Goal: Task Accomplishment & Management: Use online tool/utility

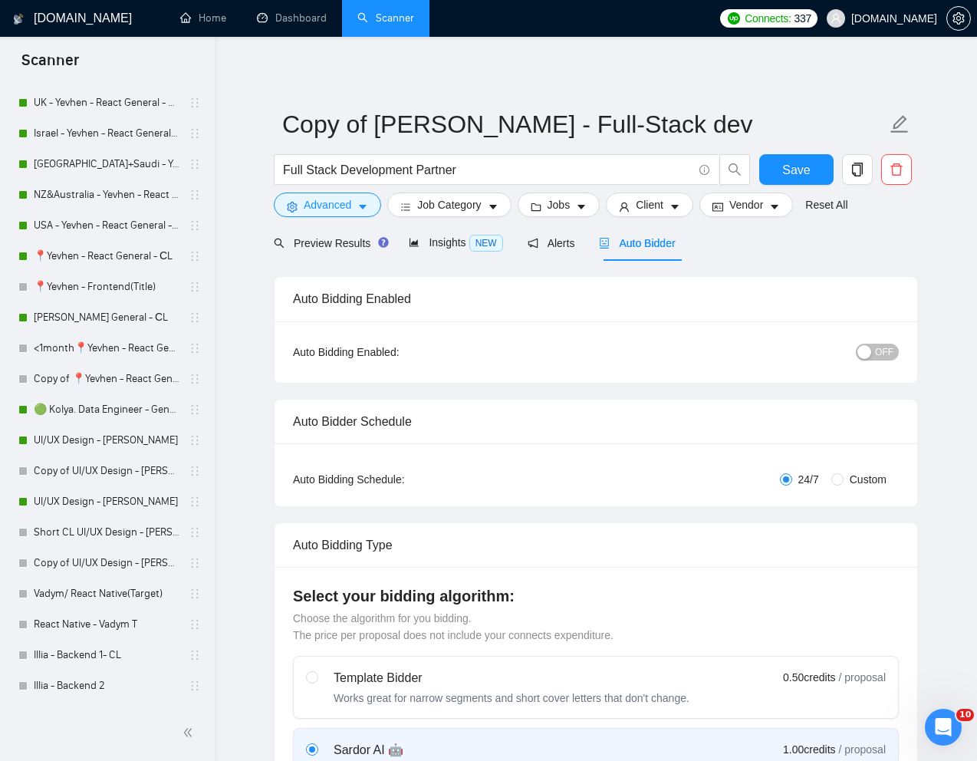
scroll to position [292, 0]
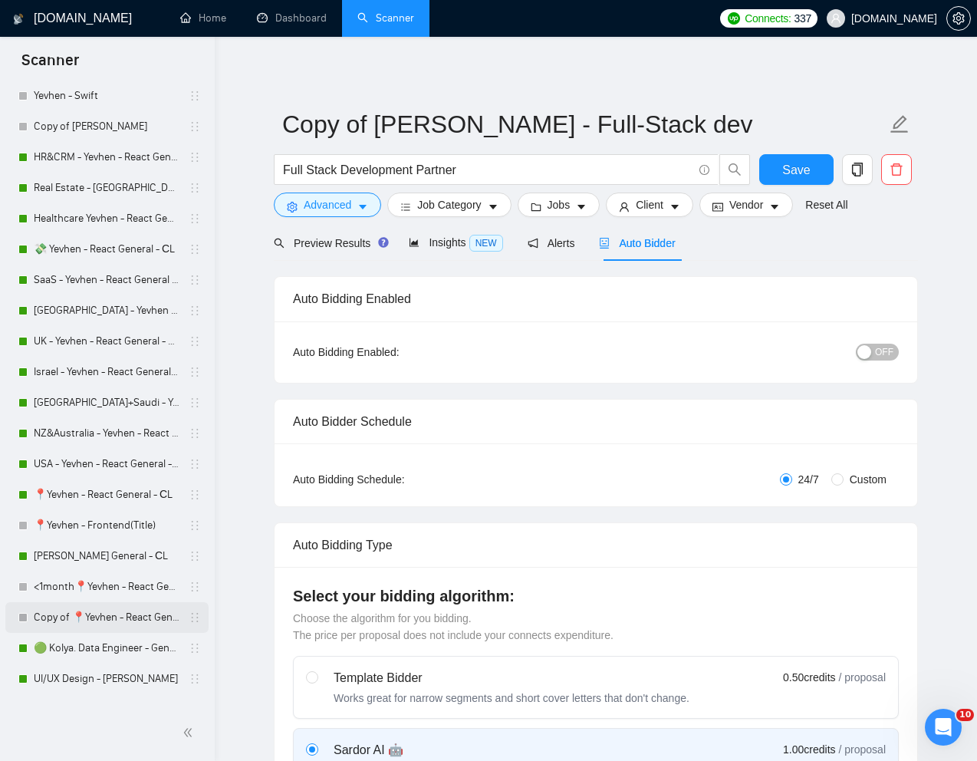
click at [69, 615] on link "Copy of 📍Yevhen - React General - СL" at bounding box center [107, 617] width 146 height 31
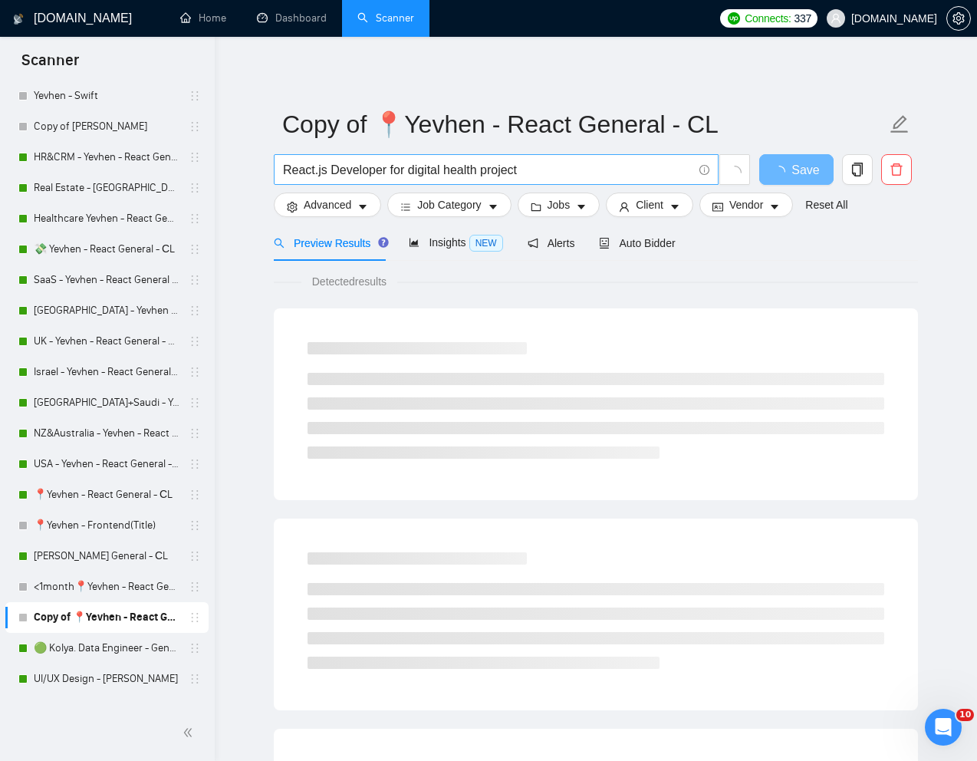
click at [601, 169] on input "React.js Developer for digital health project" at bounding box center [488, 169] width 410 height 19
paste input "Senior React TS developer for healthcare application"
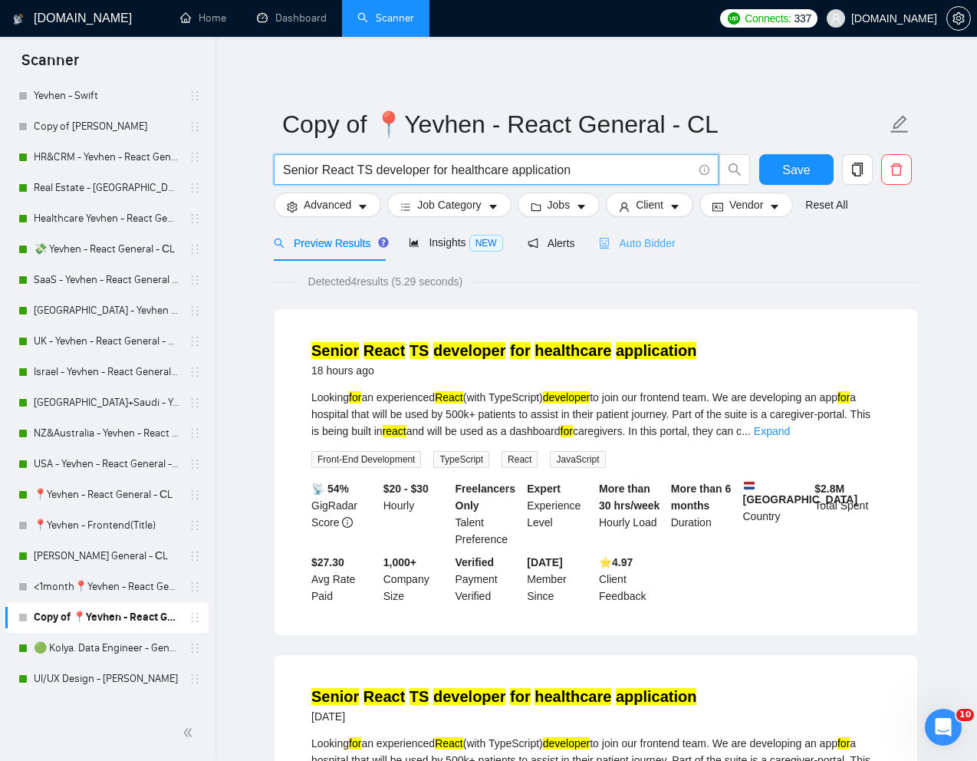
type input "Senior React TS developer for healthcare application"
click at [659, 247] on span "Auto Bidder" at bounding box center [637, 243] width 76 height 12
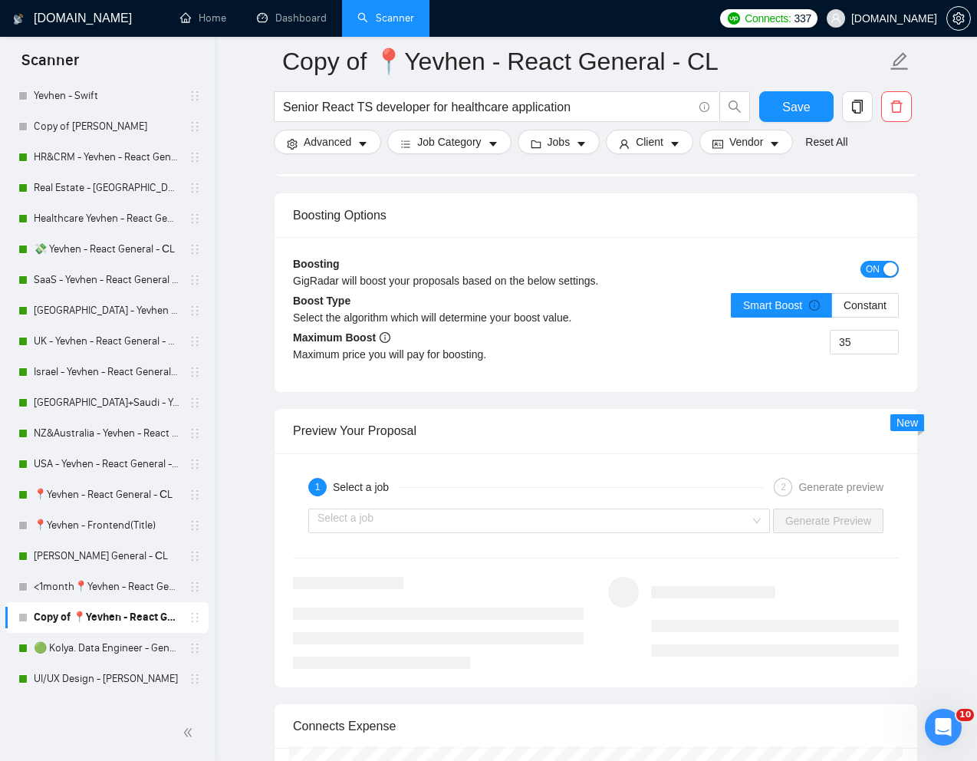
scroll to position [2809, 0]
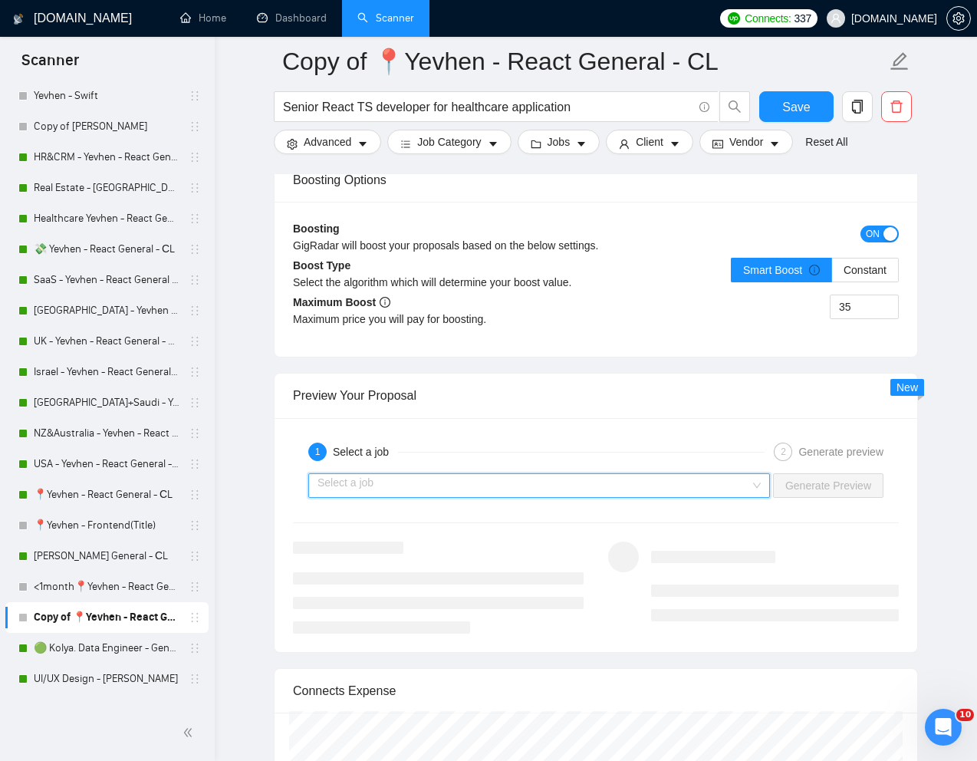
click at [611, 497] on input "search" at bounding box center [534, 485] width 433 height 23
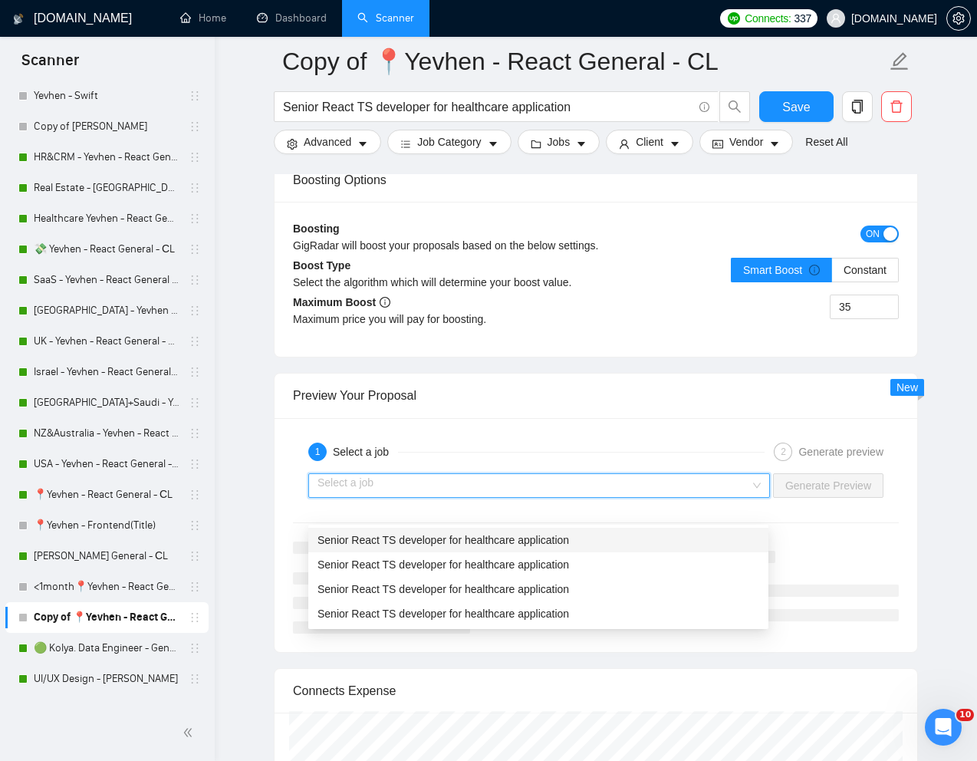
click at [543, 537] on span "Senior React TS developer for healthcare application" at bounding box center [444, 540] width 252 height 12
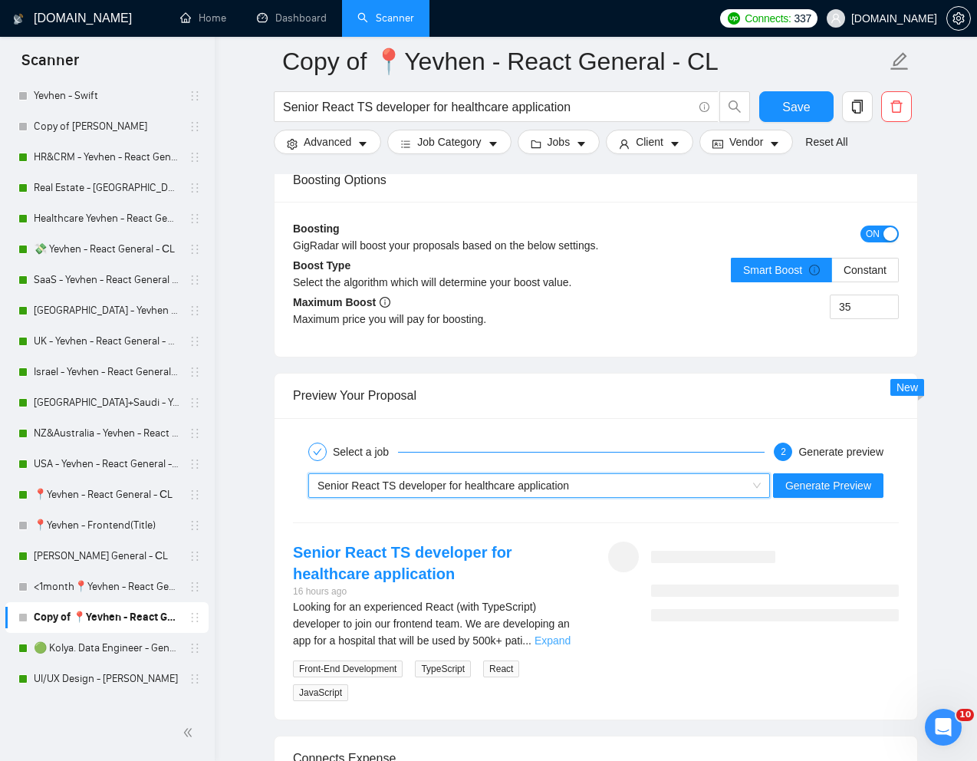
click at [562, 647] on link "Expand" at bounding box center [553, 640] width 36 height 12
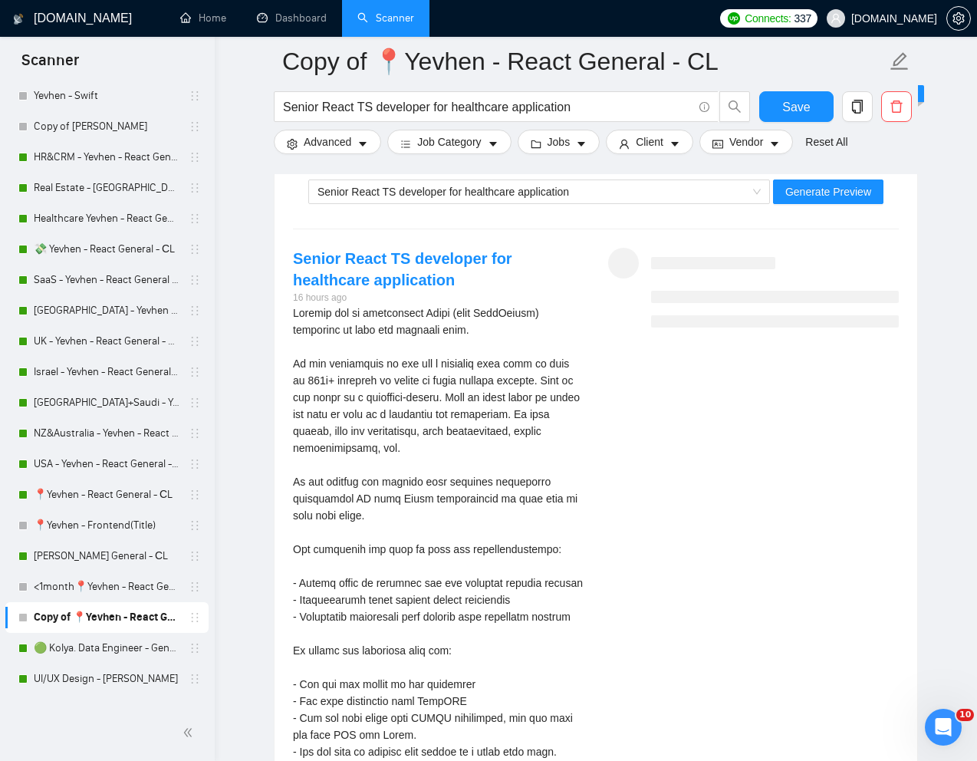
scroll to position [3075, 0]
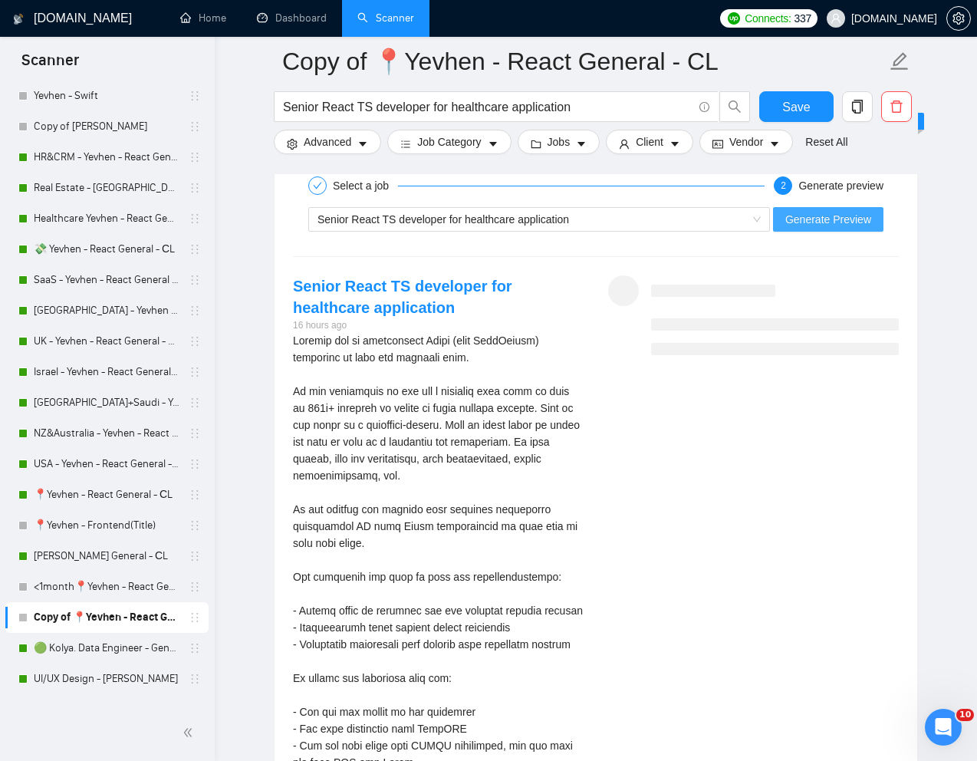
click at [808, 228] on span "Generate Preview" at bounding box center [829, 219] width 86 height 17
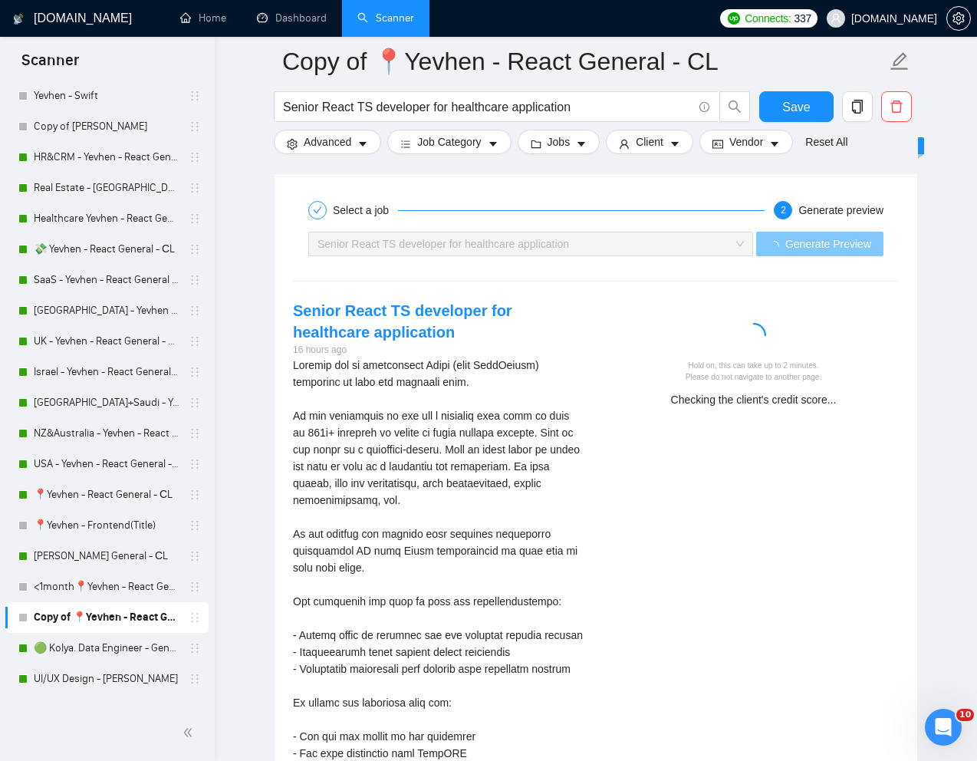
scroll to position [3047, 0]
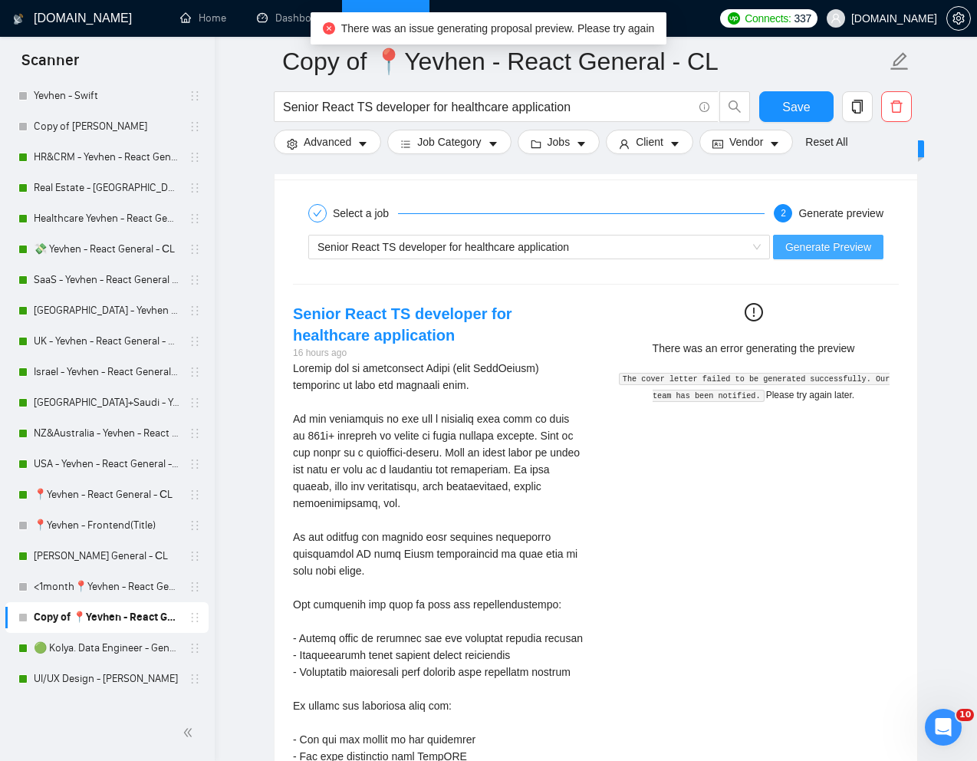
click at [858, 255] on span "Generate Preview" at bounding box center [829, 247] width 86 height 17
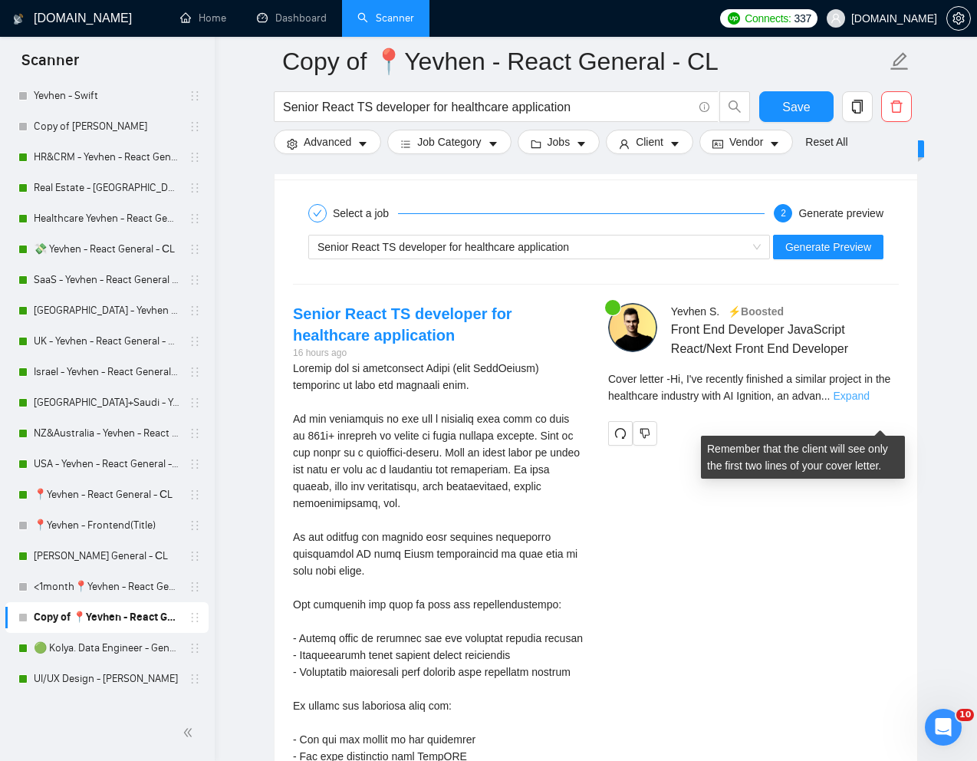
click at [870, 402] on link "Expand" at bounding box center [852, 396] width 36 height 12
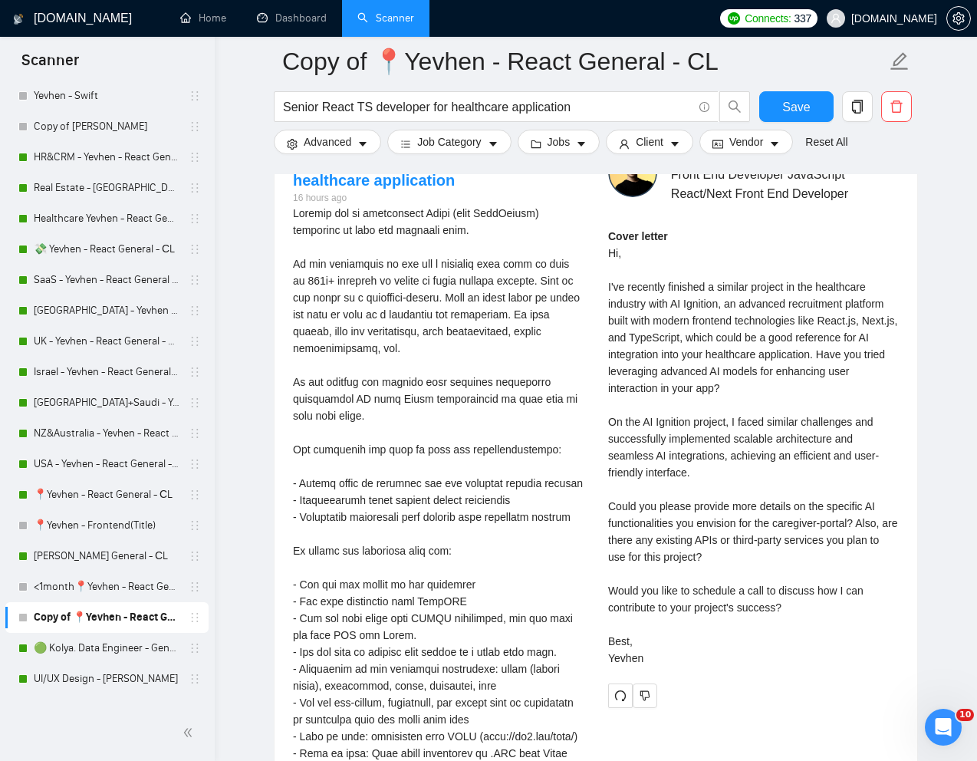
scroll to position [3203, 0]
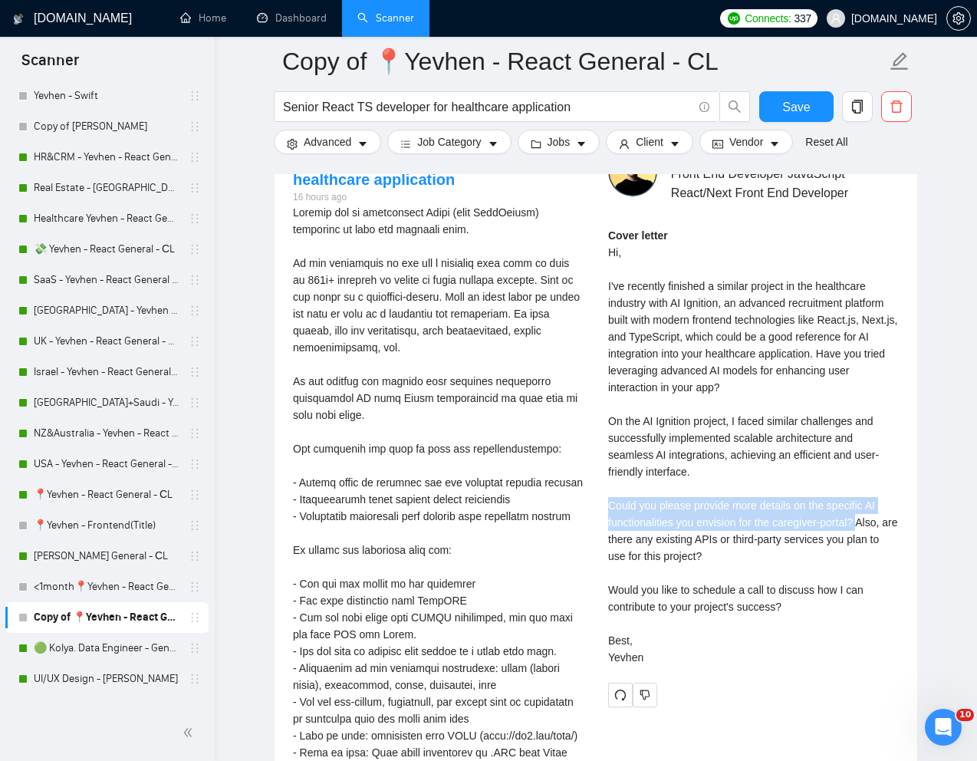
drag, startPoint x: 605, startPoint y: 527, endPoint x: 868, endPoint y: 549, distance: 264.1
click at [868, 549] on div "Yevhen S . ⚡️Boosted Front End Developer JavaScript React/Next Front End Develo…" at bounding box center [753, 427] width 315 height 560
copy div "Could you please provide more details on the specific AI functionalities you en…"
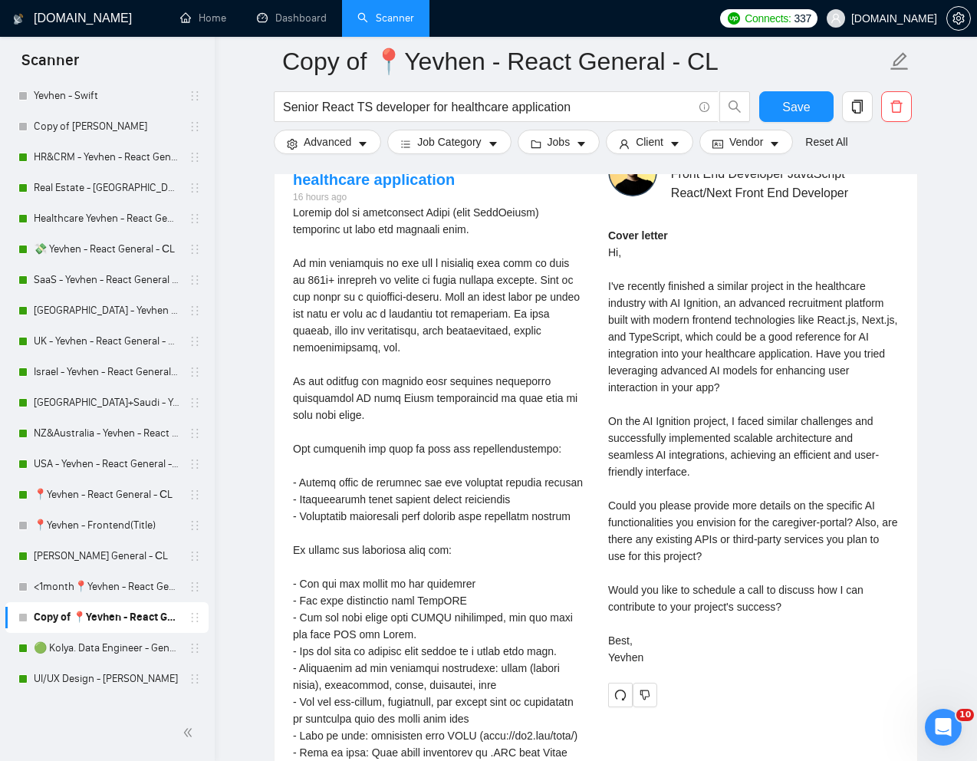
click at [601, 615] on div "Yevhen S . ⚡️Boosted Front End Developer JavaScript React/Next Front End Develo…" at bounding box center [753, 427] width 315 height 560
drag, startPoint x: 605, startPoint y: 610, endPoint x: 809, endPoint y: 630, distance: 204.3
click at [809, 630] on div "Yevhen S . ⚡️Boosted Front End Developer JavaScript React/Next Front End Develo…" at bounding box center [753, 427] width 315 height 560
copy div "Would you like to schedule a call to discuss how I can contribute to your proje…"
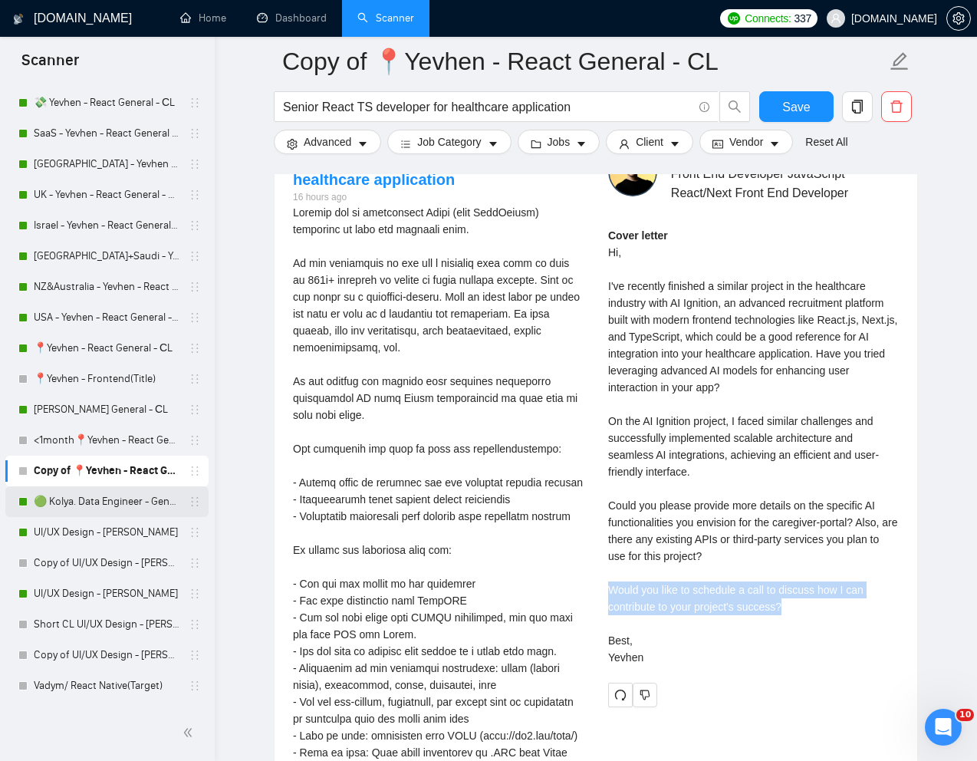
scroll to position [457, 0]
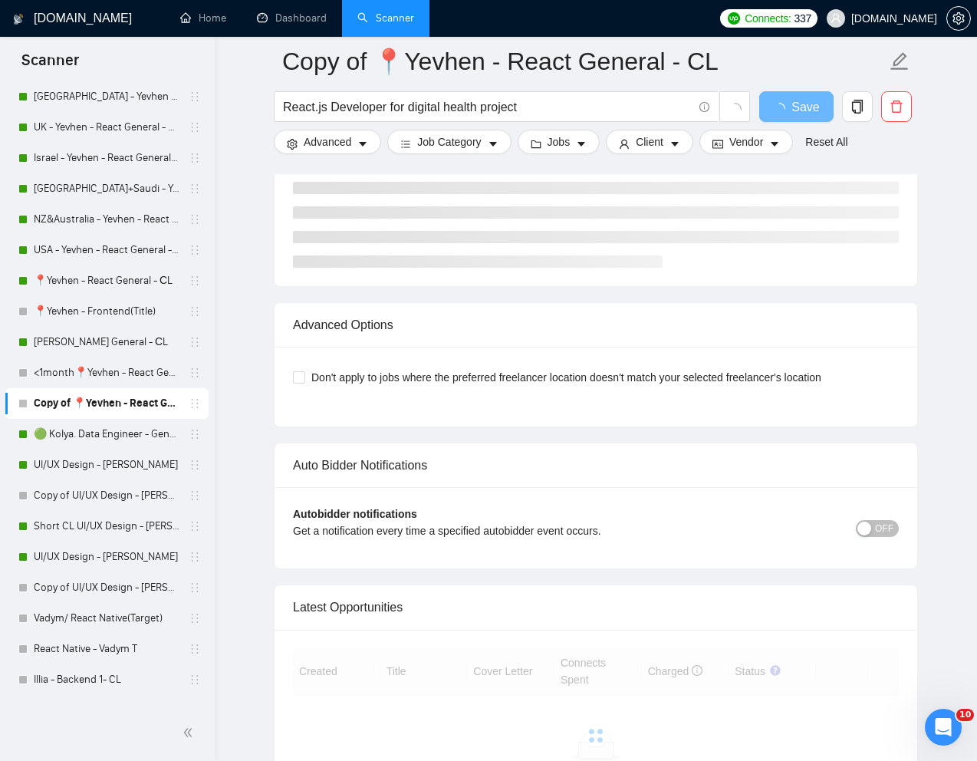
scroll to position [556, 0]
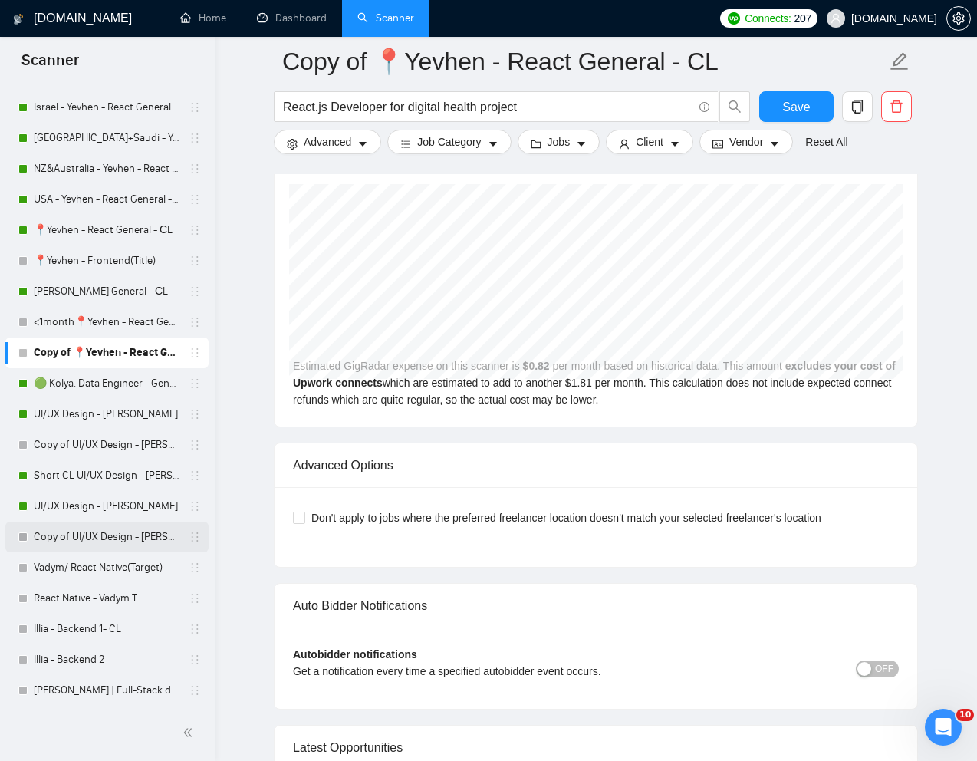
click at [68, 534] on link "Copy of UI/UX Design - [PERSON_NAME]" at bounding box center [107, 537] width 146 height 31
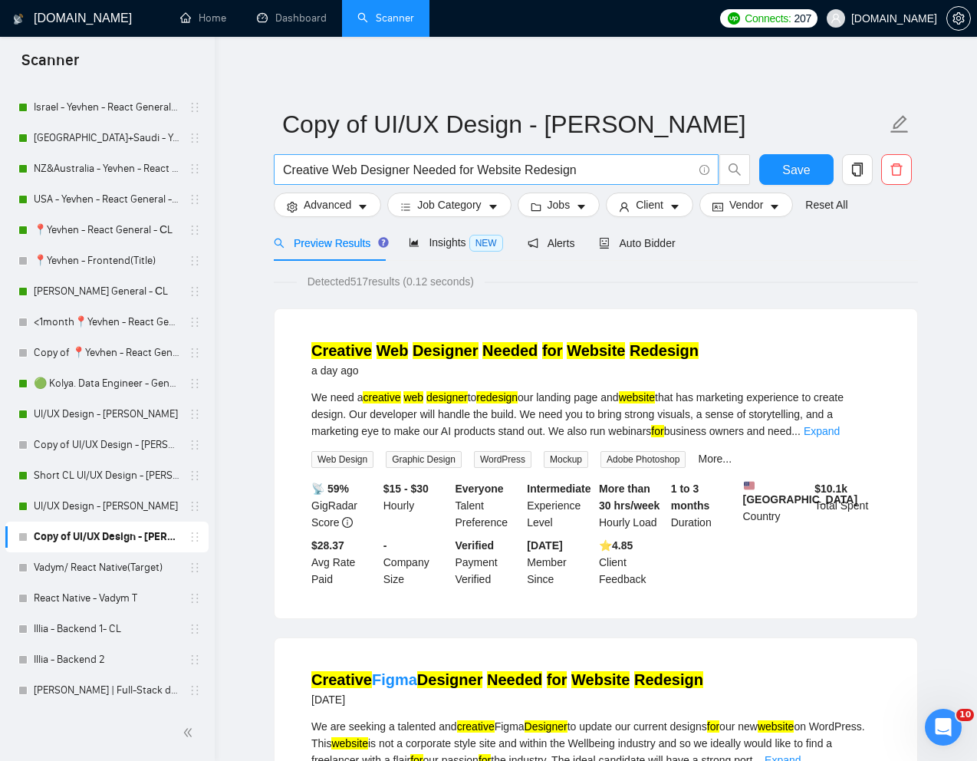
click at [520, 168] on input "Creative Web Designer Needed for Website Redesign" at bounding box center [488, 169] width 410 height 19
paste input "We are seeking a talented iOS UX designer to enhance the usability of our AI ap…"
paste input "iOS UX Designer for User-Friendly AI App"
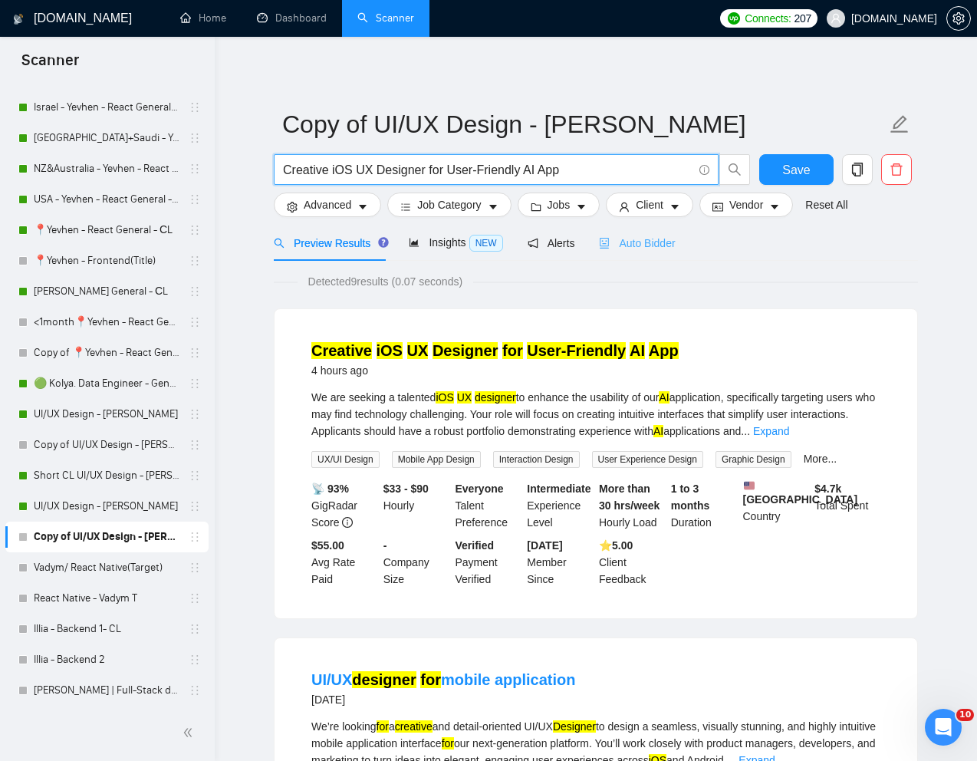
type input "Creative iOS UX Designer for User-Friendly AI App"
click at [666, 242] on span "Auto Bidder" at bounding box center [637, 243] width 76 height 12
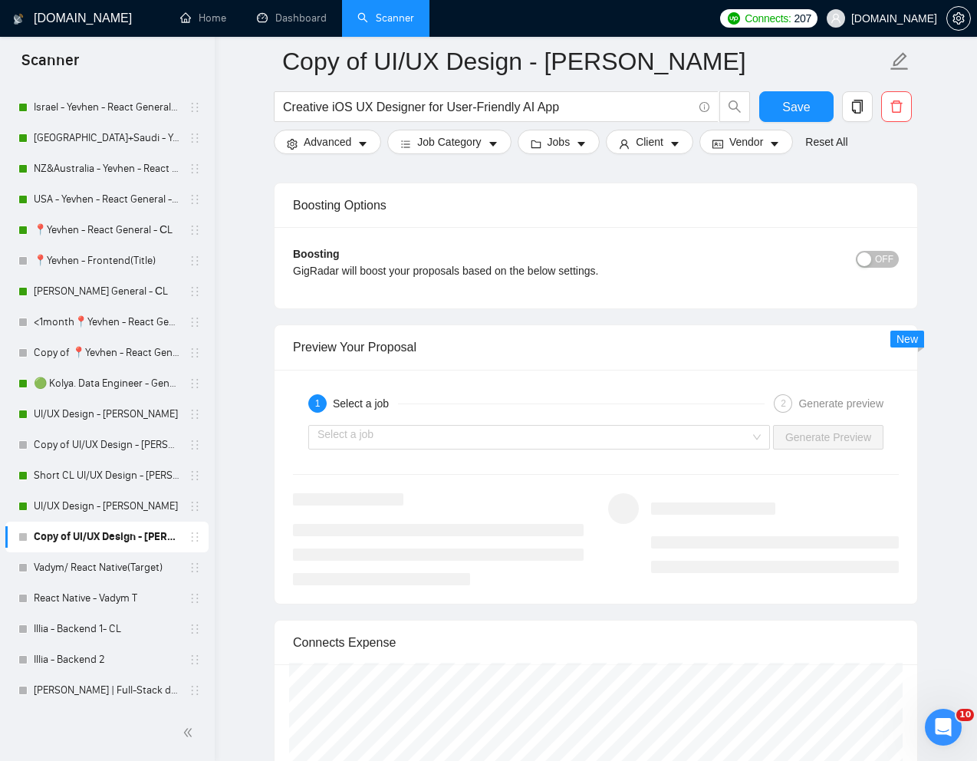
scroll to position [2859, 0]
click at [630, 449] on div "Select a job Generate Preview" at bounding box center [596, 435] width 609 height 37
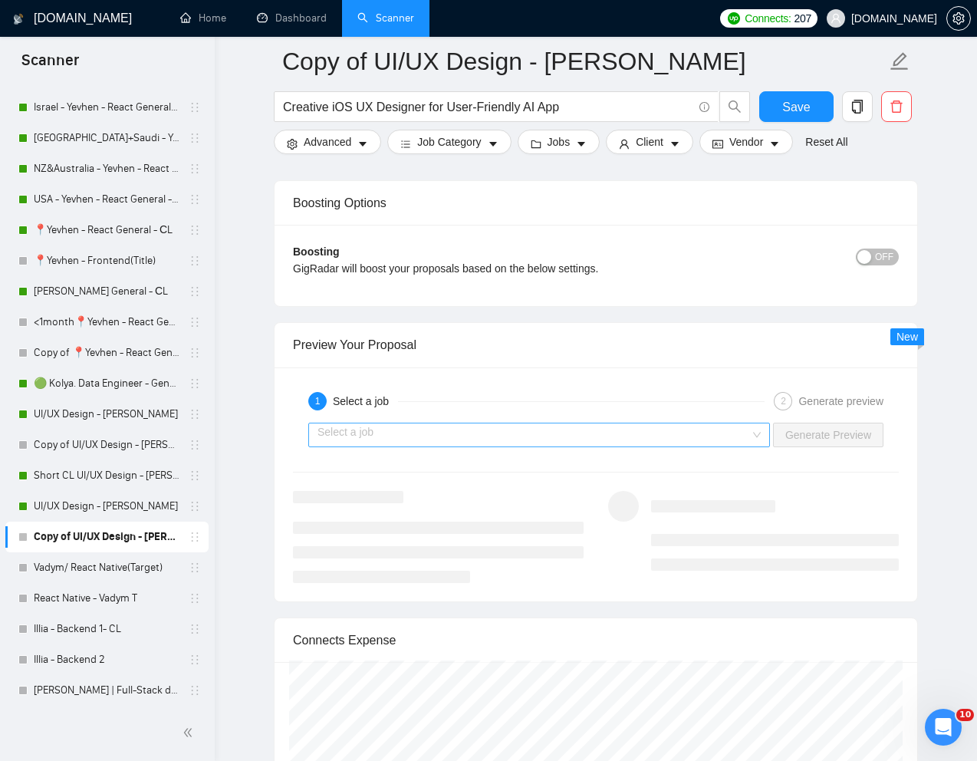
click at [619, 438] on input "search" at bounding box center [534, 434] width 433 height 23
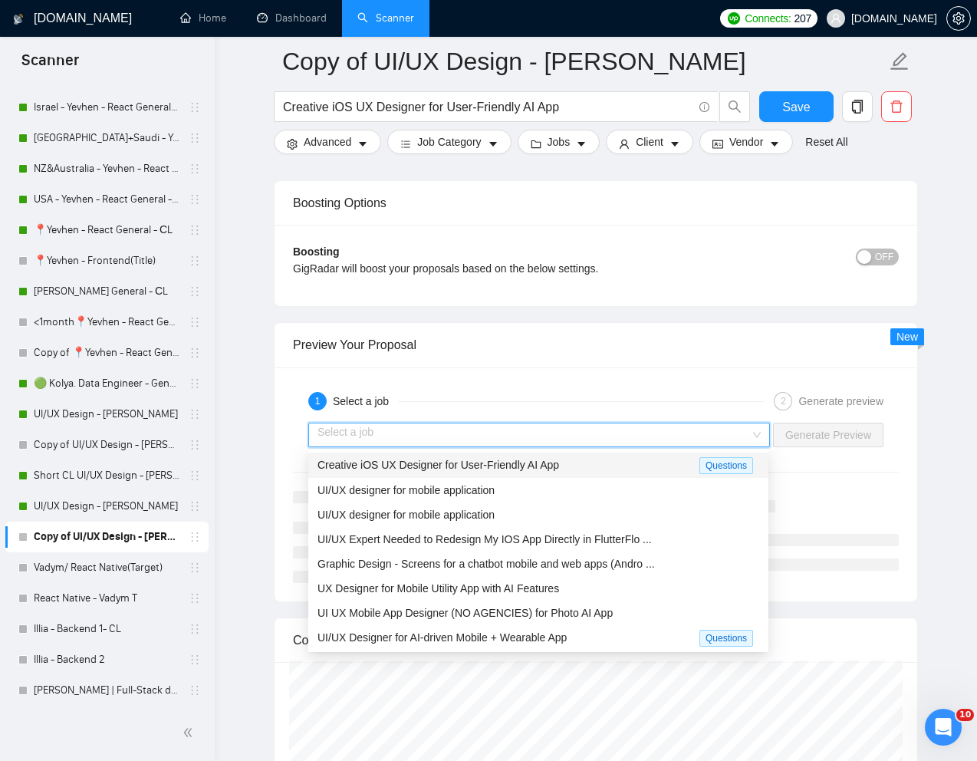
click at [524, 460] on span "Creative iOS UX Designer for User-Friendly AI App" at bounding box center [439, 465] width 242 height 12
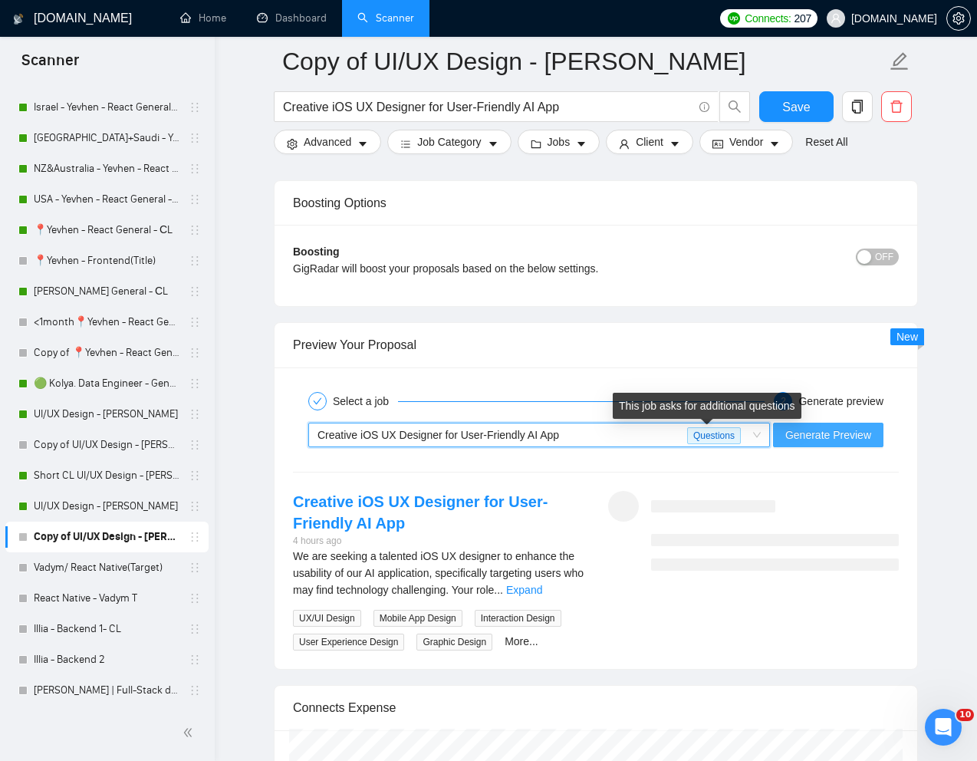
click at [796, 430] on span "Generate Preview" at bounding box center [829, 435] width 86 height 17
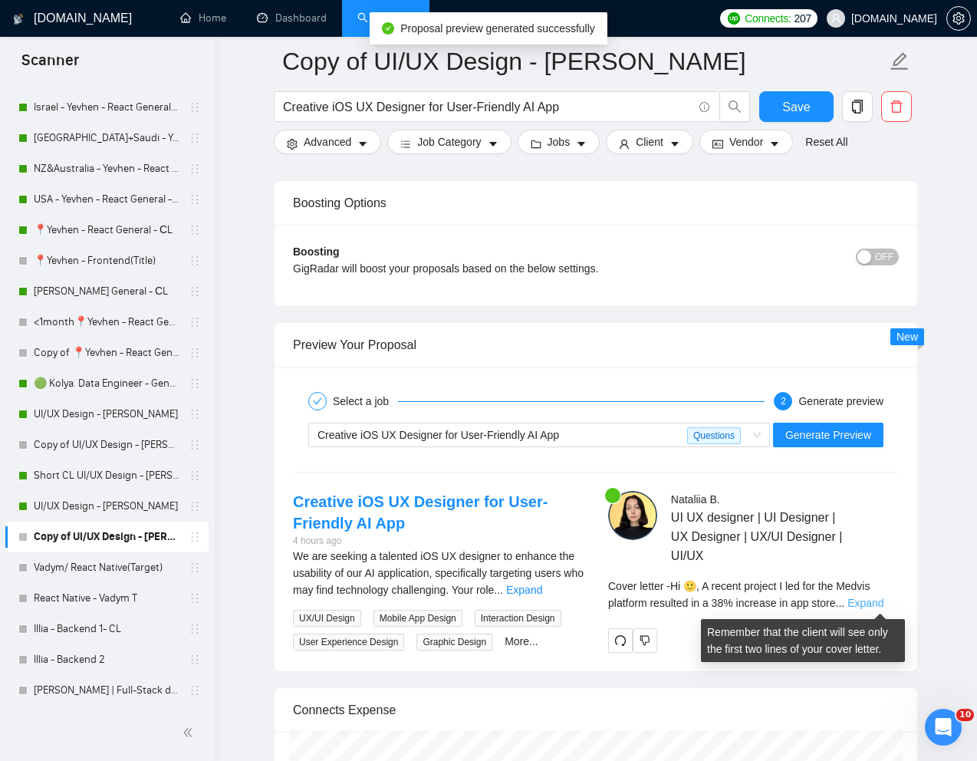
click at [883, 598] on link "Expand" at bounding box center [866, 603] width 36 height 12
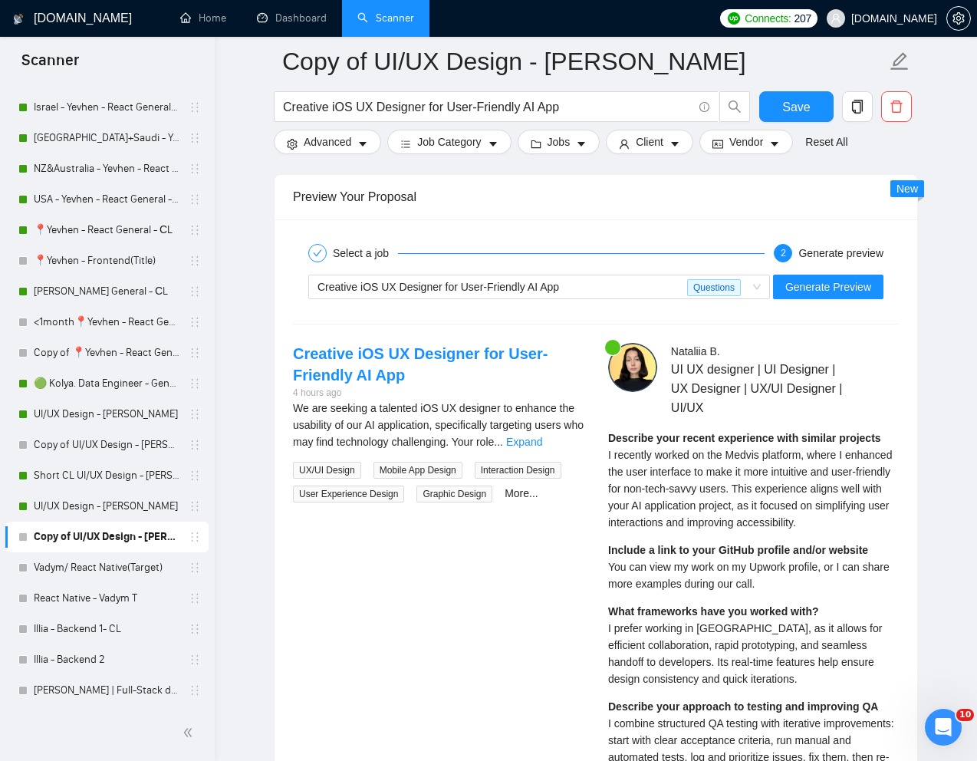
scroll to position [3009, 0]
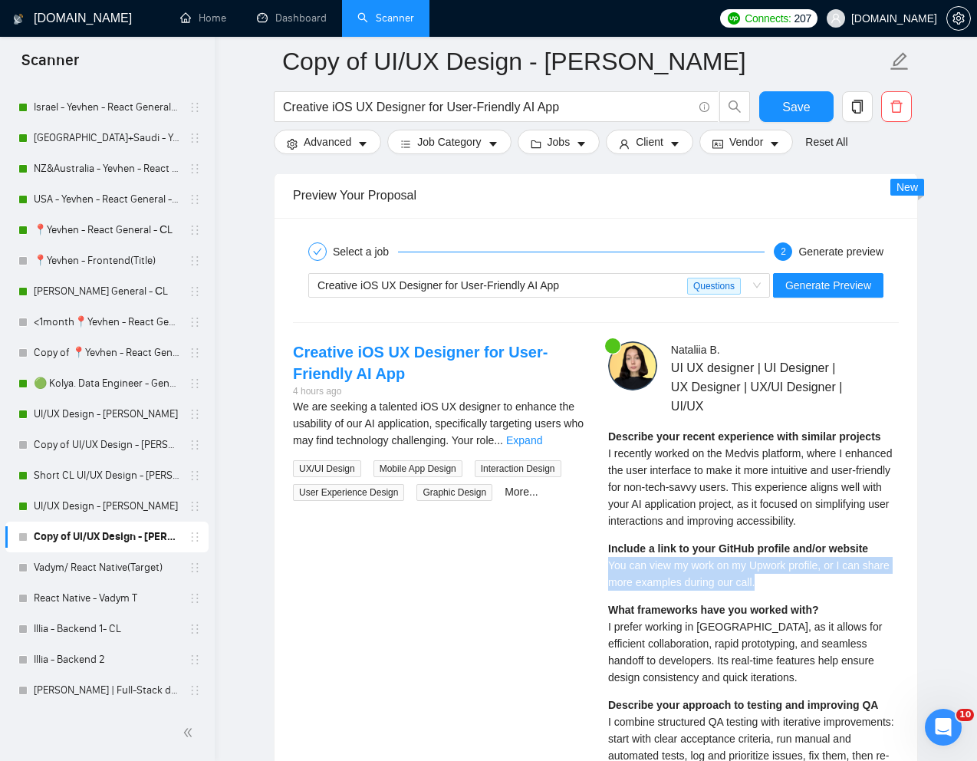
drag, startPoint x: 780, startPoint y: 601, endPoint x: 602, endPoint y: 585, distance: 178.6
copy span "You can view my work on my Upwork profile, or I can share more examples during …"
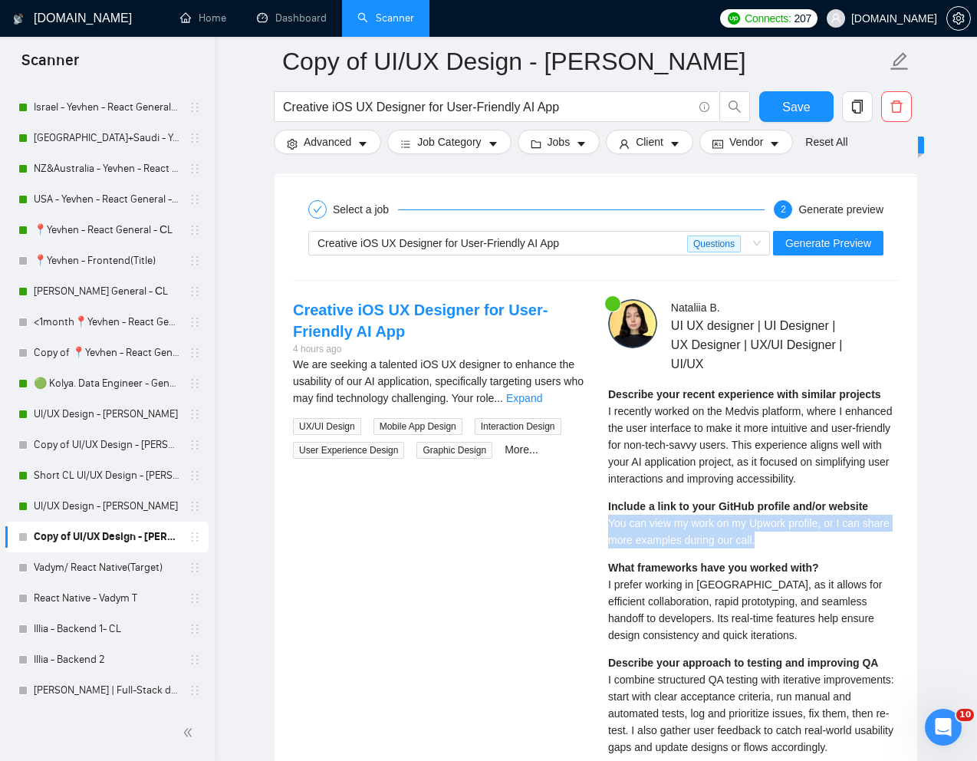
scroll to position [3089, 0]
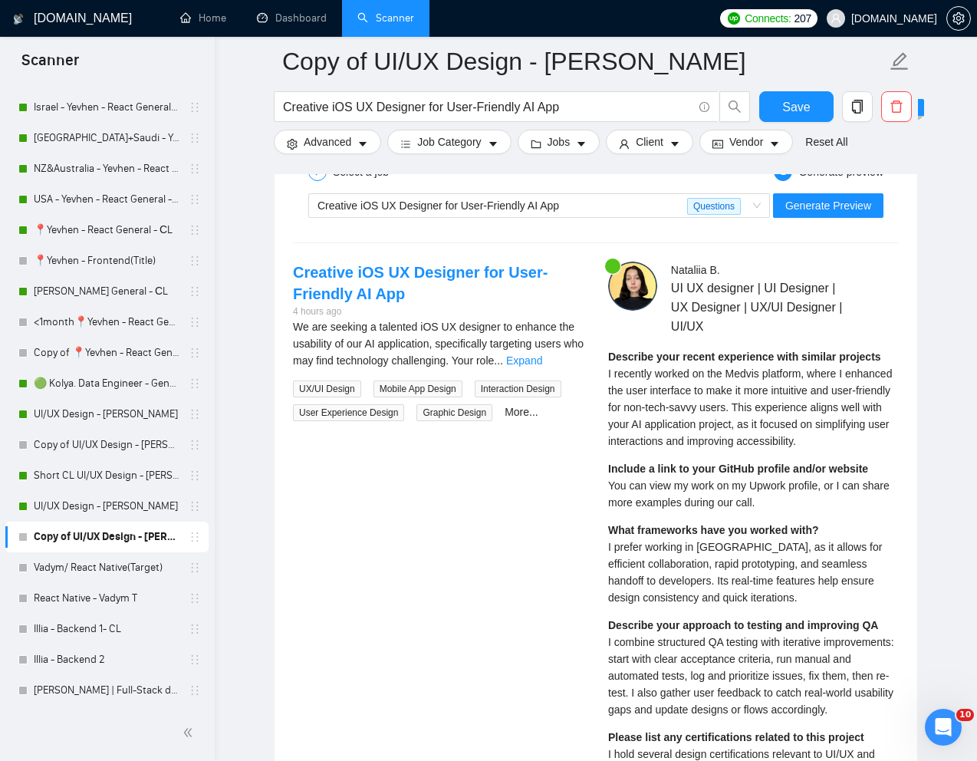
click at [679, 582] on span "I prefer working in Figma, as it allows for efficient collaboration, rapid prot…" at bounding box center [745, 572] width 274 height 63
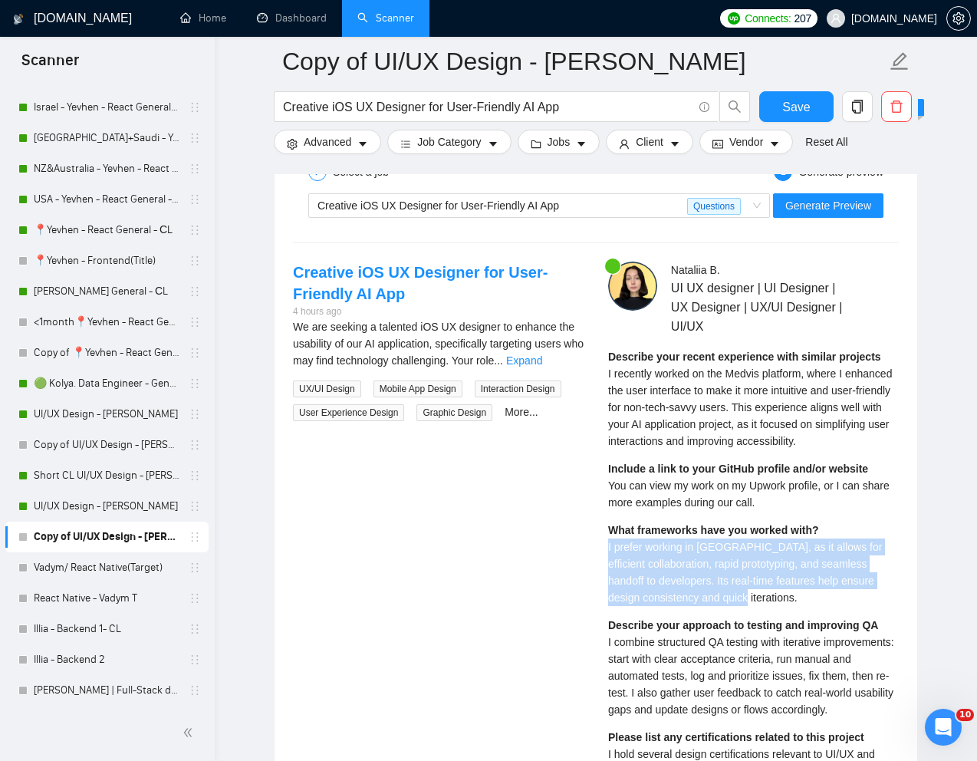
drag, startPoint x: 605, startPoint y: 567, endPoint x: 786, endPoint y: 617, distance: 187.8
click at [786, 617] on div "Nataliia B . UI UX designer | UI Designer | UX Designer | UX/UI Designer | UI/U…" at bounding box center [753, 722] width 315 height 920
copy span "I prefer working in Figma, as it allows for efficient collaboration, rapid prot…"
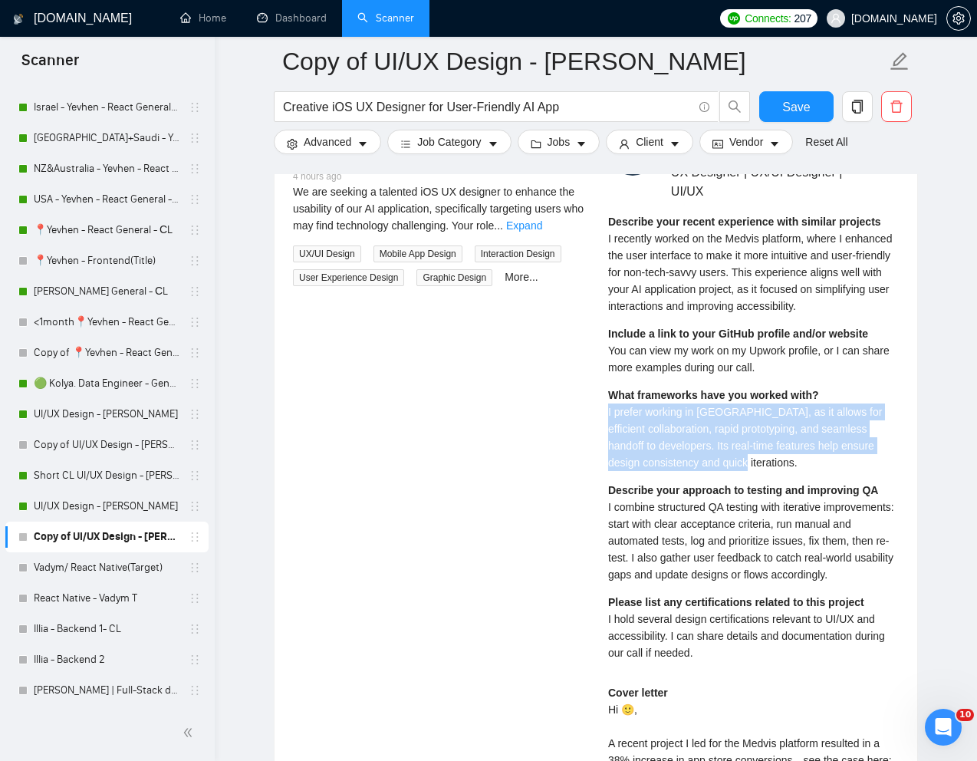
scroll to position [3241, 0]
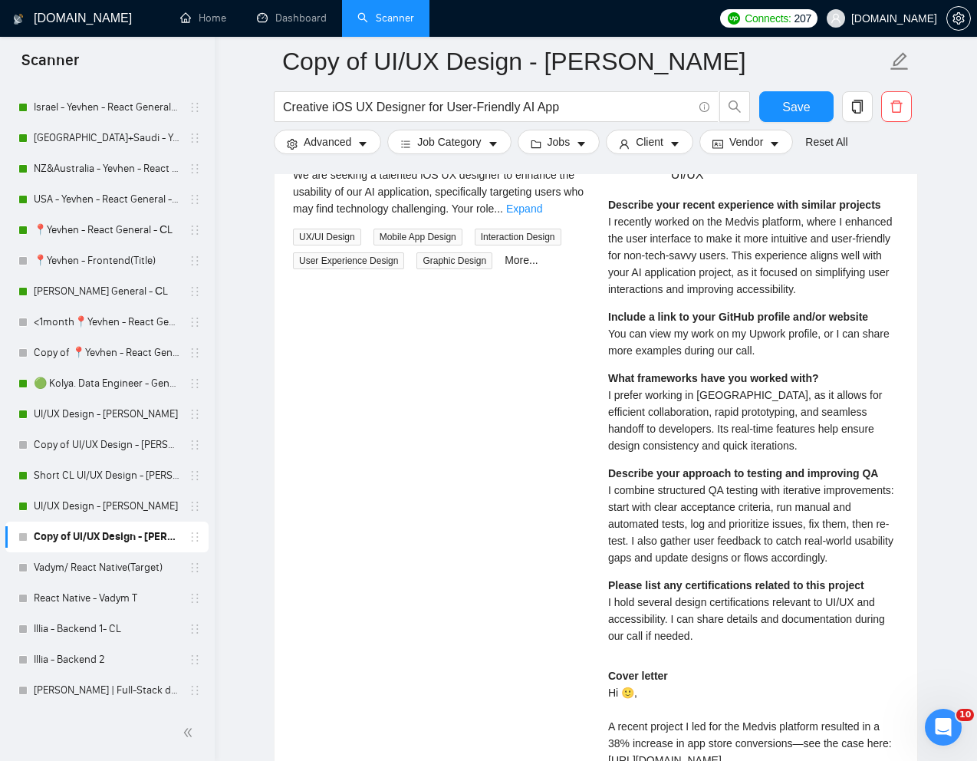
click at [689, 542] on span "I combine structured QA testing with iterative improvements: start with clear a…" at bounding box center [751, 524] width 286 height 80
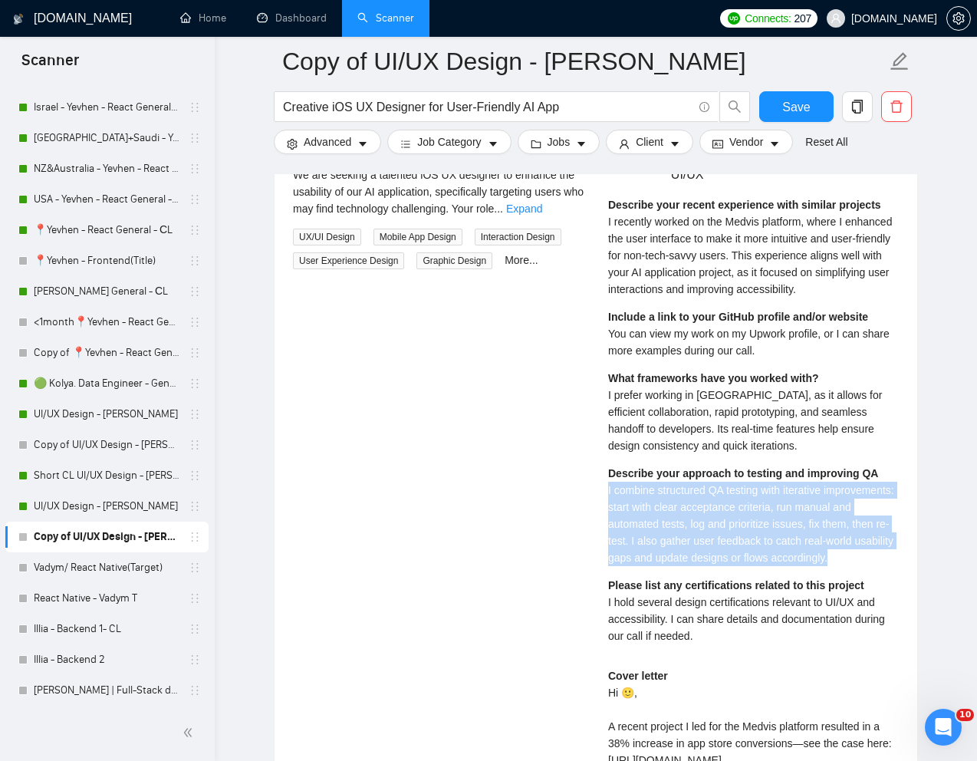
drag, startPoint x: 601, startPoint y: 506, endPoint x: 681, endPoint y: 598, distance: 121.2
click at [681, 598] on div "Nataliia B . UI UX designer | UI Designer | UX Designer | UX/UI Designer | UI/U…" at bounding box center [753, 570] width 315 height 920
copy span "I combine structured QA testing with iterative improvements: start with clear a…"
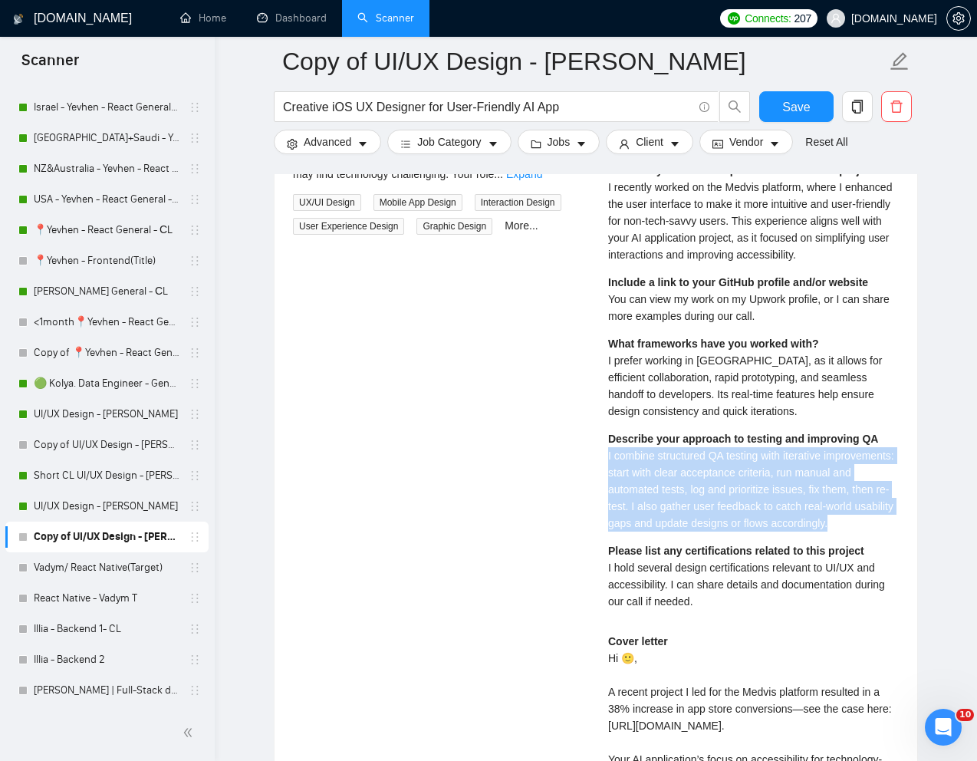
scroll to position [3283, 0]
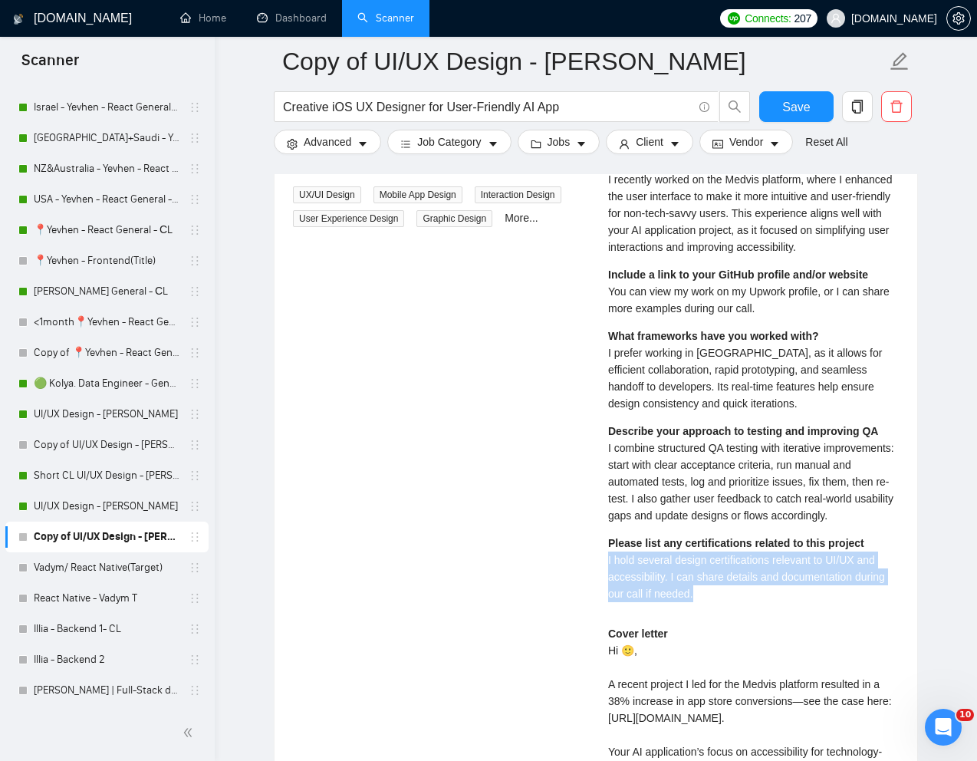
drag, startPoint x: 605, startPoint y: 595, endPoint x: 700, endPoint y: 628, distance: 100.7
click at [700, 628] on div "Nataliia B . UI UX designer | UI Designer | UX Designer | UX/UI Designer | UI/U…" at bounding box center [753, 528] width 315 height 920
copy span "I hold several design certifications relevant to UI/UX and accessibility. I can…"
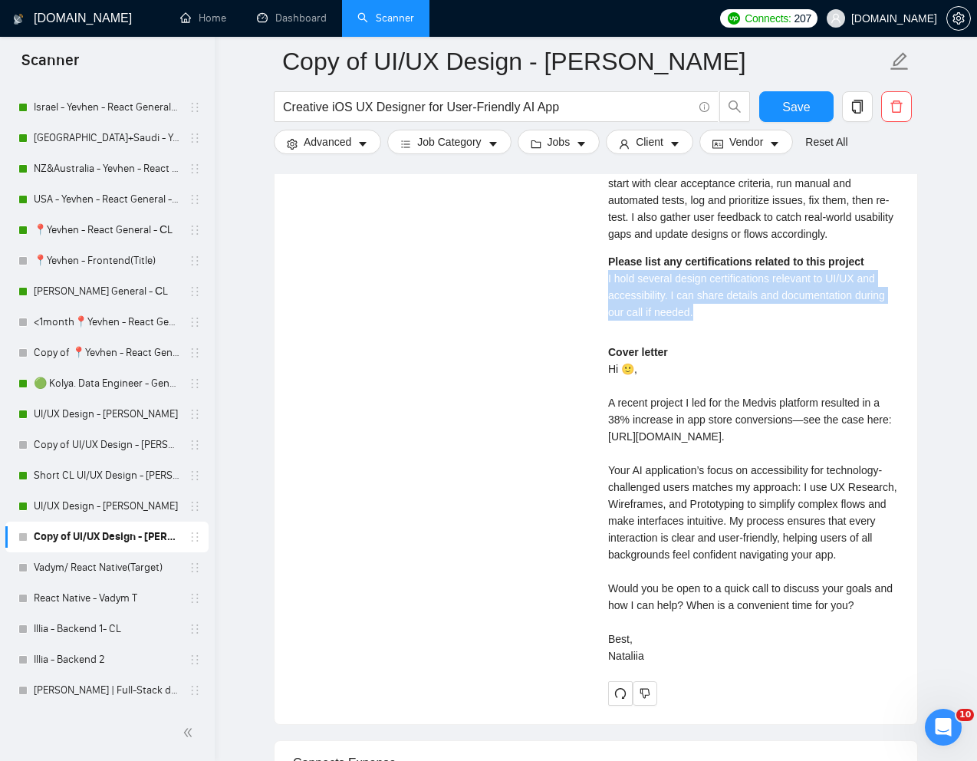
scroll to position [3565, 0]
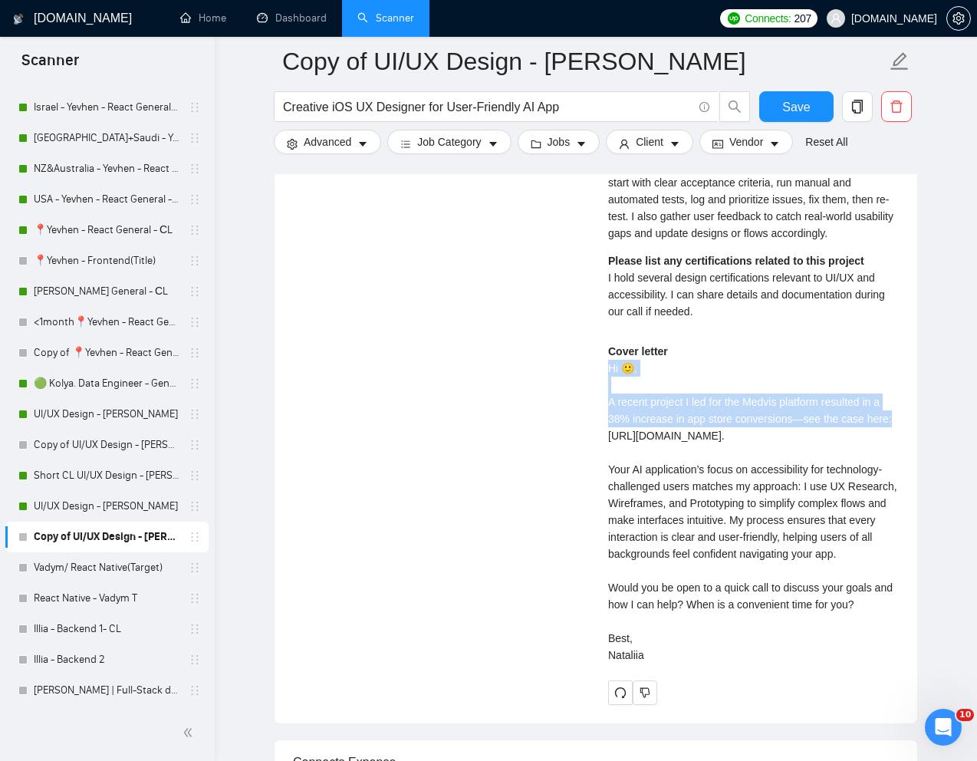
drag, startPoint x: 606, startPoint y: 402, endPoint x: 723, endPoint y: 465, distance: 132.5
click at [723, 465] on div "Nataliia B . UI UX designer | UI Designer | UX Designer | UX/UI Designer | UI/U…" at bounding box center [753, 245] width 315 height 920
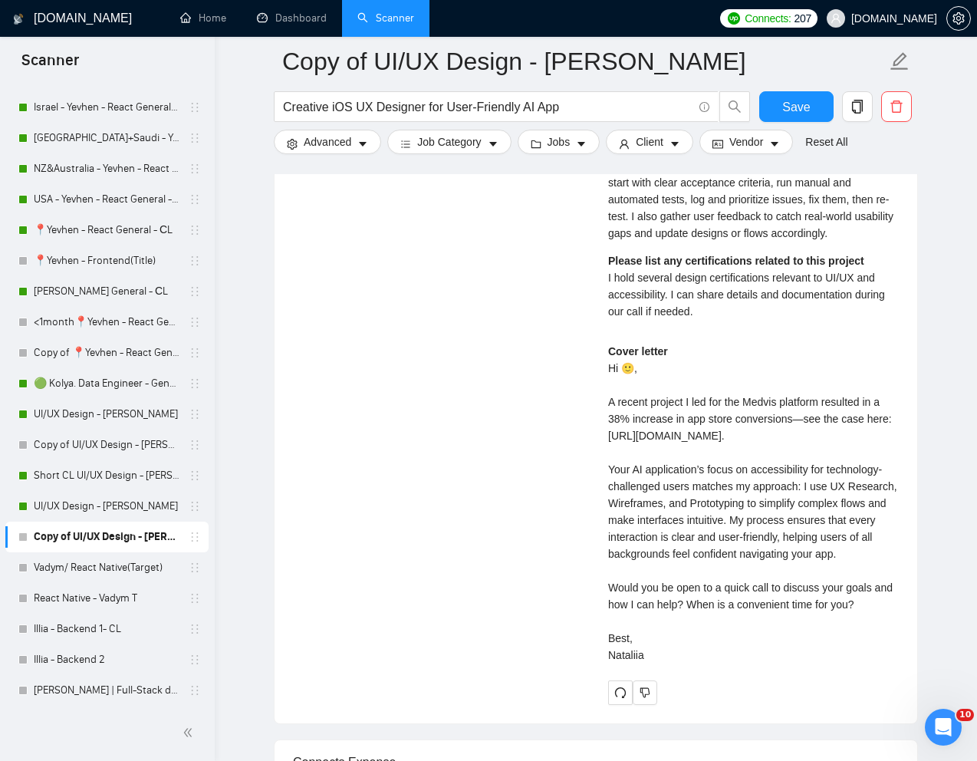
click at [698, 465] on div "Cover letter Hi 🙂, A recent project I led for the Medvis platform resulted in a…" at bounding box center [753, 503] width 291 height 321
drag, startPoint x: 605, startPoint y: 437, endPoint x: 893, endPoint y: 743, distance: 420.6
click at [893, 705] on div "Nataliia B . UI UX designer | UI Designer | UX Designer | UX/UI Designer | UI/U…" at bounding box center [753, 245] width 315 height 920
copy div "recent project I led for the Medvis platform resulted in a 38% increase in app …"
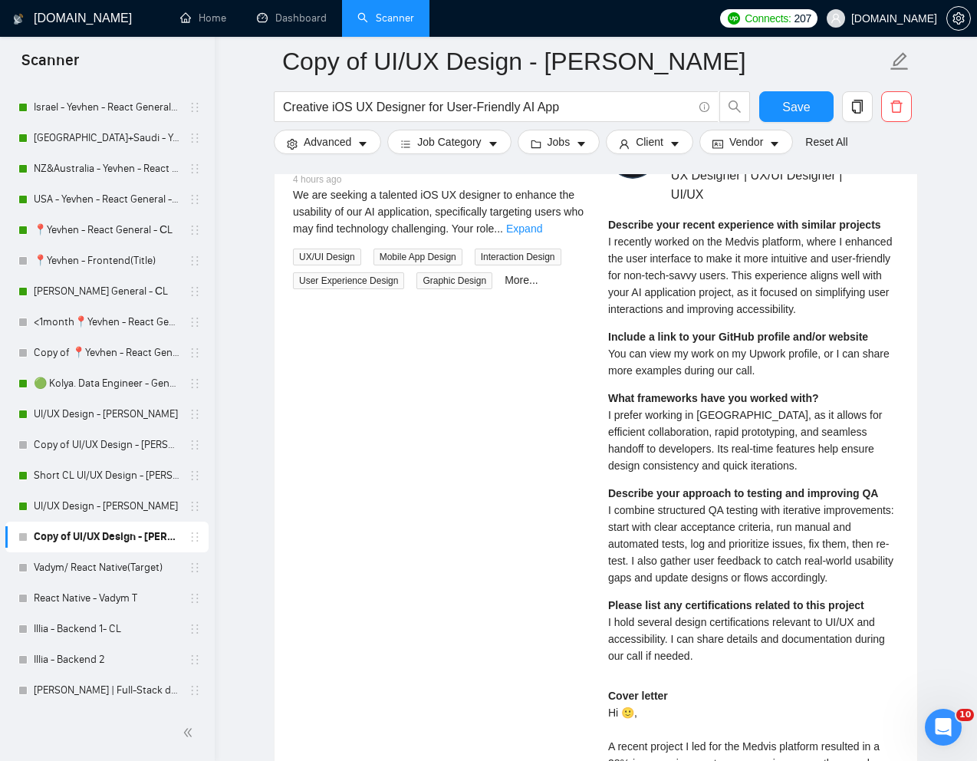
scroll to position [3219, 0]
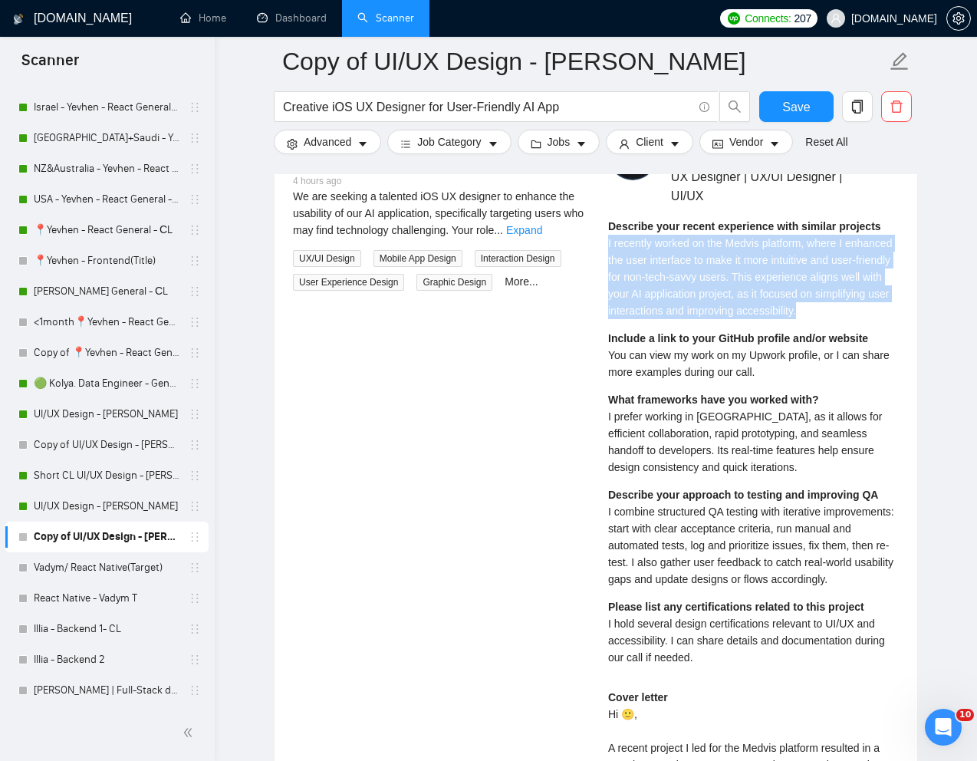
drag, startPoint x: 604, startPoint y: 243, endPoint x: 687, endPoint y: 334, distance: 123.8
click at [687, 334] on div "Nataliia B . UI UX designer | UI Designer | UX Designer | UX/UI Designer | UI/U…" at bounding box center [753, 591] width 315 height 920
copy span "I recently worked on the Medvis platform, where I enhanced the user interface t…"
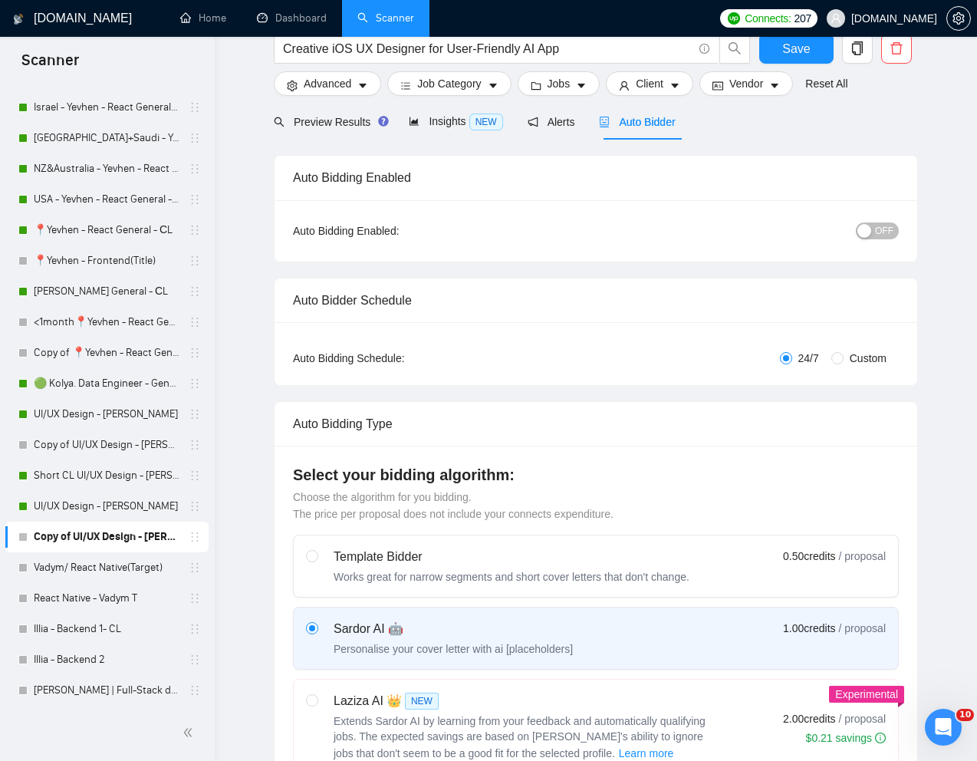
scroll to position [0, 0]
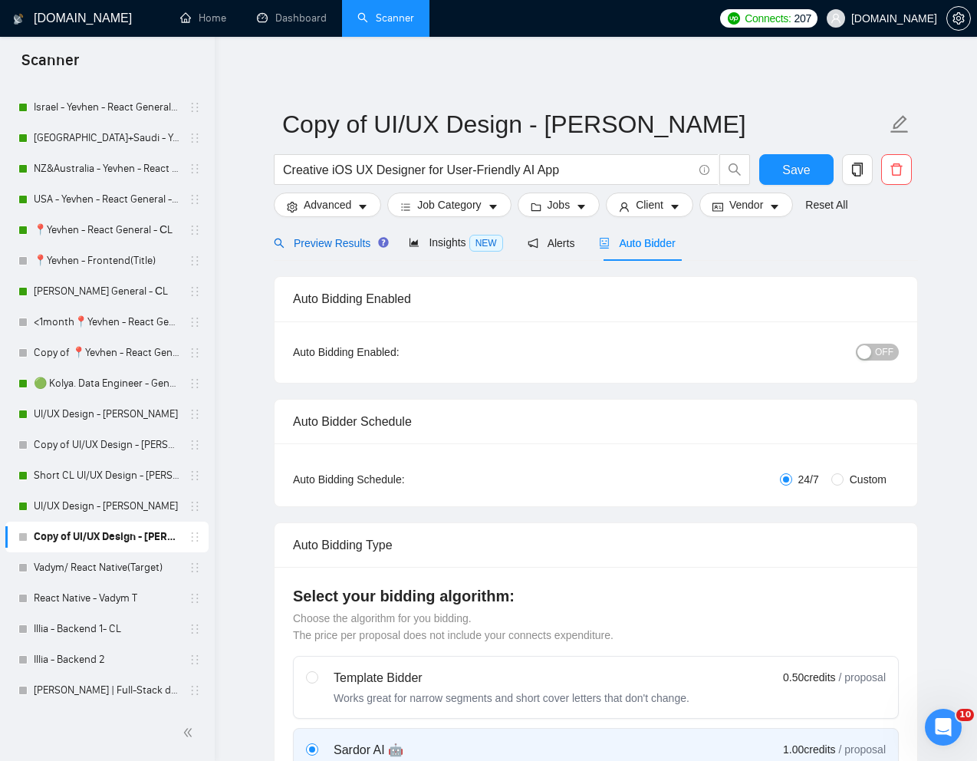
click at [324, 246] on span "Preview Results" at bounding box center [329, 243] width 110 height 12
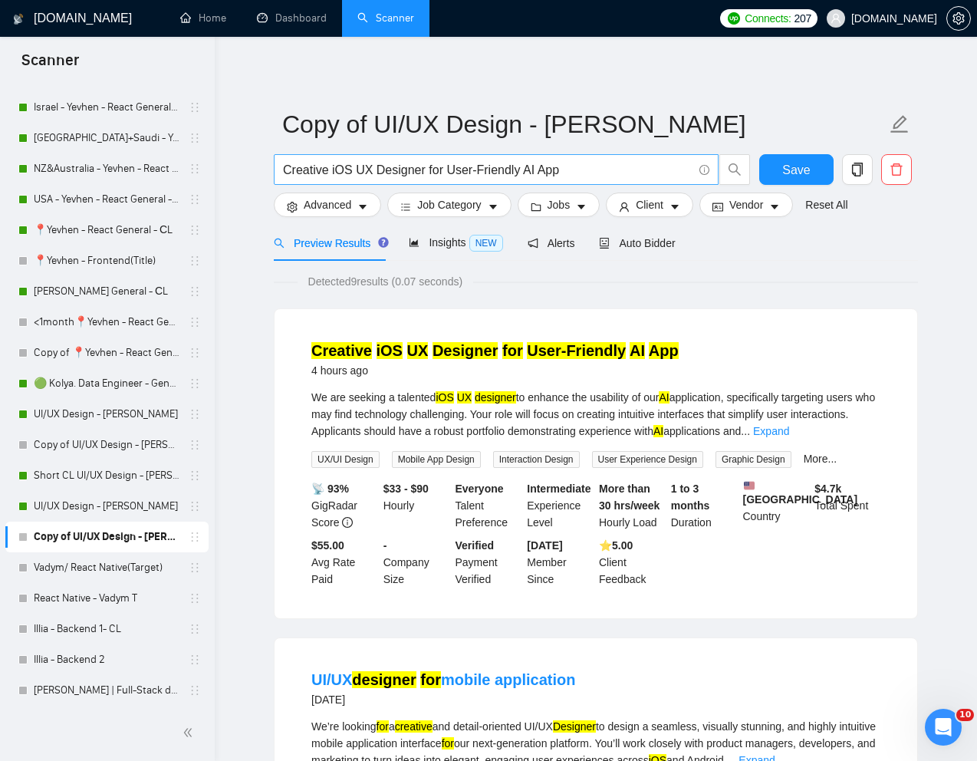
click at [413, 175] on input "Creative iOS UX Designer for User-Friendly AI App" at bounding box center [488, 169] width 410 height 19
paste input "Long-Term Figma & UI Design Specialist Needed"
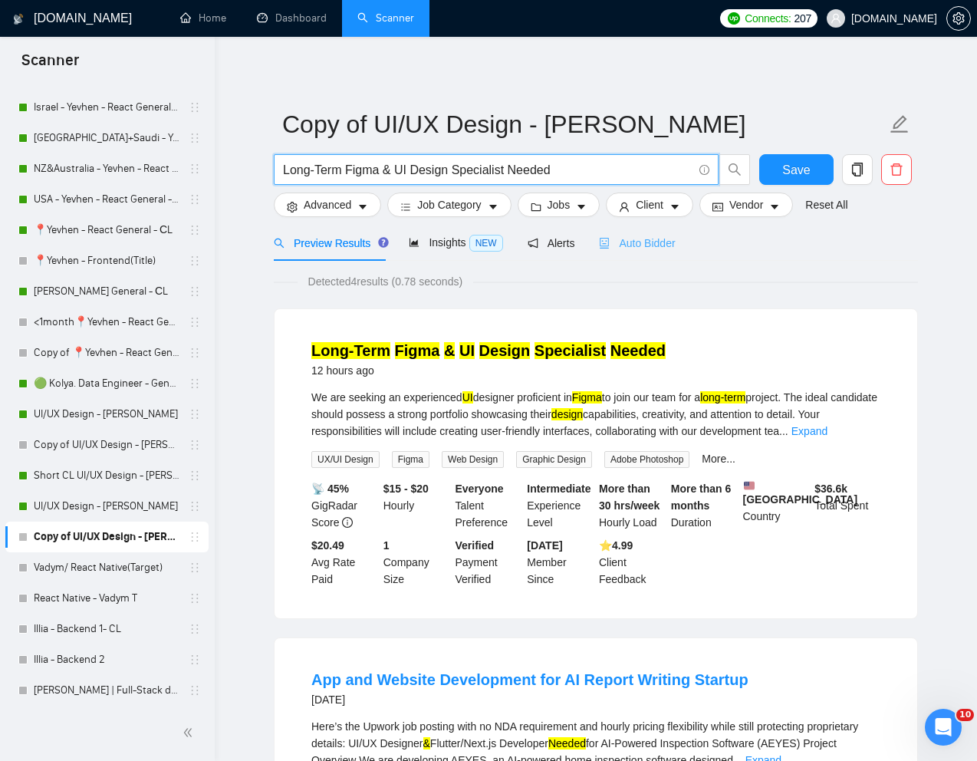
type input "Long-Term Figma & UI Design Specialist Needed"
click at [641, 242] on span "Auto Bidder" at bounding box center [637, 243] width 76 height 12
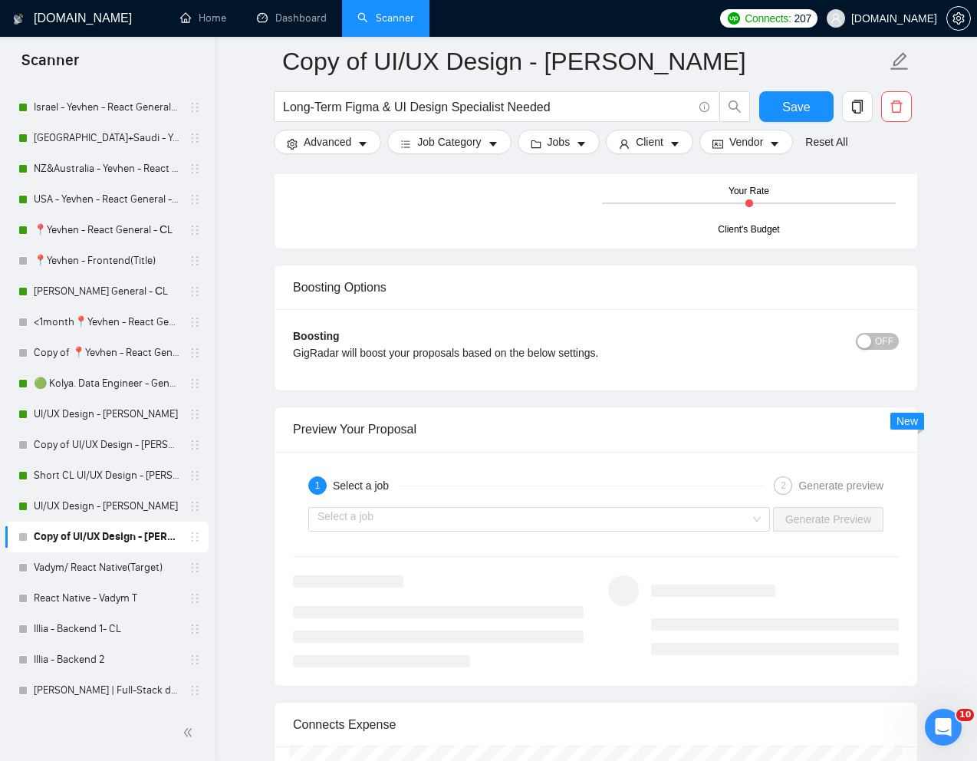
scroll to position [2807, 0]
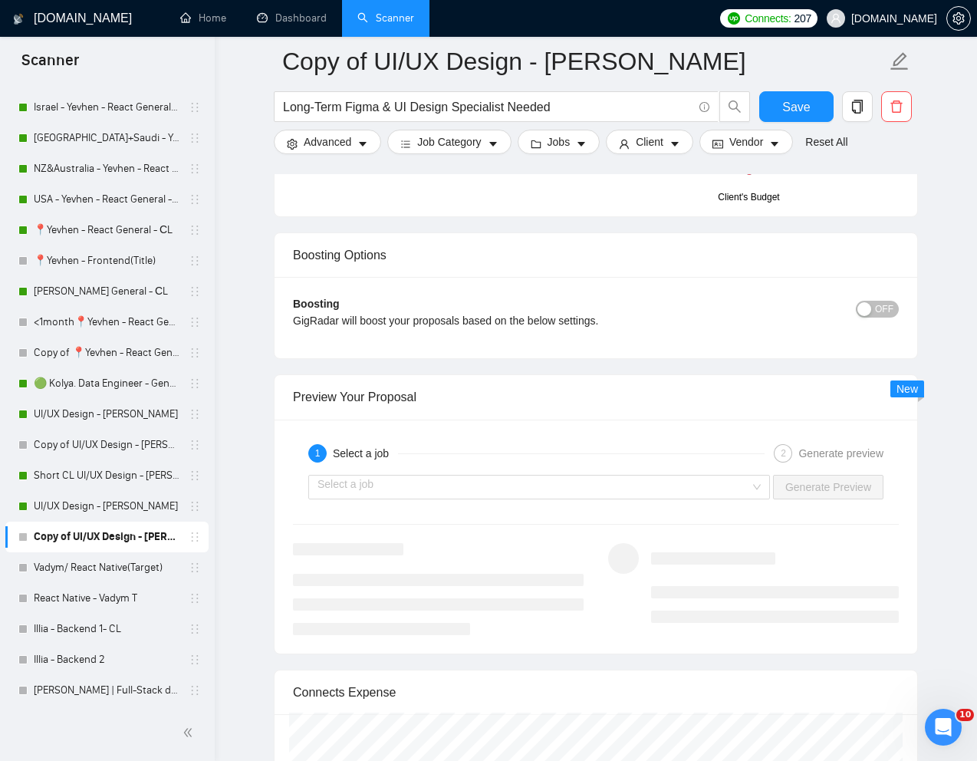
click at [688, 500] on div "Select a job Generate Preview" at bounding box center [596, 487] width 609 height 37
click at [700, 489] on input "search" at bounding box center [534, 487] width 433 height 23
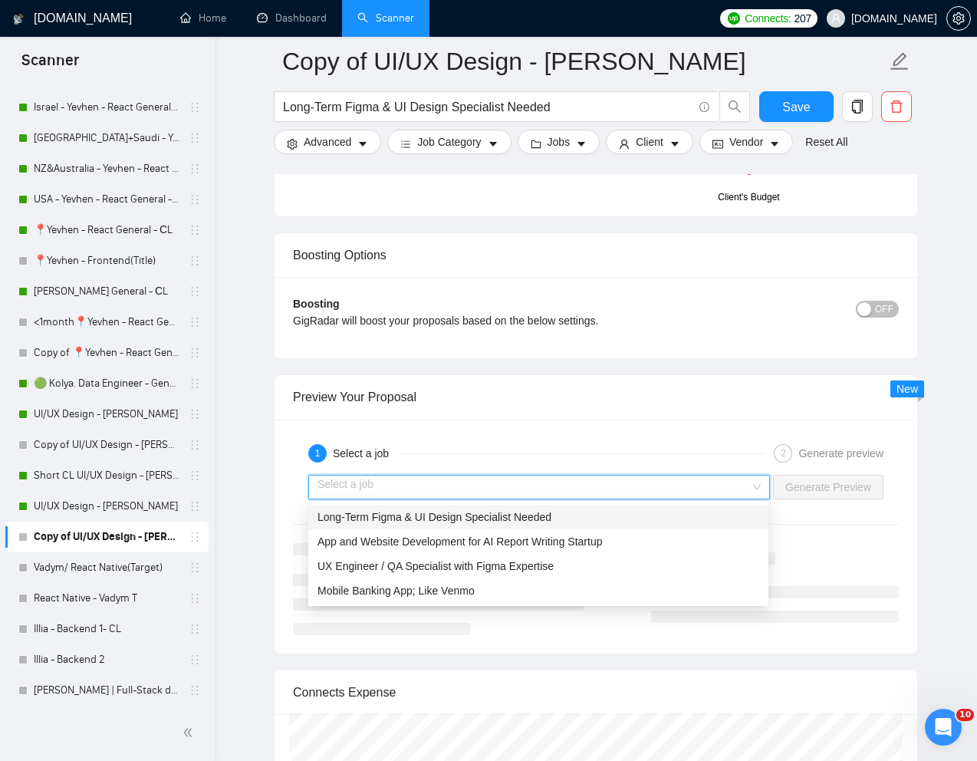
click at [542, 516] on span "Long-Term Figma & UI Design Specialist Needed" at bounding box center [435, 517] width 234 height 12
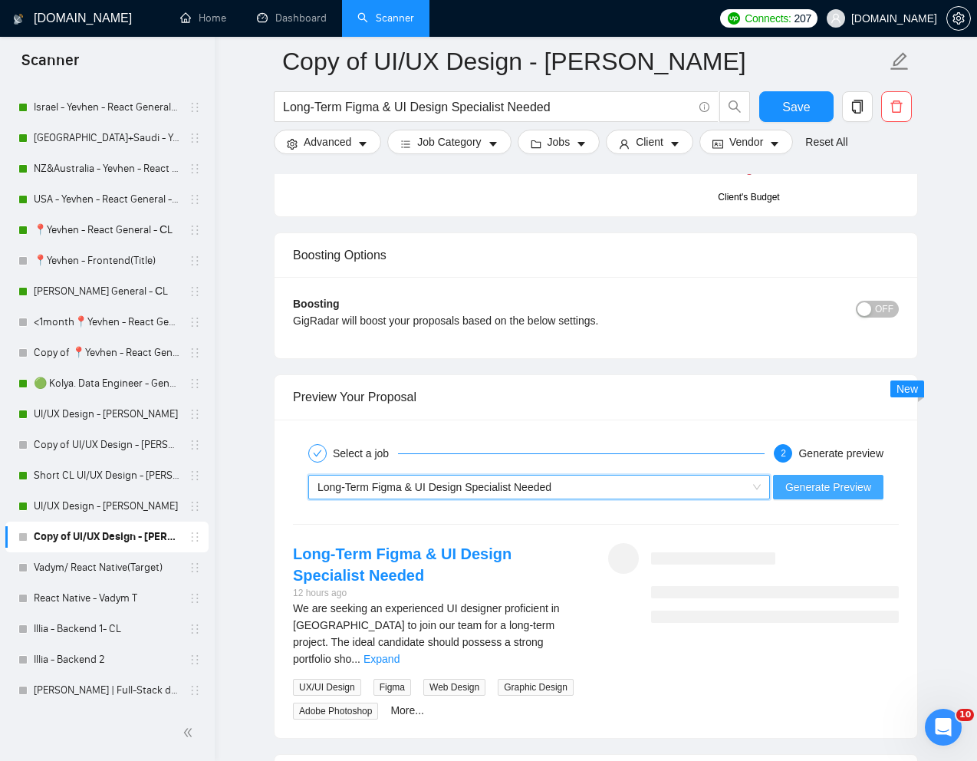
click at [830, 485] on span "Generate Preview" at bounding box center [829, 487] width 86 height 17
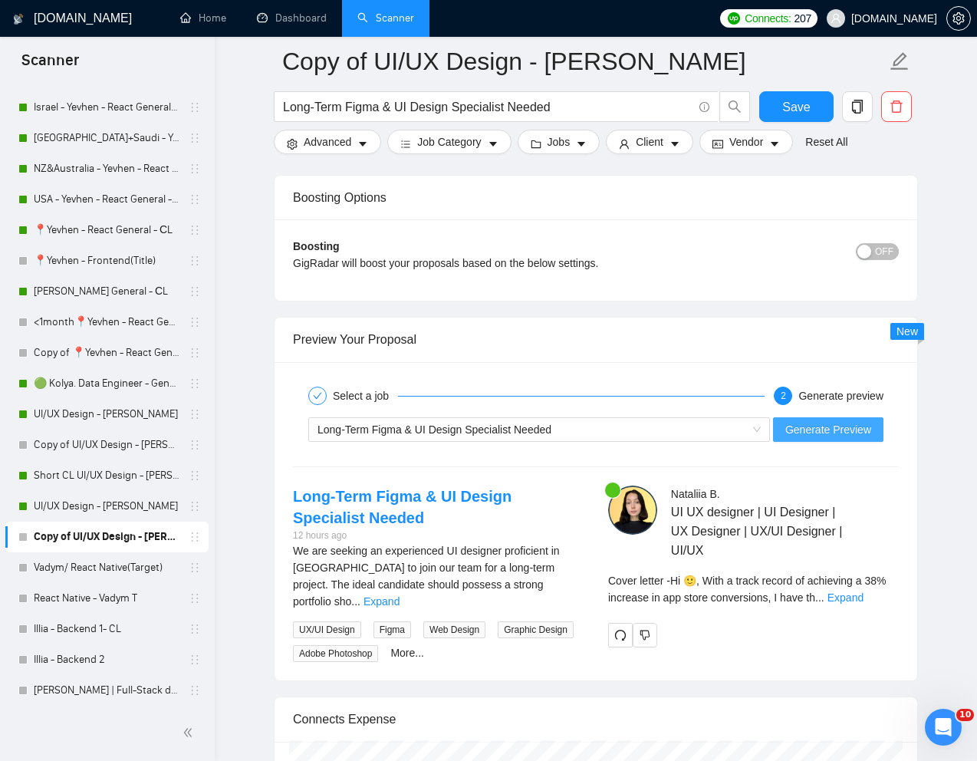
scroll to position [2885, 0]
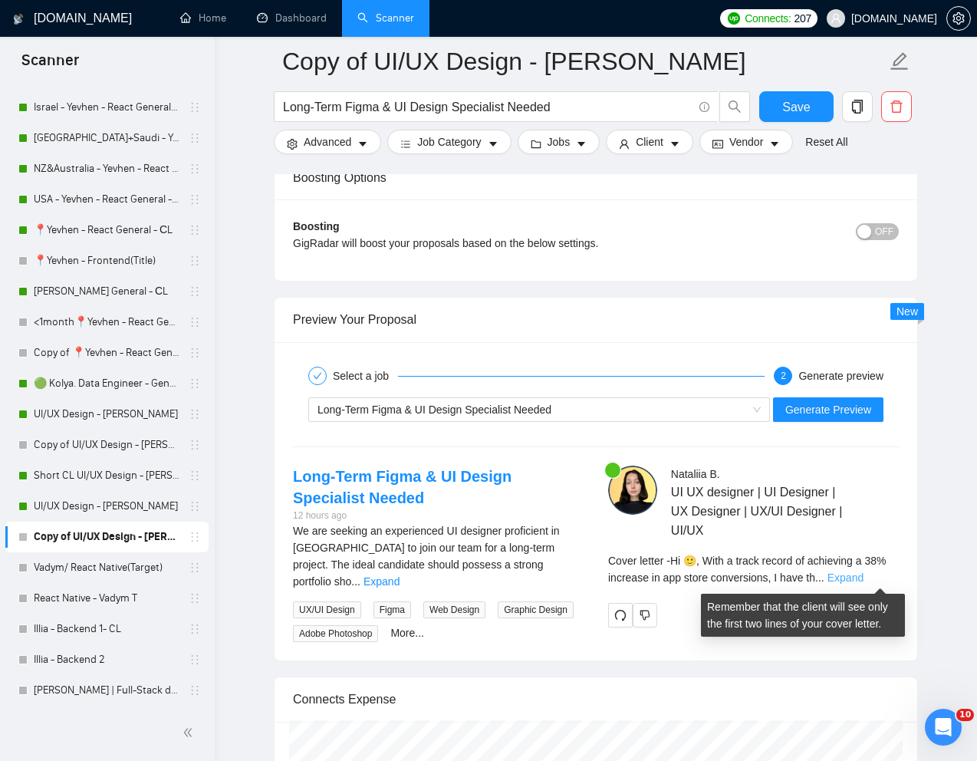
click at [864, 576] on link "Expand" at bounding box center [846, 578] width 36 height 12
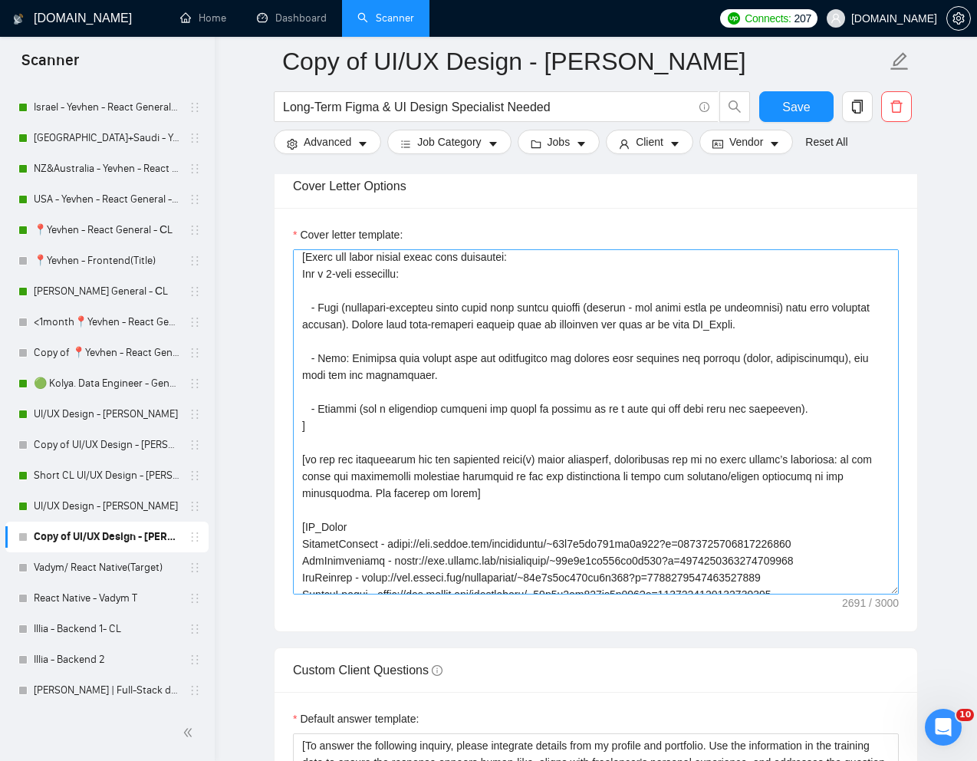
scroll to position [39, 0]
click at [367, 439] on textarea "Cover letter template:" at bounding box center [596, 421] width 606 height 345
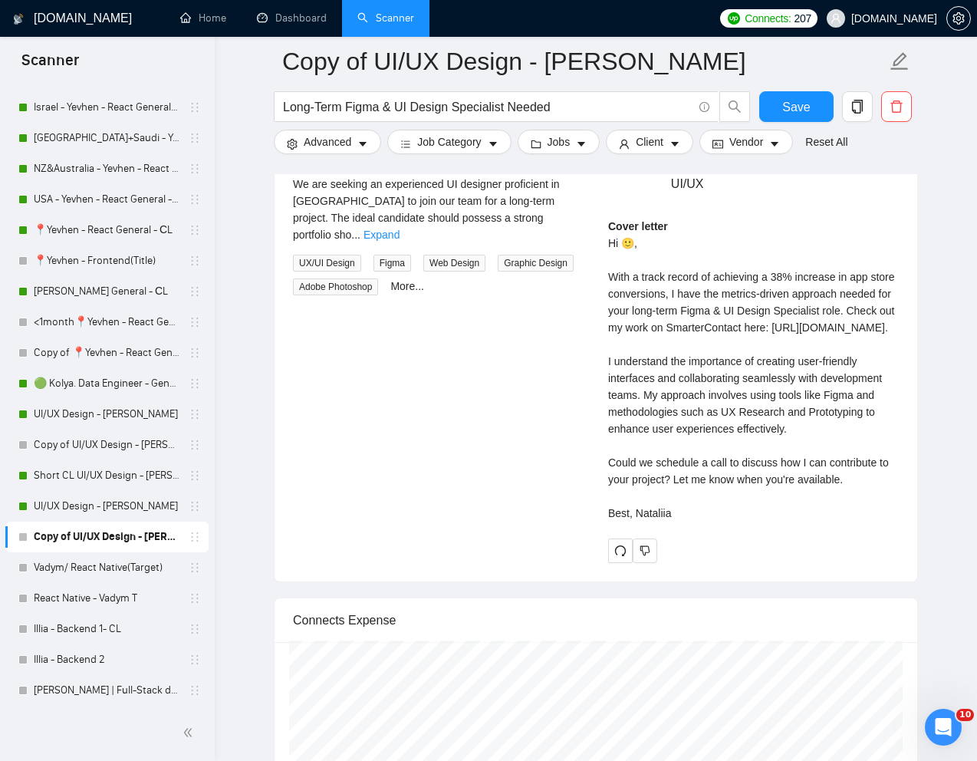
scroll to position [3066, 0]
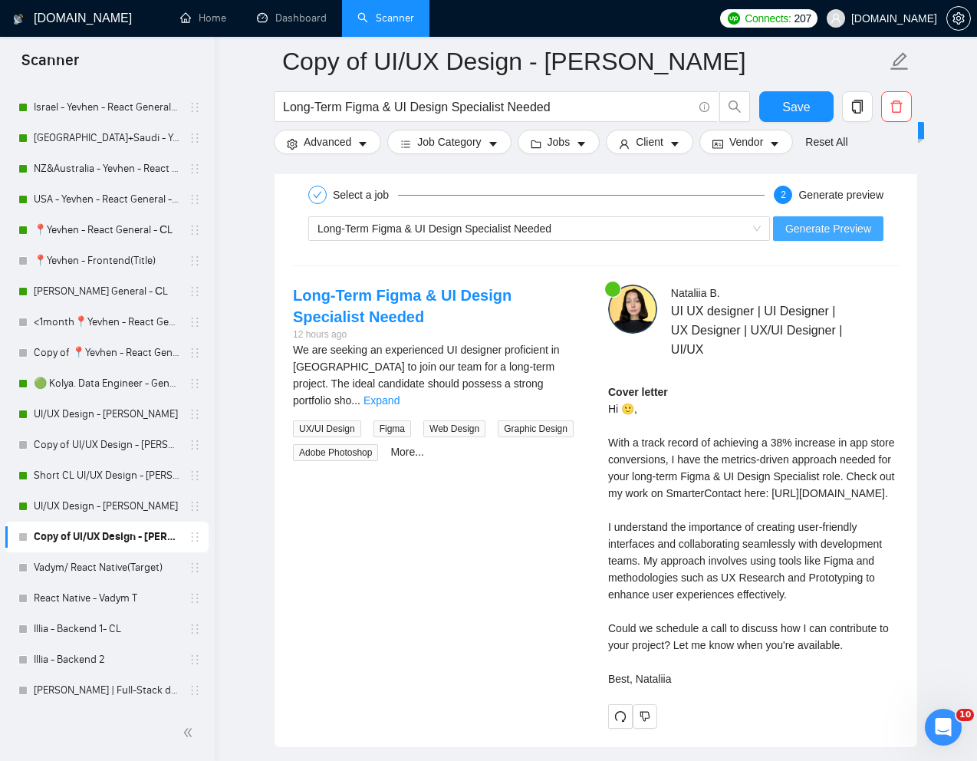
type textarea "[Write a personal greeting using the "Hi 🙂" and client's name or company name (…"
click at [824, 225] on span "Generate Preview" at bounding box center [829, 228] width 86 height 17
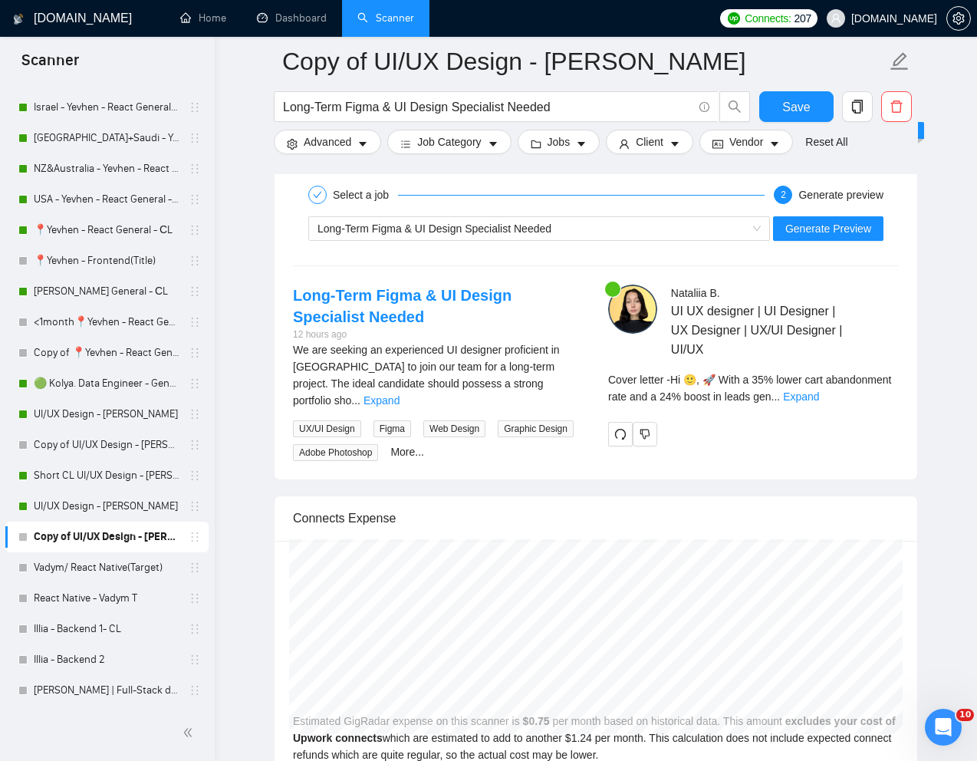
click at [882, 403] on div "Cover letter - Hi 🙂, 🚀 With a 35% lower cart abandonment rate and a 24% boost i…" at bounding box center [753, 388] width 291 height 34
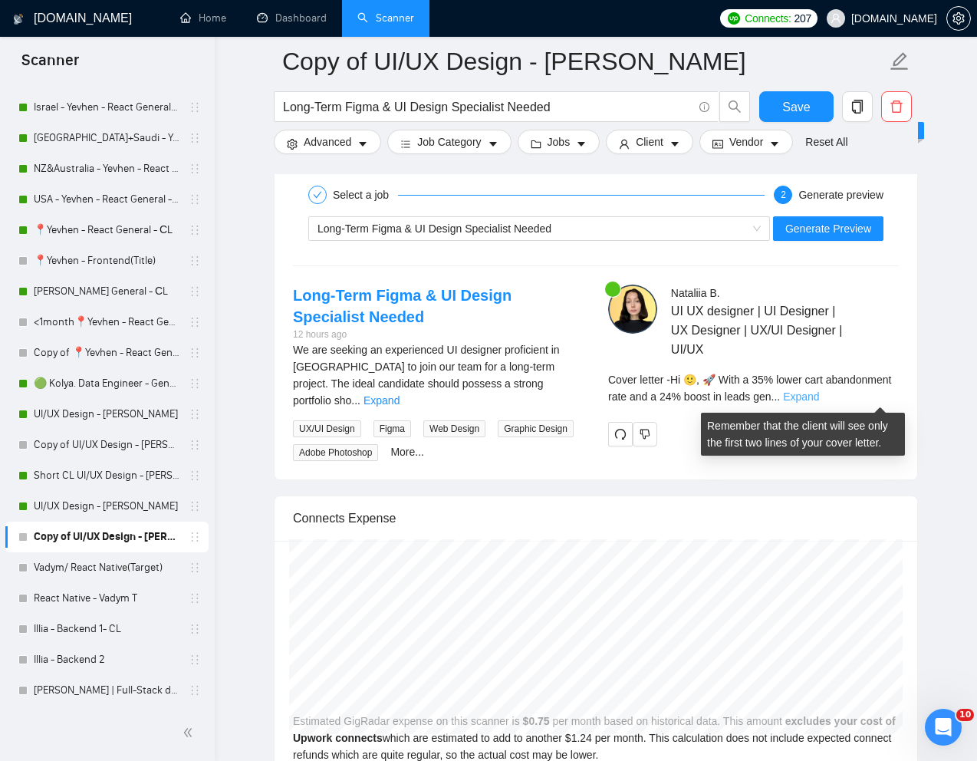
click at [819, 397] on link "Expand" at bounding box center [801, 397] width 36 height 12
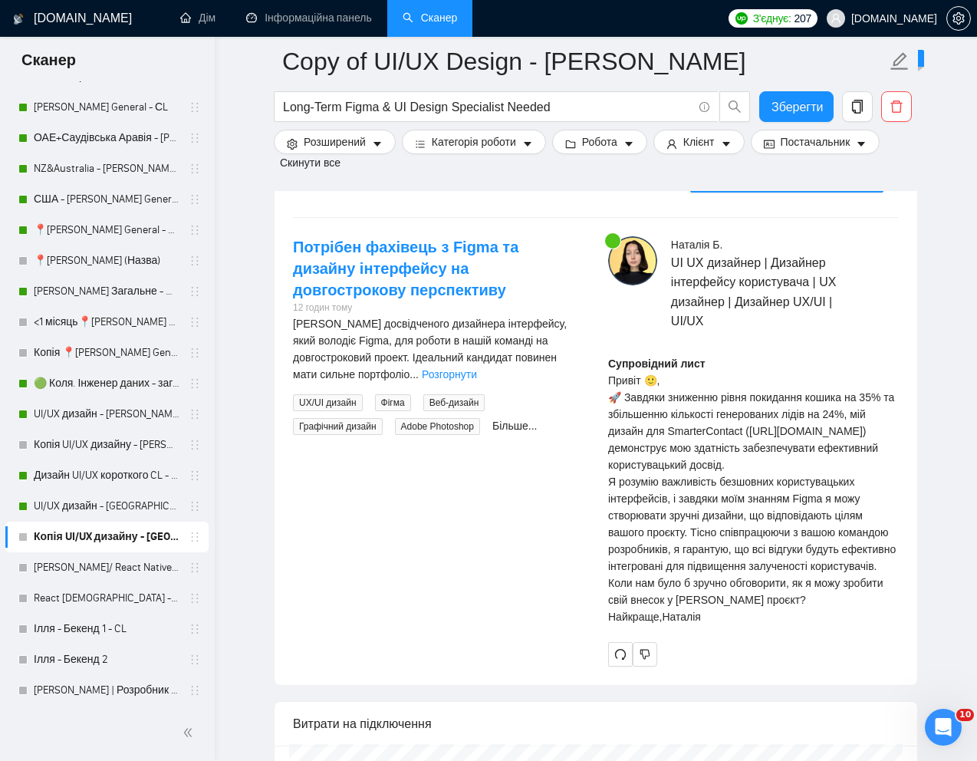
scroll to position [3267, 0]
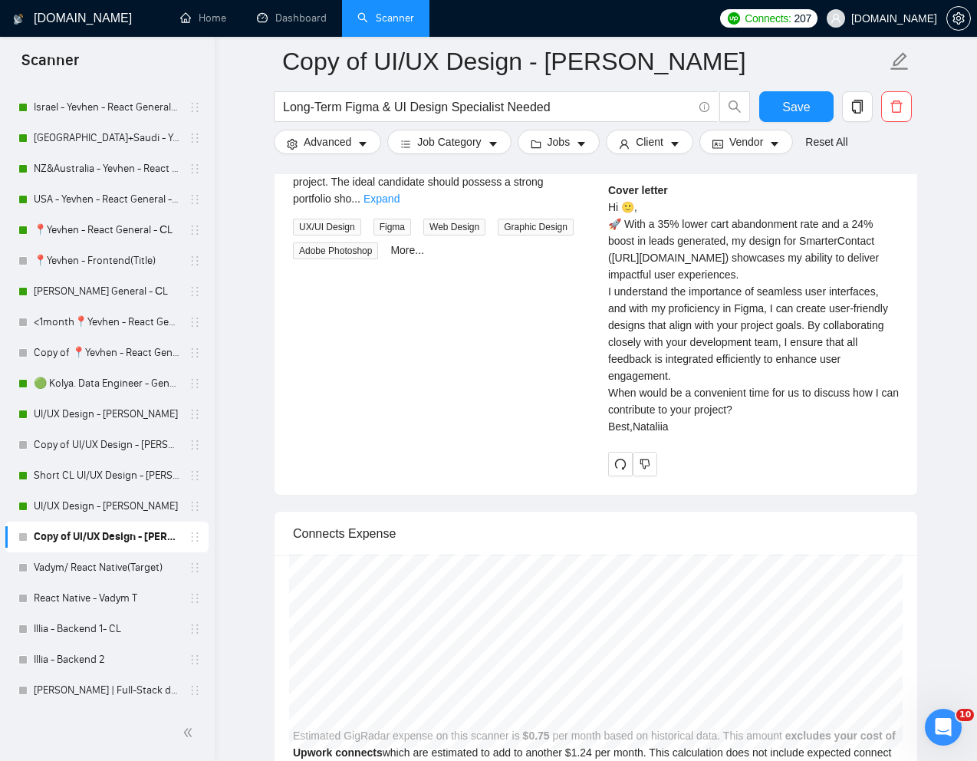
drag, startPoint x: 623, startPoint y: 238, endPoint x: 796, endPoint y: 532, distance: 341.2
click at [796, 435] on div "Cover letter Hi 🙂, 🚀 With a 35% lower cart abandonment rate and a 24% boost in …" at bounding box center [753, 308] width 291 height 253
copy div "With a 35% lower cart abandonment rate and a 24% boost in leads generated, my d…"
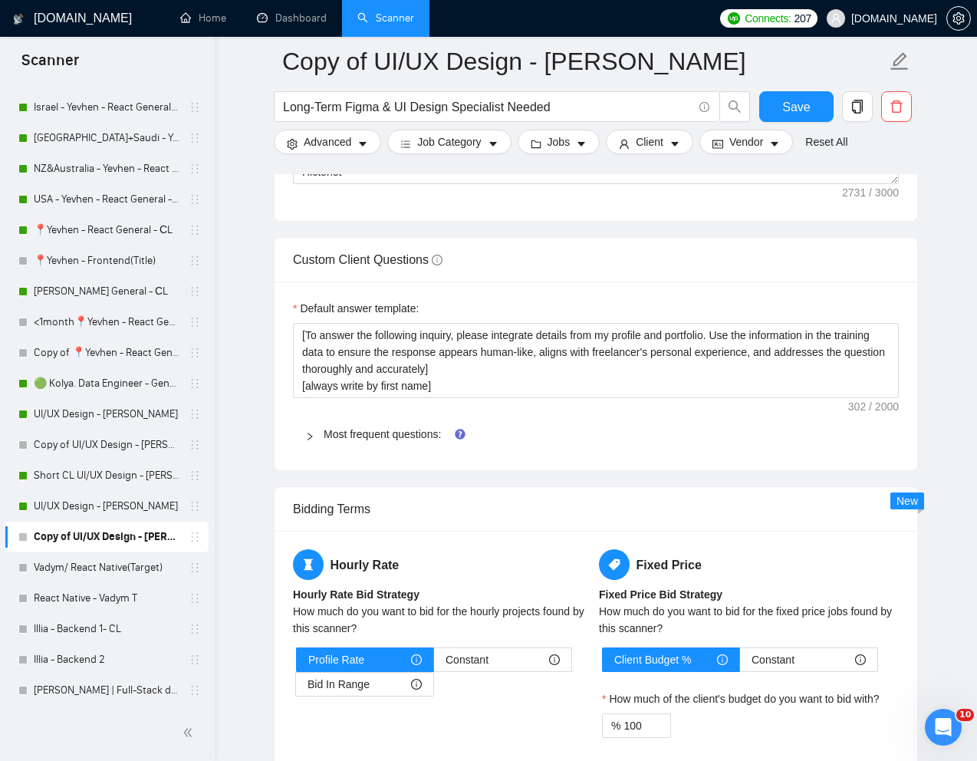
scroll to position [2107, 0]
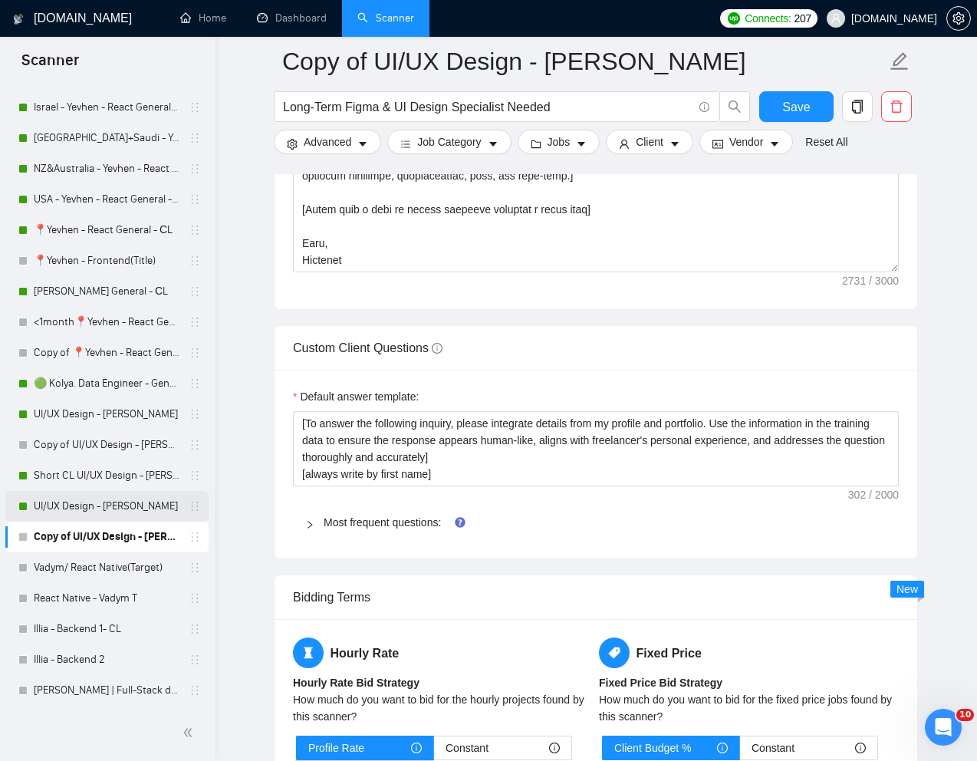
click at [78, 510] on link "UI/UX Design - [PERSON_NAME]" at bounding box center [107, 506] width 146 height 31
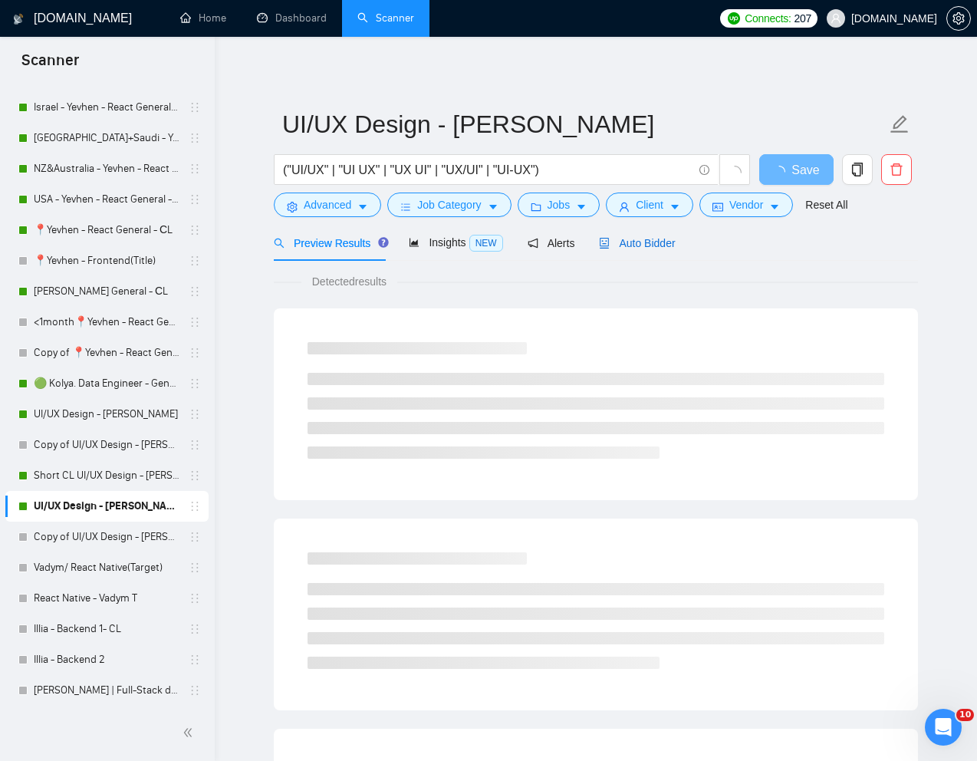
click at [654, 243] on span "Auto Bidder" at bounding box center [637, 243] width 76 height 12
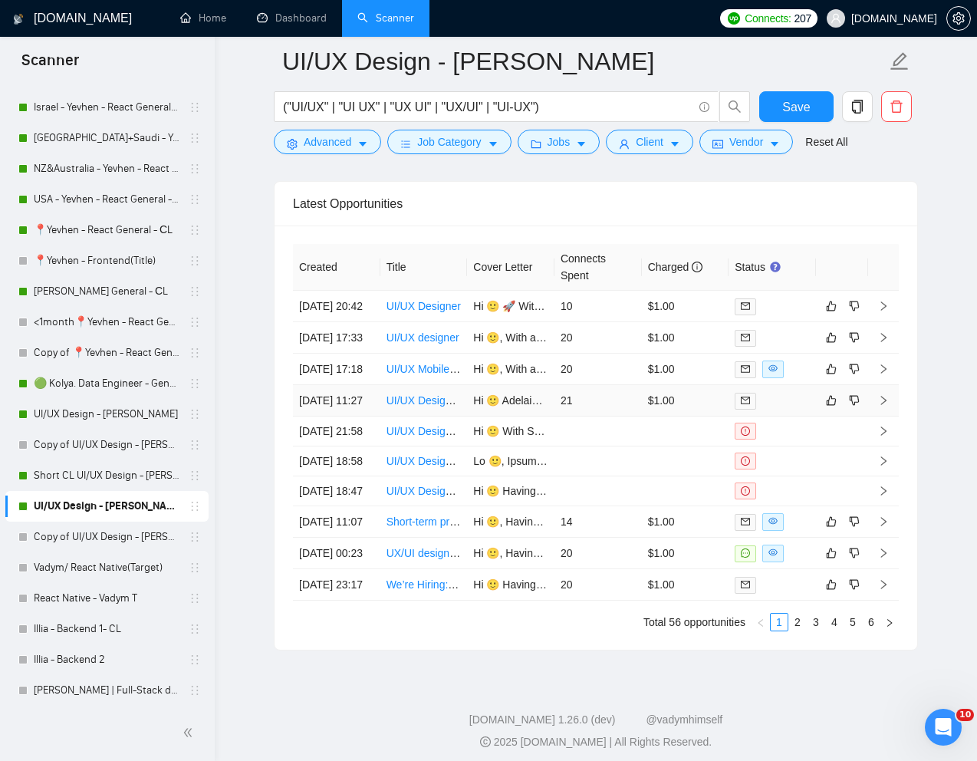
scroll to position [3884, 0]
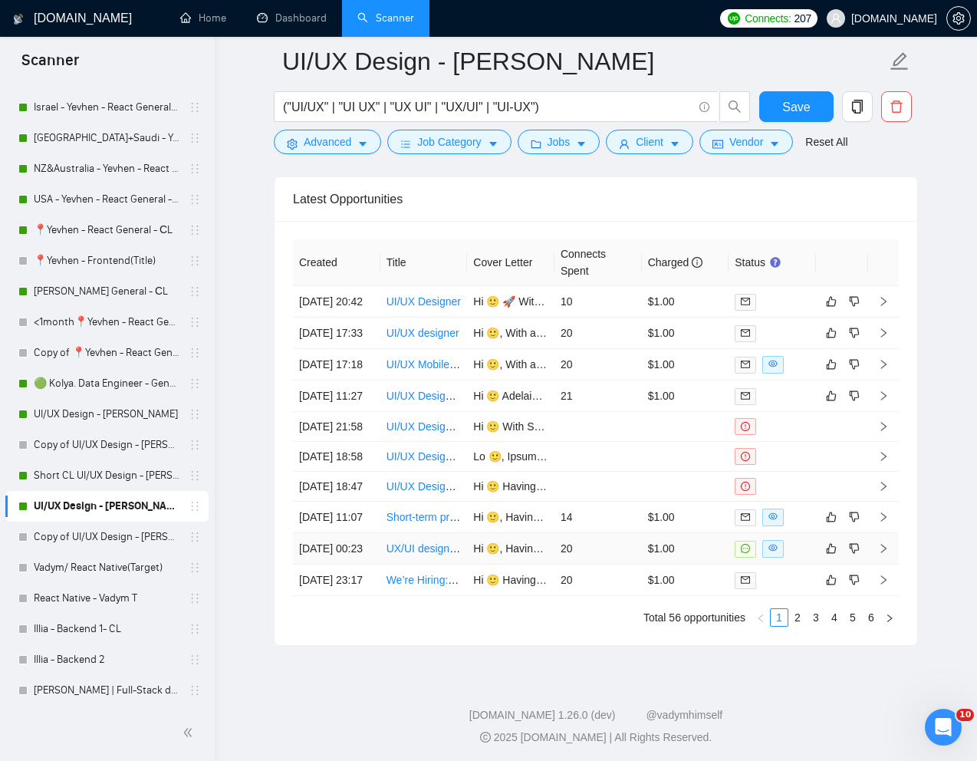
click at [421, 555] on link "UX/UI designer needed" at bounding box center [443, 548] width 112 height 12
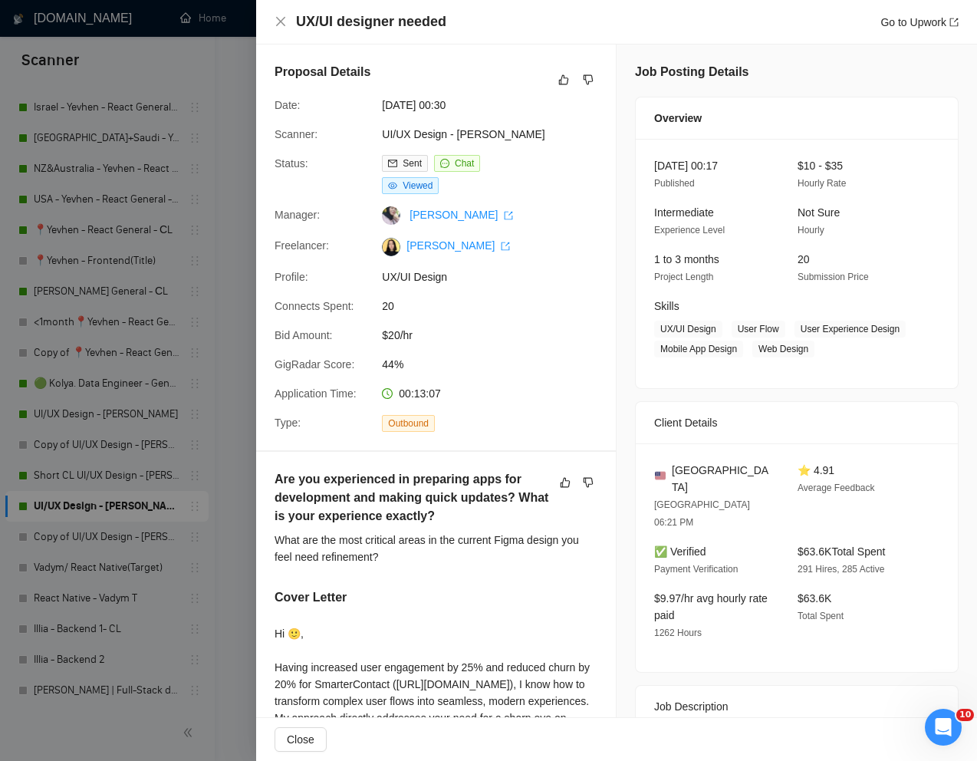
click at [216, 411] on div at bounding box center [488, 380] width 977 height 761
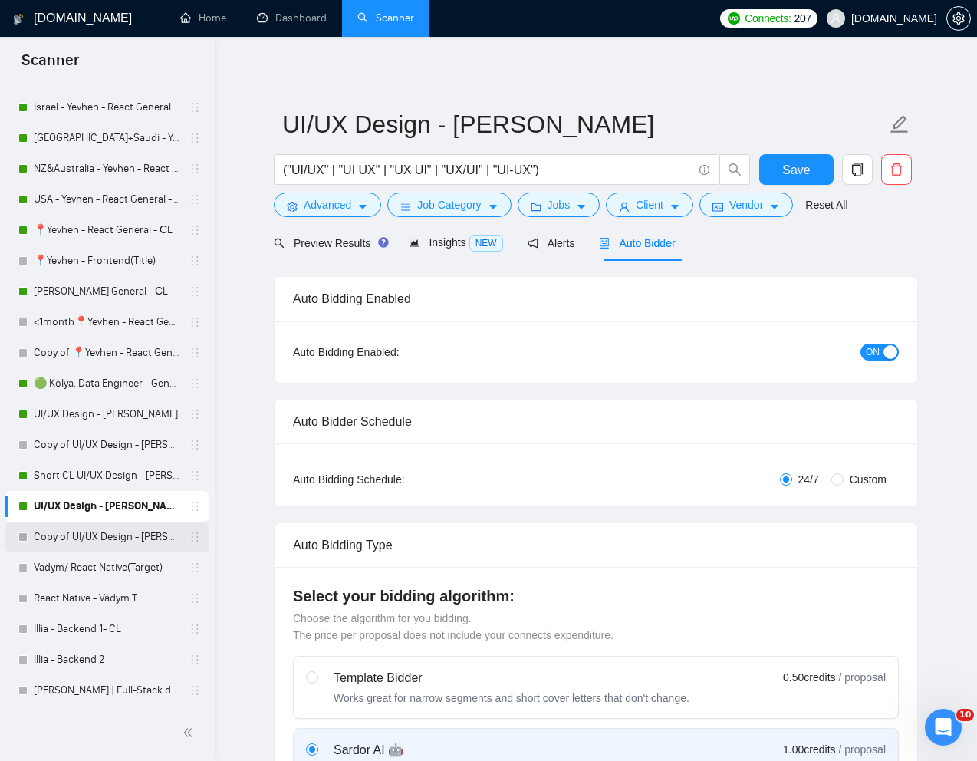
click at [71, 540] on link "Copy of UI/UX Design - [PERSON_NAME]" at bounding box center [107, 537] width 146 height 31
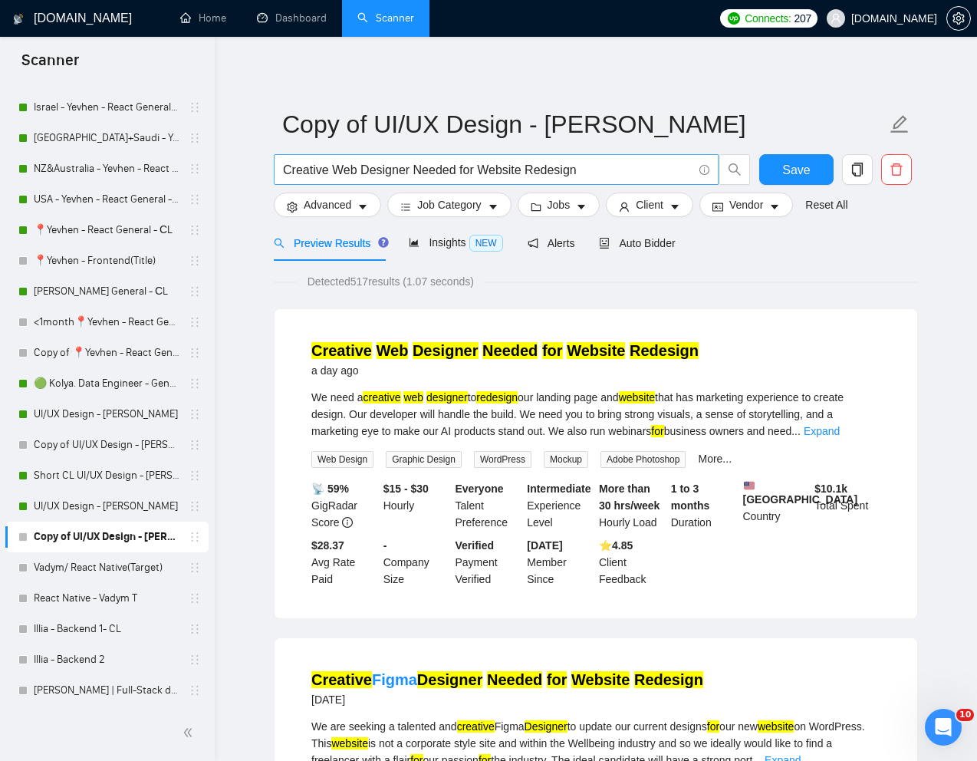
click at [433, 166] on input "Creative Web Designer Needed for Website Redesign" at bounding box center [488, 169] width 410 height 19
paste input "Product UI/UX Owner for SaaS Analytics Platform"
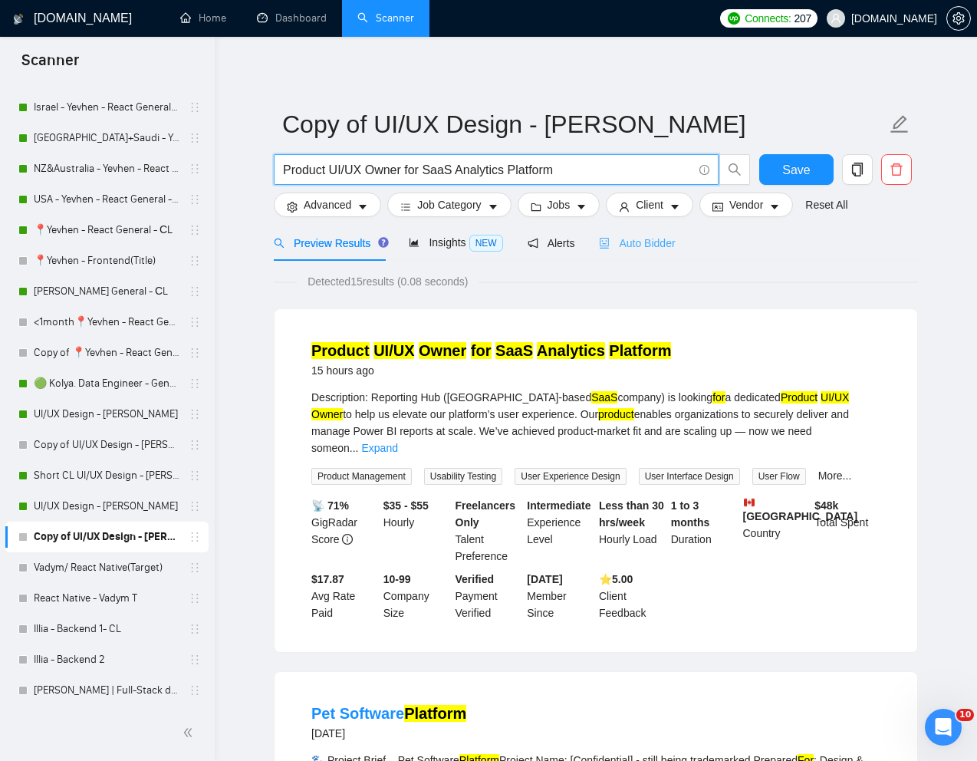
type input "Product UI/UX Owner for SaaS Analytics Platform"
click at [668, 249] on div "Auto Bidder" at bounding box center [637, 243] width 76 height 17
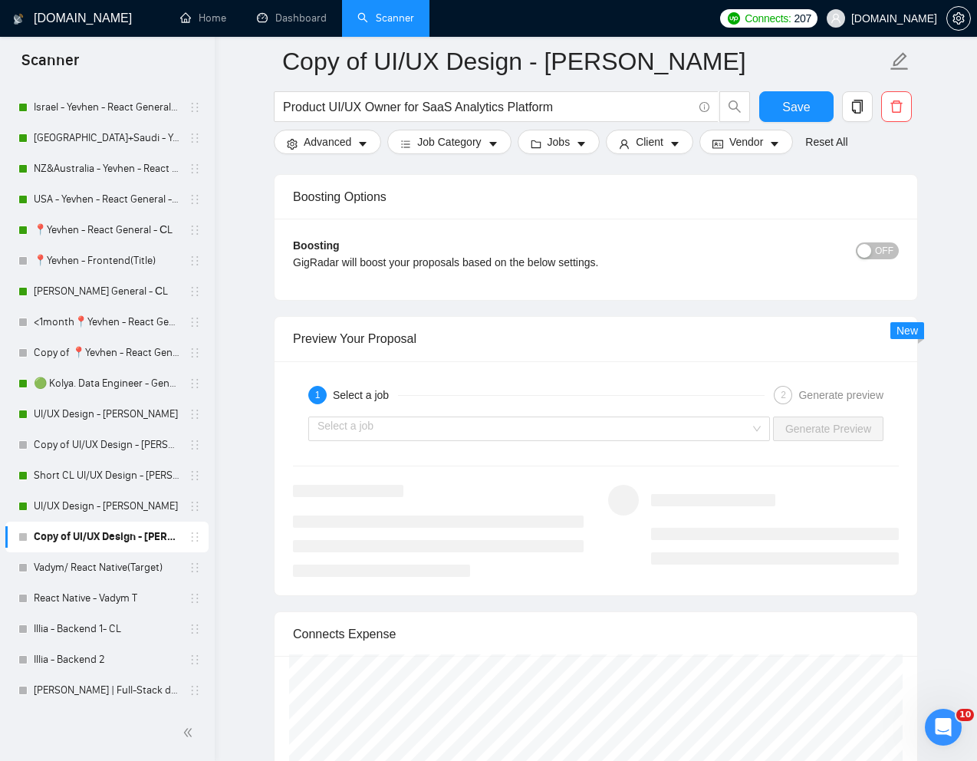
scroll to position [2870, 0]
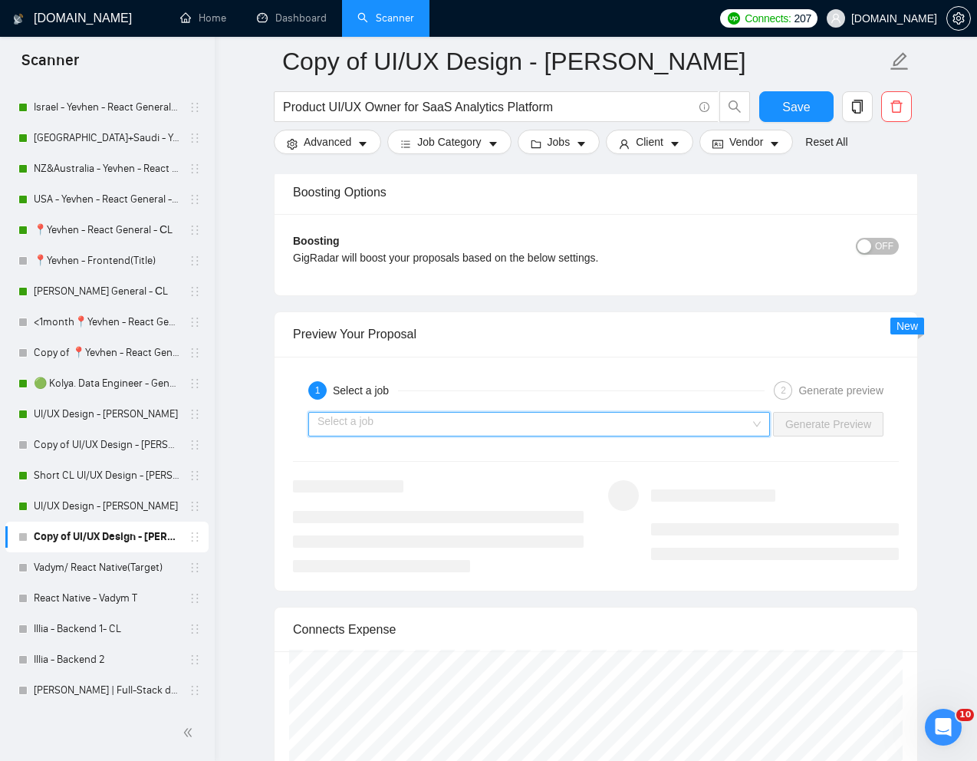
click at [710, 420] on input "search" at bounding box center [534, 424] width 433 height 23
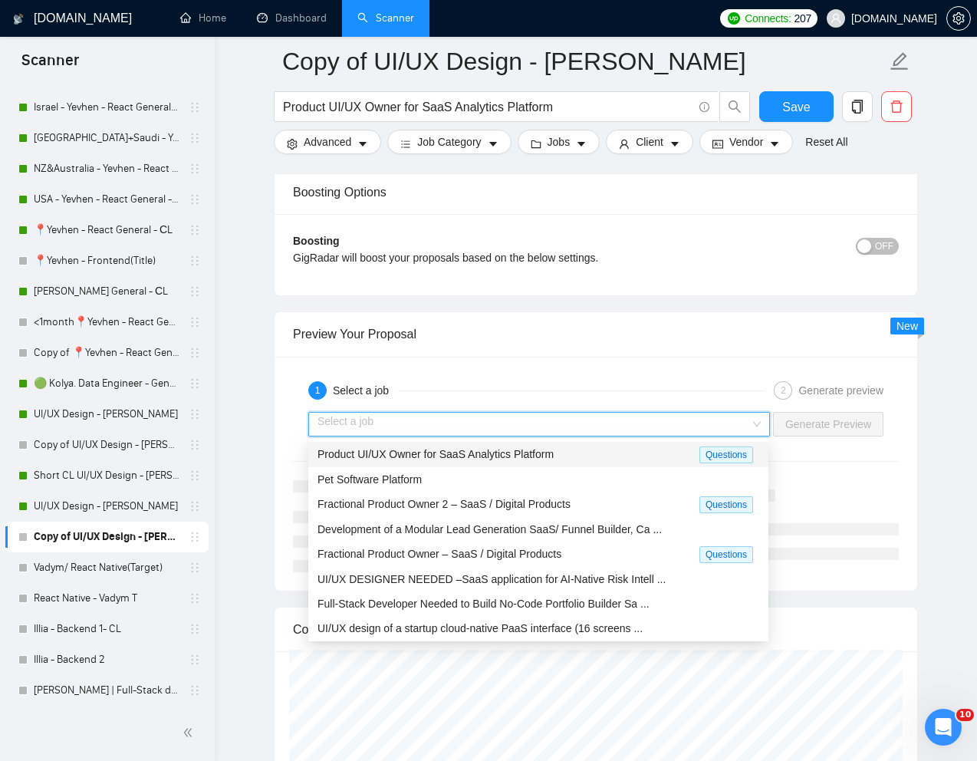
click at [577, 456] on div "Product UI/UX Owner for SaaS Analytics Platform" at bounding box center [509, 455] width 382 height 18
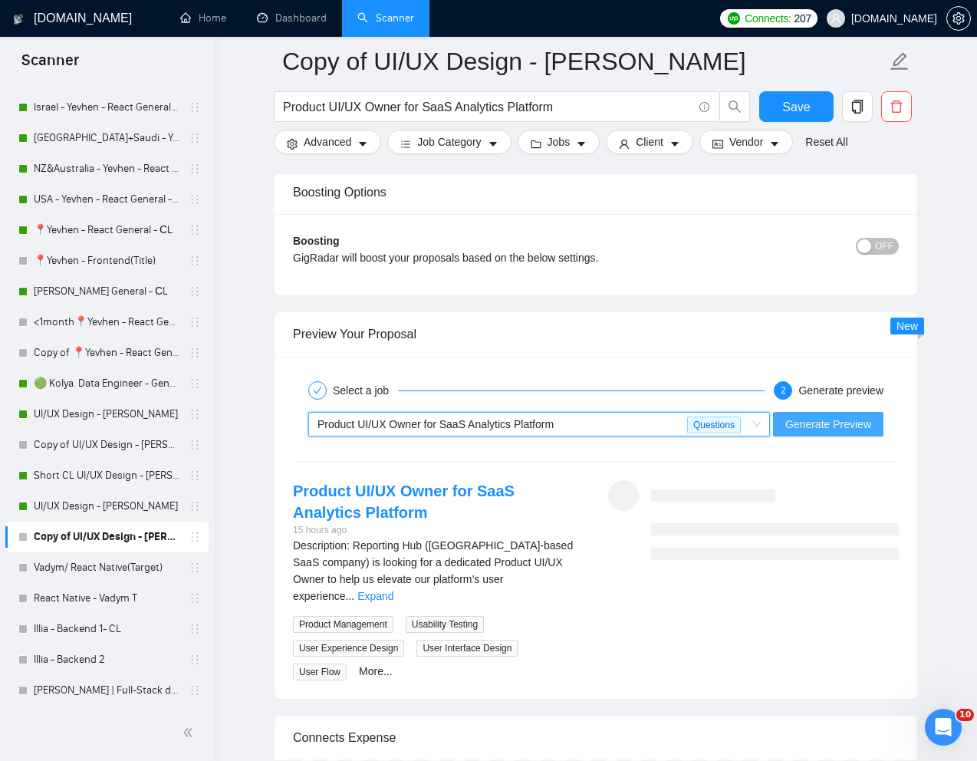
click at [848, 430] on span "Generate Preview" at bounding box center [829, 424] width 86 height 17
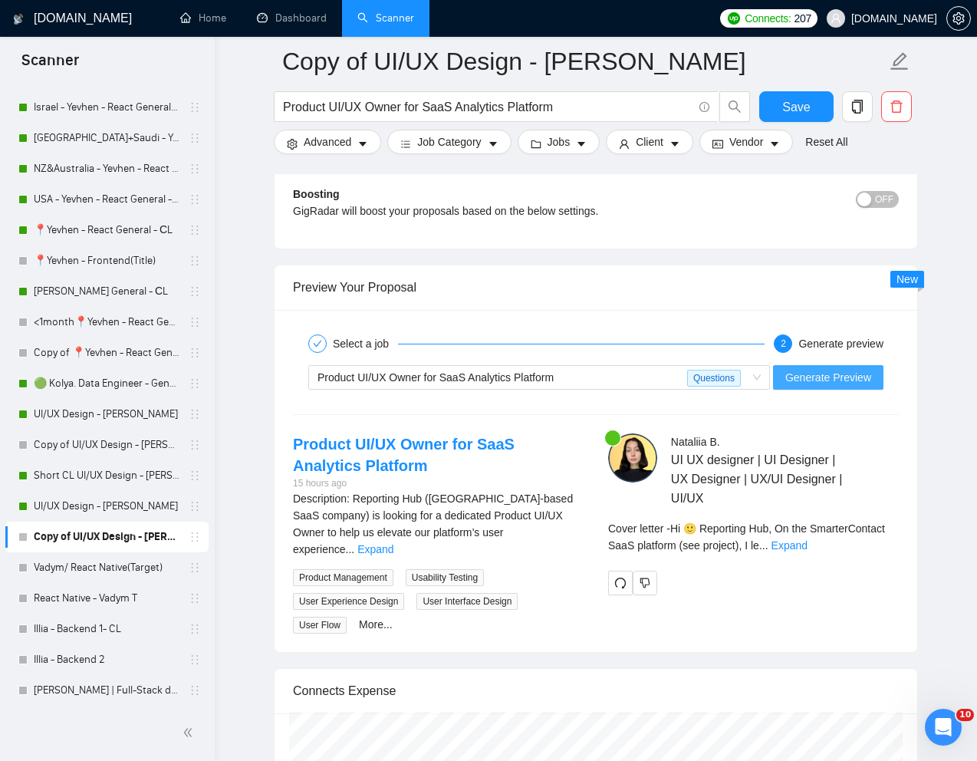
scroll to position [2937, 0]
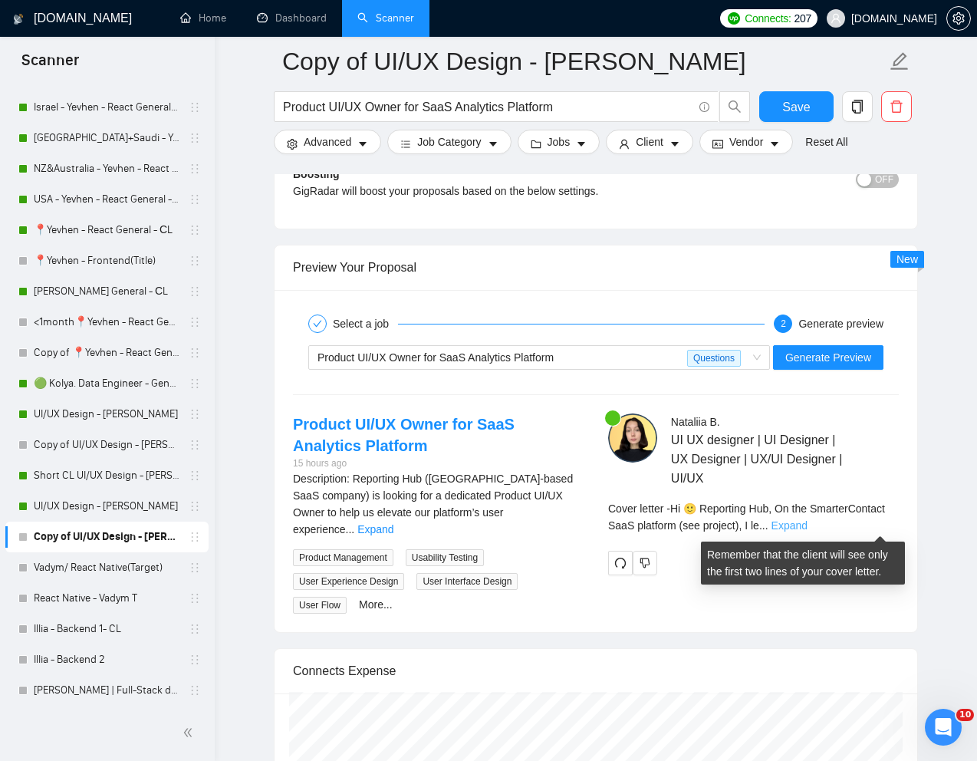
click at [808, 521] on link "Expand" at bounding box center [790, 525] width 36 height 12
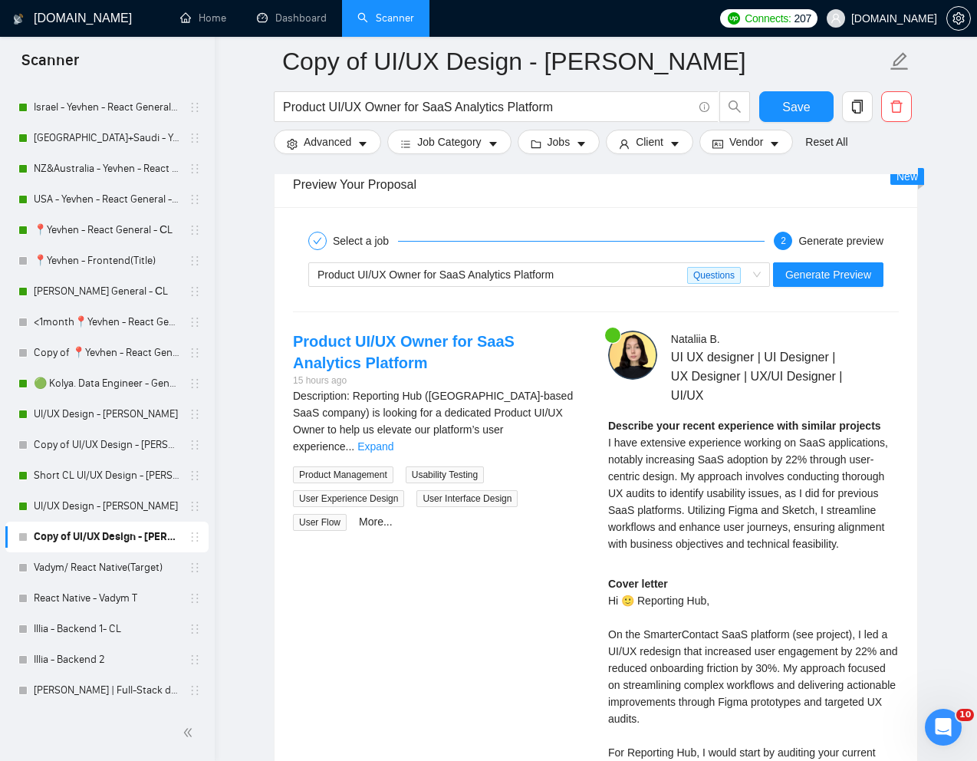
scroll to position [3046, 0]
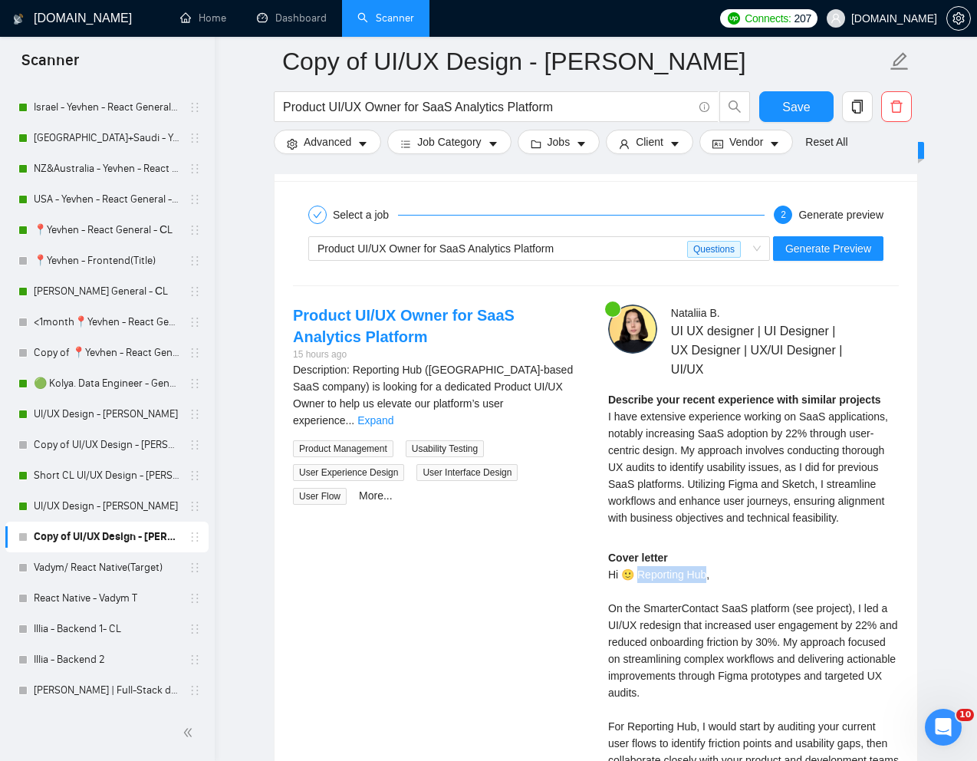
drag, startPoint x: 639, startPoint y: 576, endPoint x: 710, endPoint y: 576, distance: 70.6
click at [710, 576] on div "Cover letter Hi 🙂 Reporting Hub, On the SmarterContact SaaS platform (see proje…" at bounding box center [753, 760] width 291 height 422
copy div "eporting Hub,"
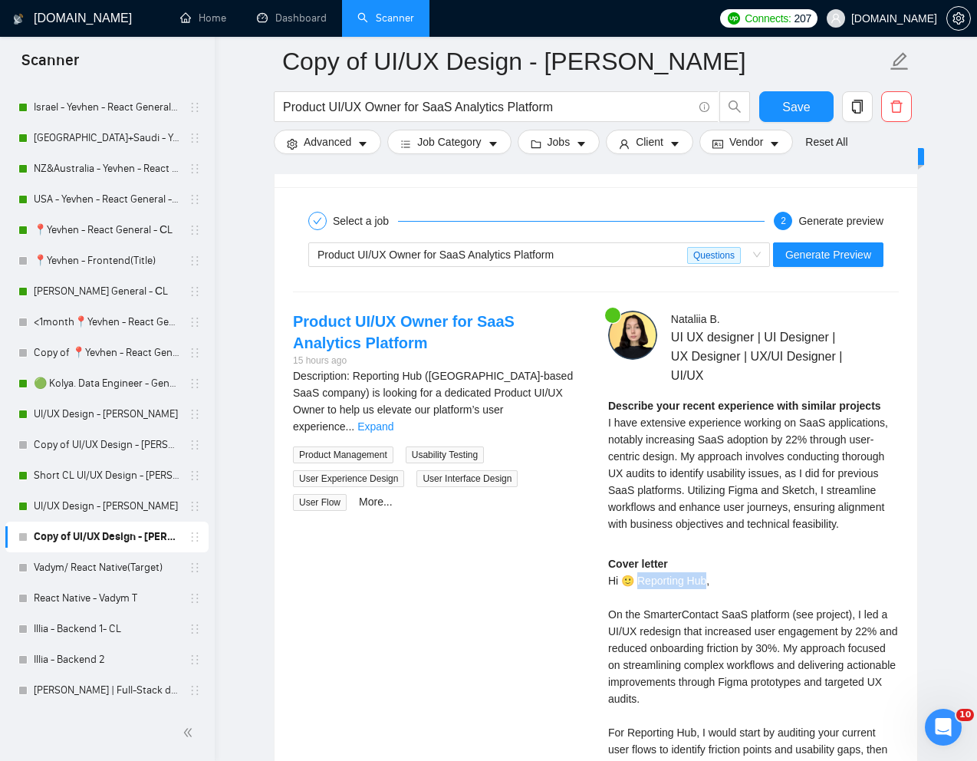
scroll to position [2772, 0]
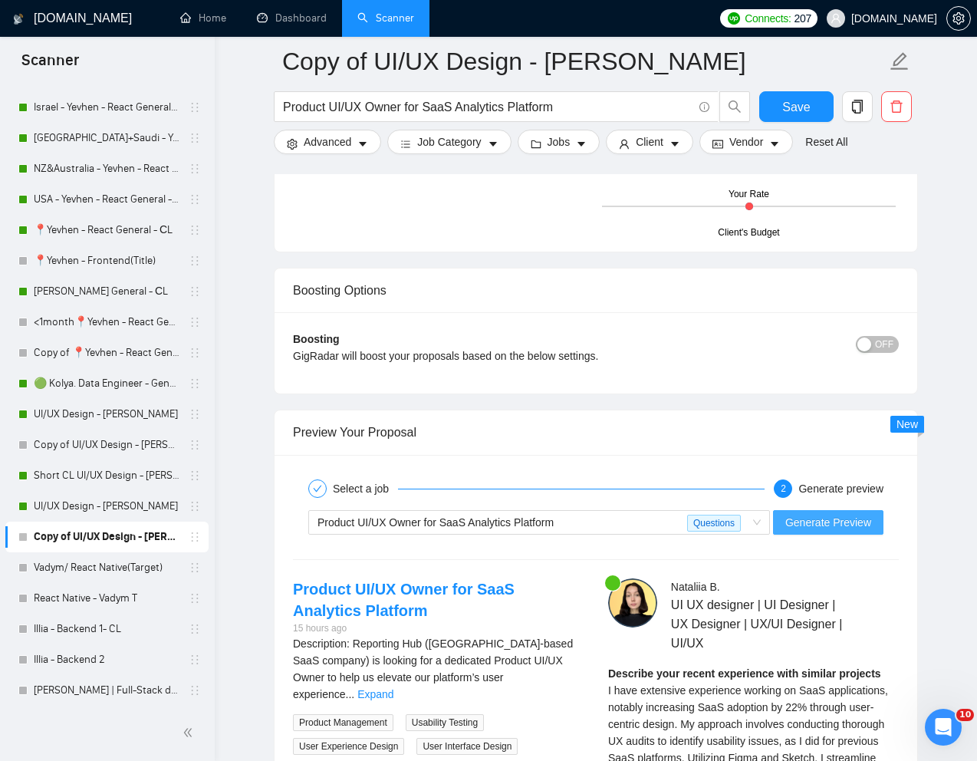
click at [812, 524] on span "Generate Preview" at bounding box center [829, 522] width 86 height 17
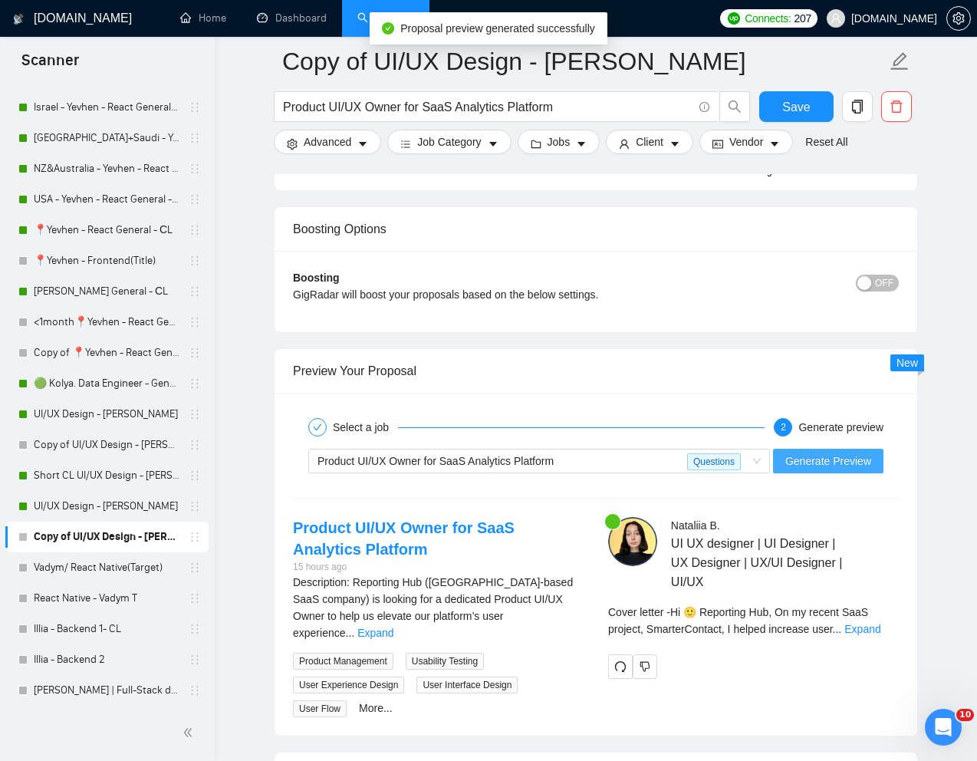
scroll to position [2841, 0]
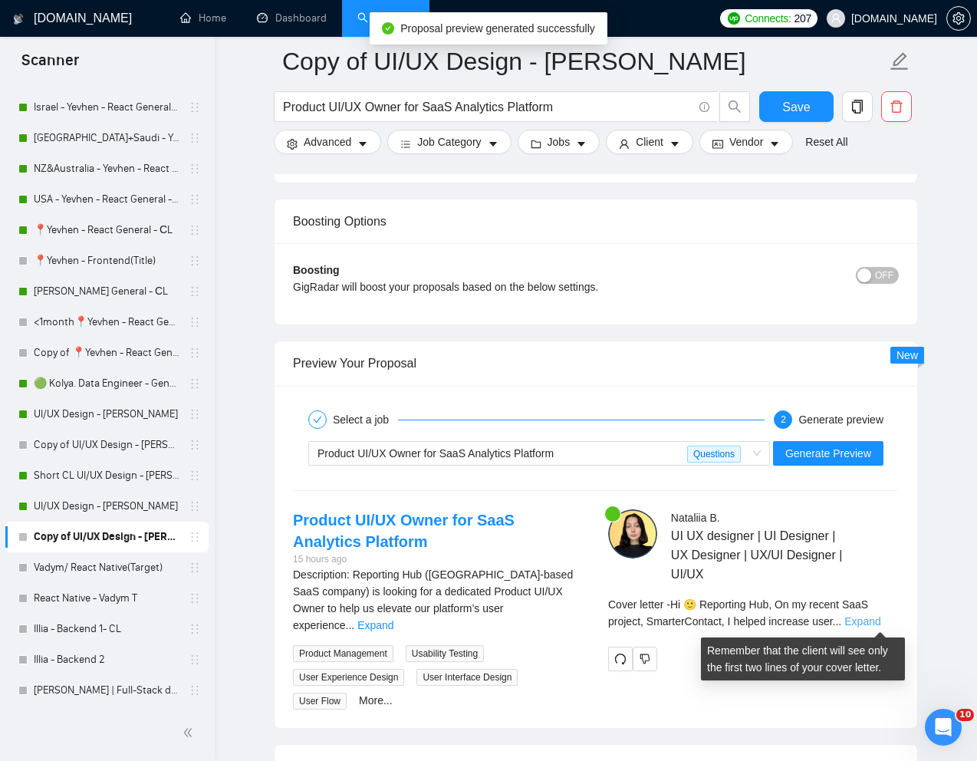
click at [881, 619] on link "Expand" at bounding box center [863, 621] width 36 height 12
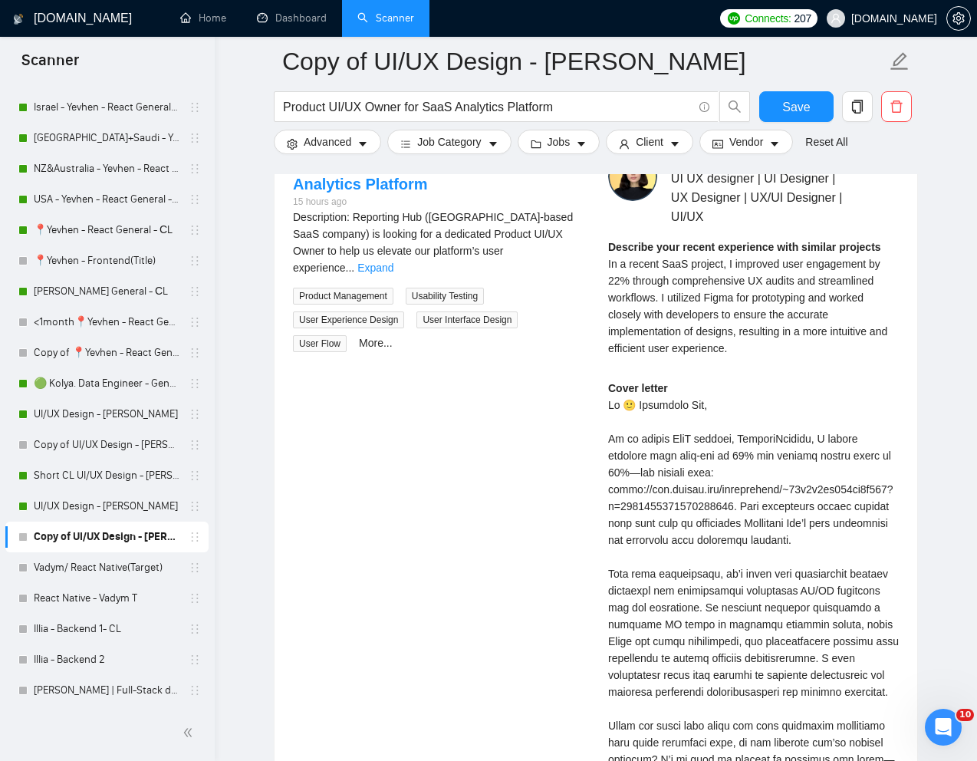
scroll to position [3164, 0]
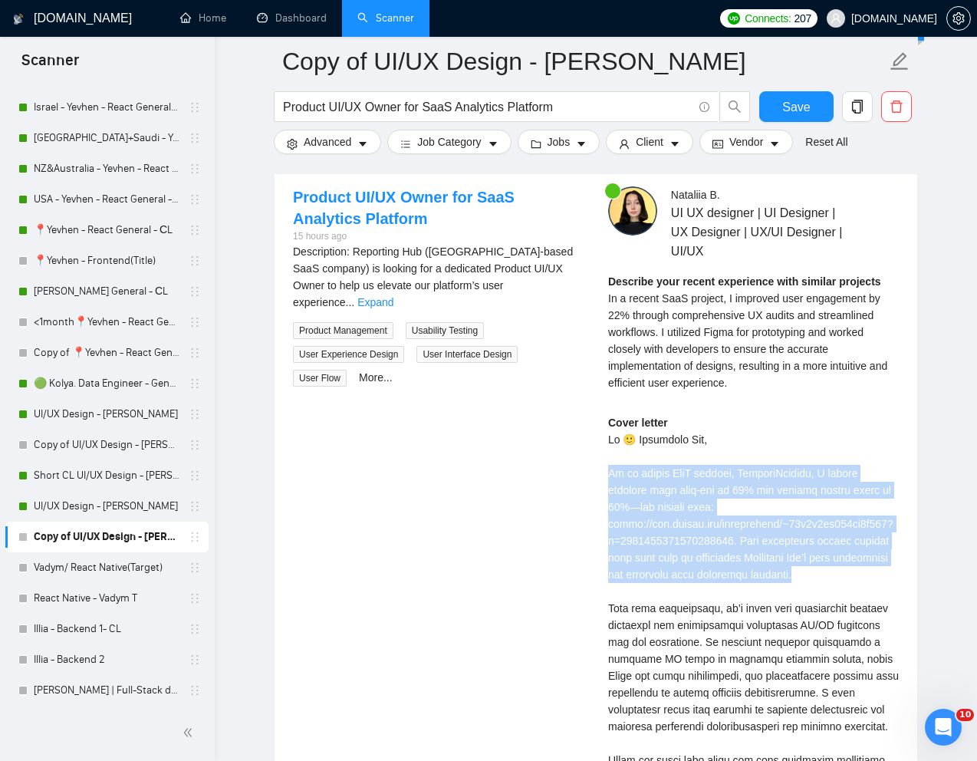
drag, startPoint x: 607, startPoint y: 466, endPoint x: 866, endPoint y: 573, distance: 280.7
click at [866, 573] on div "Nataliia B . UI UX designer | UI Designer | UX Designer | UX/UI Designer | UI/U…" at bounding box center [753, 548] width 315 height 725
copy div "n my recent SaaS project, SmarterContact, I helped increase user sign-ups by 25…"
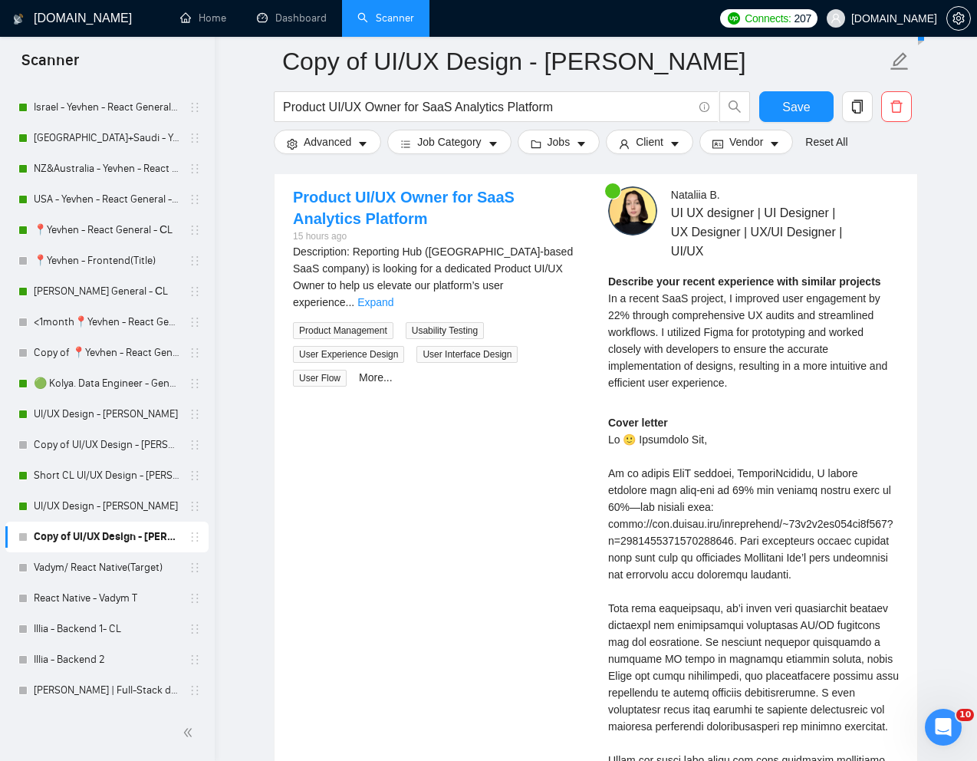
click at [653, 626] on div "Cover letter" at bounding box center [753, 642] width 291 height 456
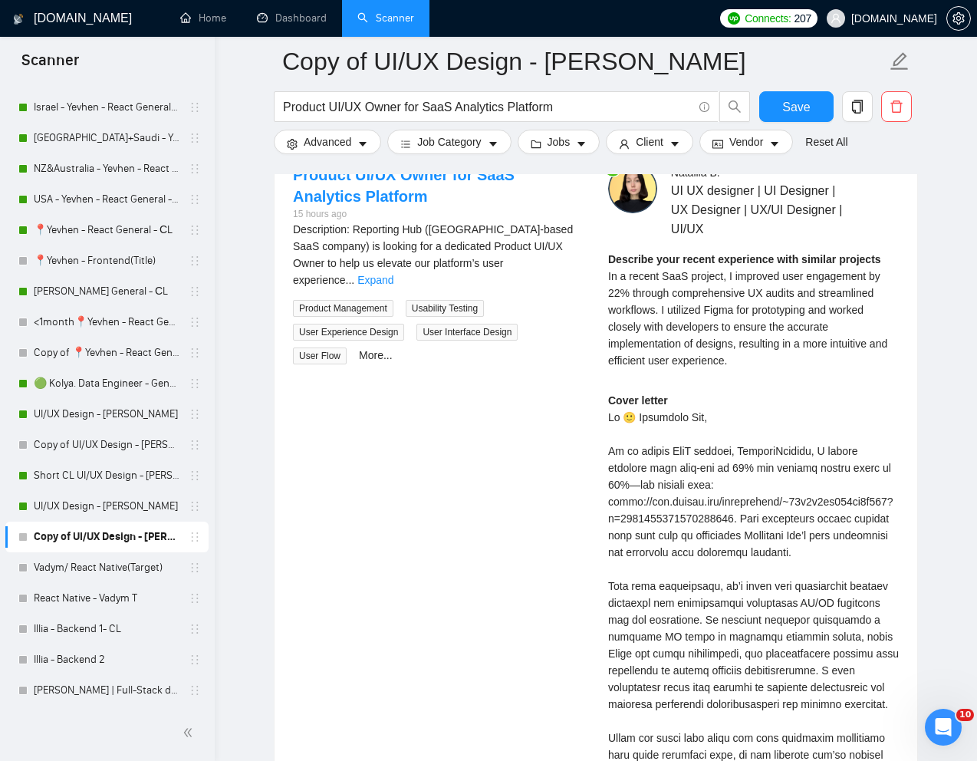
scroll to position [3188, 0]
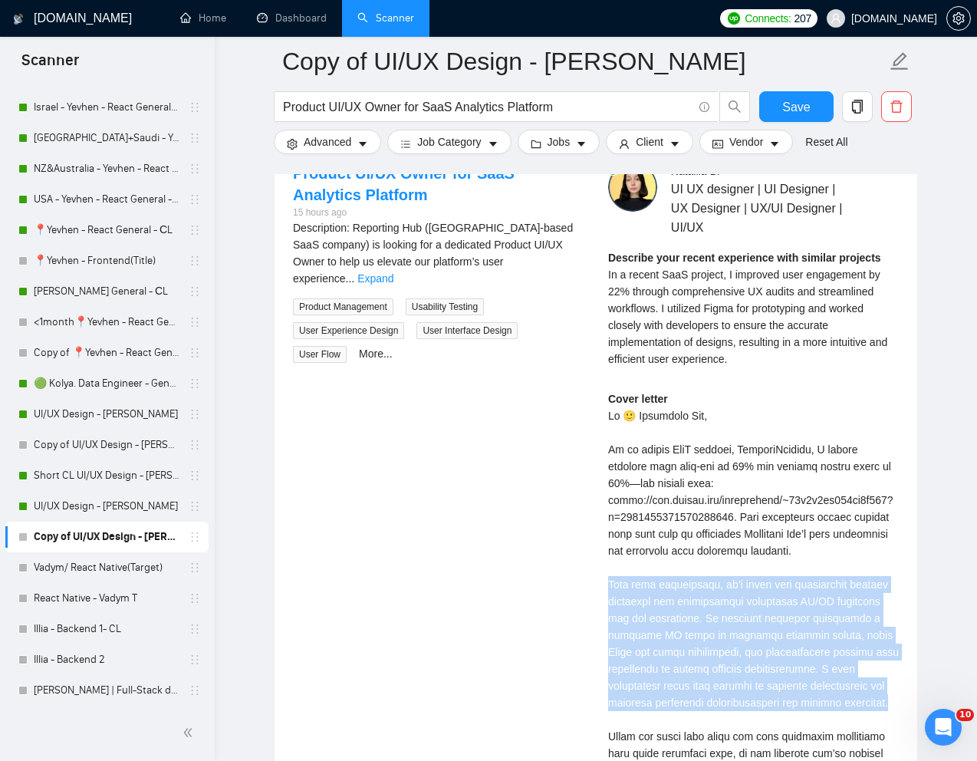
drag, startPoint x: 608, startPoint y: 585, endPoint x: 684, endPoint y: 713, distance: 148.7
click at [684, 713] on div "Cover letter" at bounding box center [753, 619] width 291 height 456
copy div "rom your description, it’s clear that simplifying complex workflows and establi…"
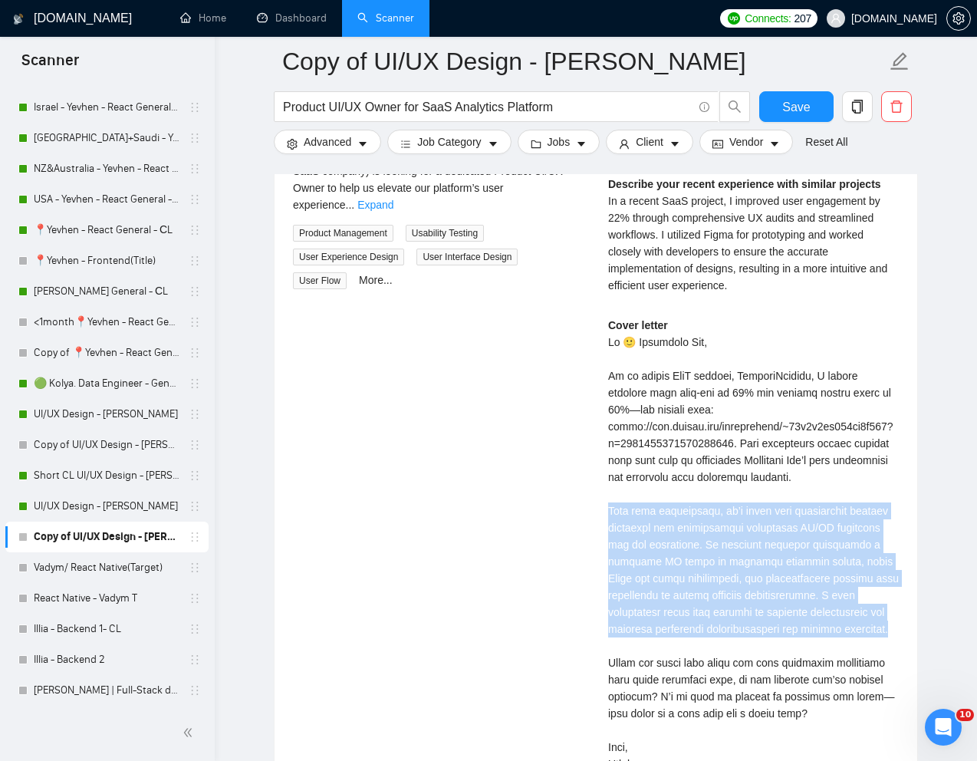
scroll to position [3267, 0]
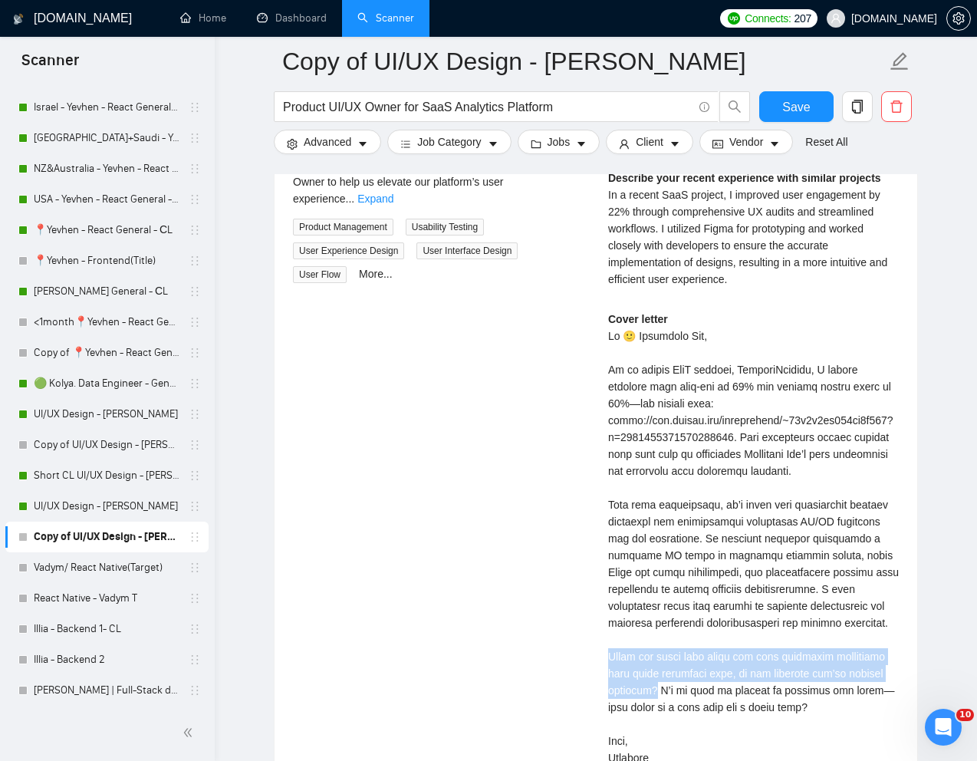
drag, startPoint x: 656, startPoint y: 708, endPoint x: 604, endPoint y: 674, distance: 62.1
click at [604, 674] on div "Nataliia B . UI UX designer | UI Designer | UX Designer | UX/UI Designer | UI/U…" at bounding box center [753, 445] width 315 height 725
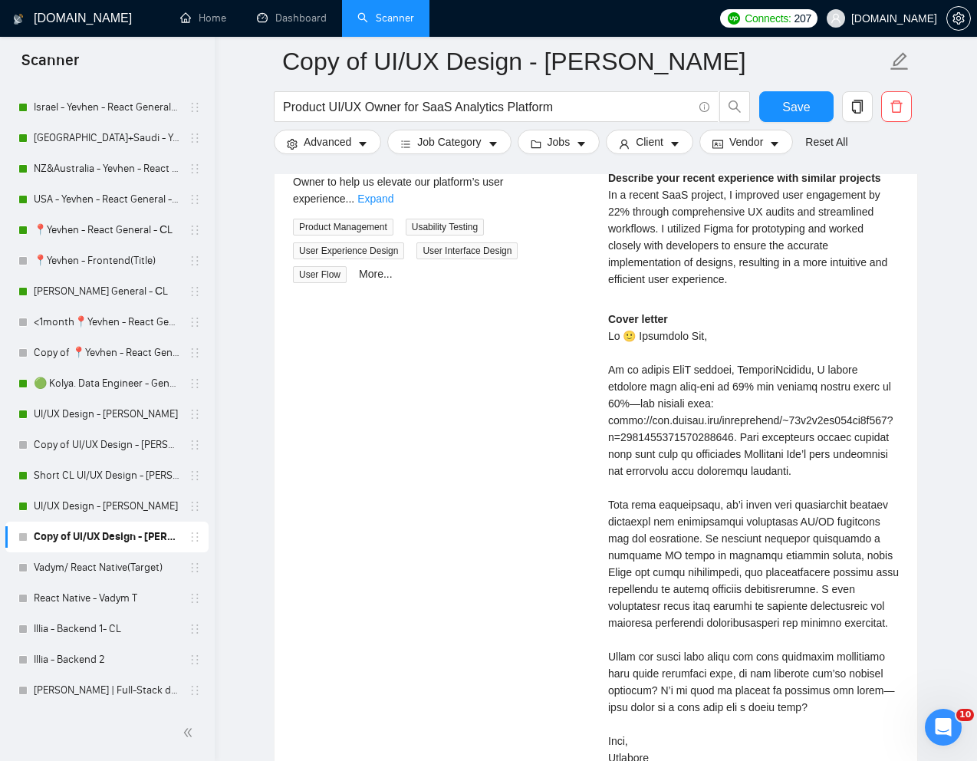
click at [724, 712] on div "Cover letter" at bounding box center [753, 539] width 291 height 456
drag, startPoint x: 661, startPoint y: 707, endPoint x: 839, endPoint y: 724, distance: 179.6
click at [839, 724] on div "Cover letter" at bounding box center [753, 539] width 291 height 456
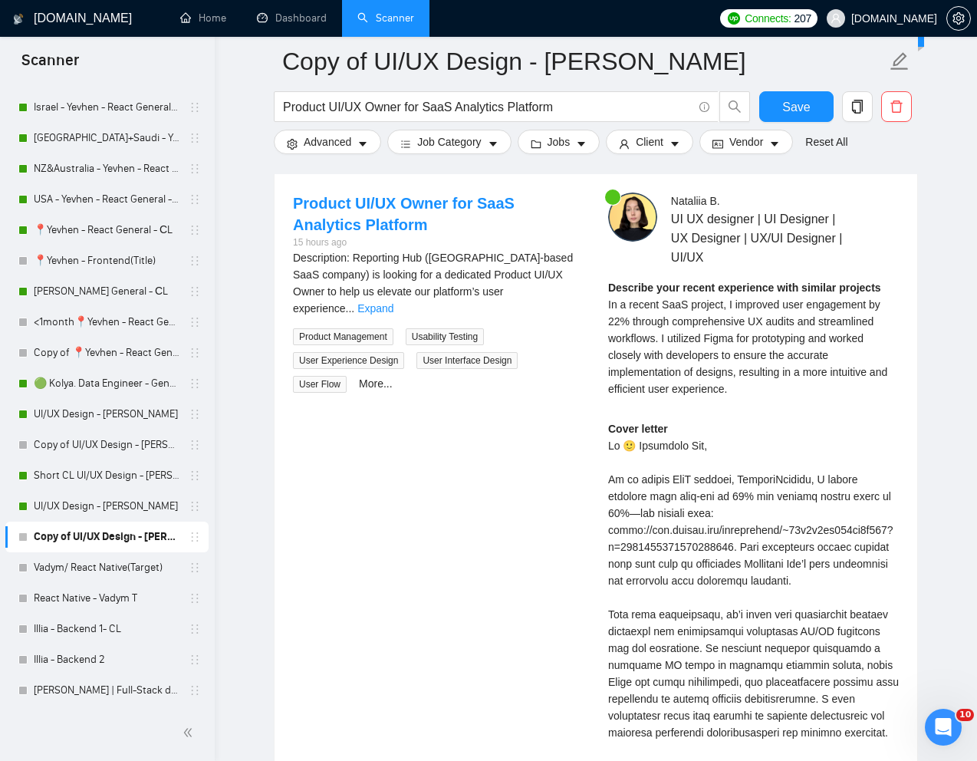
scroll to position [3152, 0]
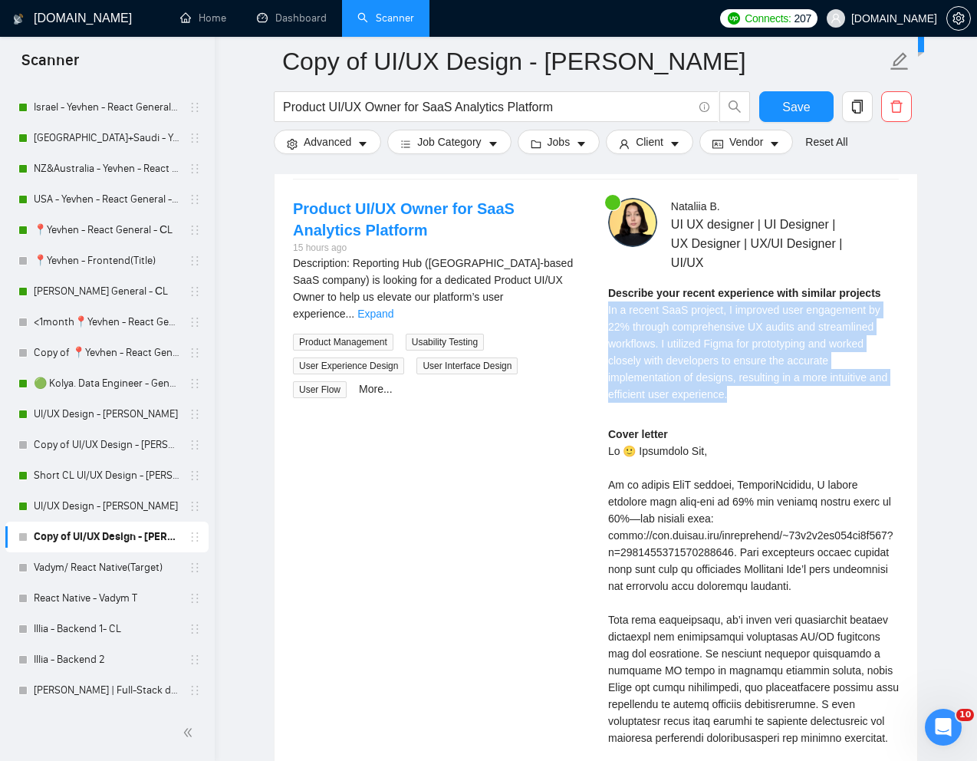
drag, startPoint x: 606, startPoint y: 309, endPoint x: 779, endPoint y: 391, distance: 191.5
click at [779, 391] on div "Nataliia B . UI UX designer | UI Designer | UX Designer | UX/UI Designer | UI/U…" at bounding box center [753, 560] width 315 height 725
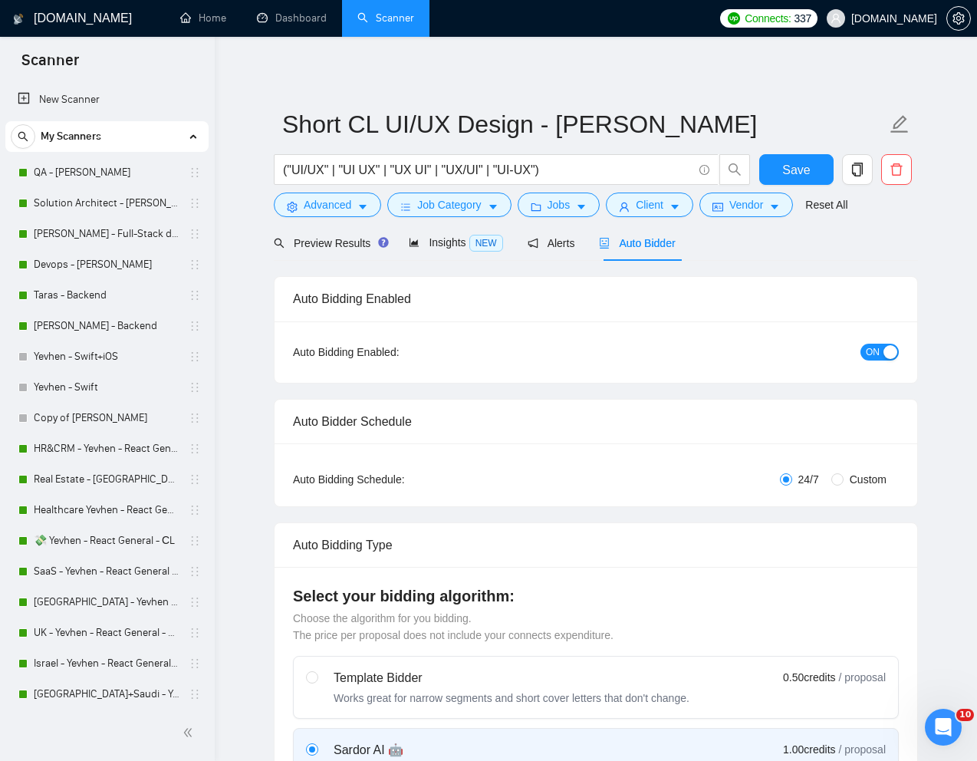
scroll to position [677, 0]
